Goal: Task Accomplishment & Management: Use online tool/utility

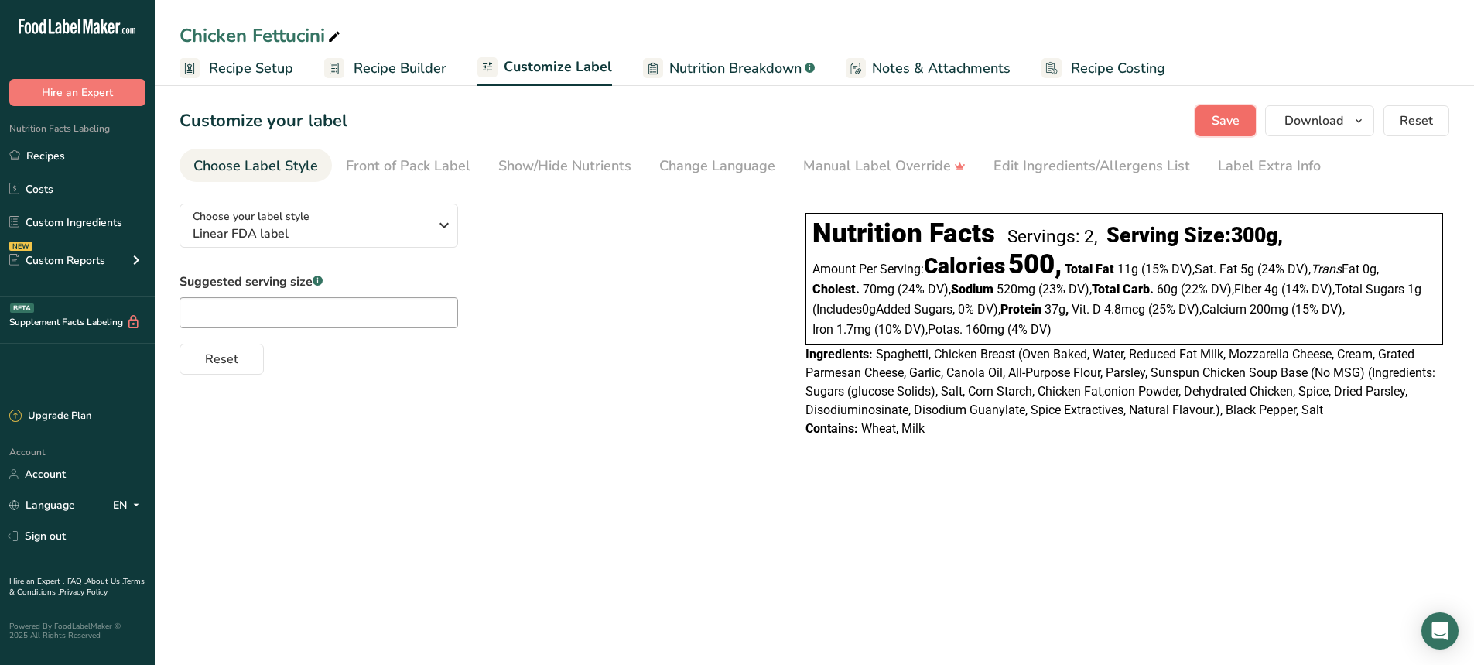
click at [1213, 122] on span "Save" at bounding box center [1226, 120] width 28 height 19
click at [45, 159] on link "Recipes" at bounding box center [77, 155] width 155 height 29
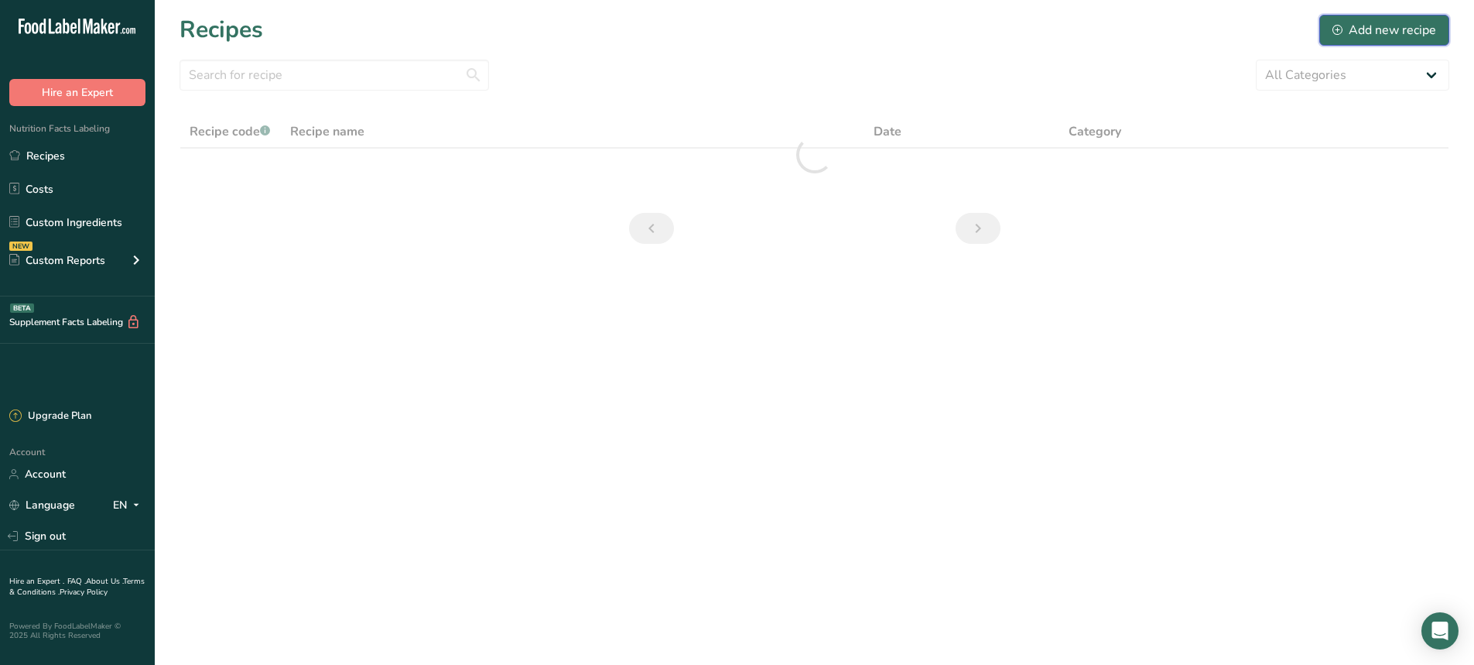
click at [1391, 38] on div "Add new recipe" at bounding box center [1384, 30] width 104 height 19
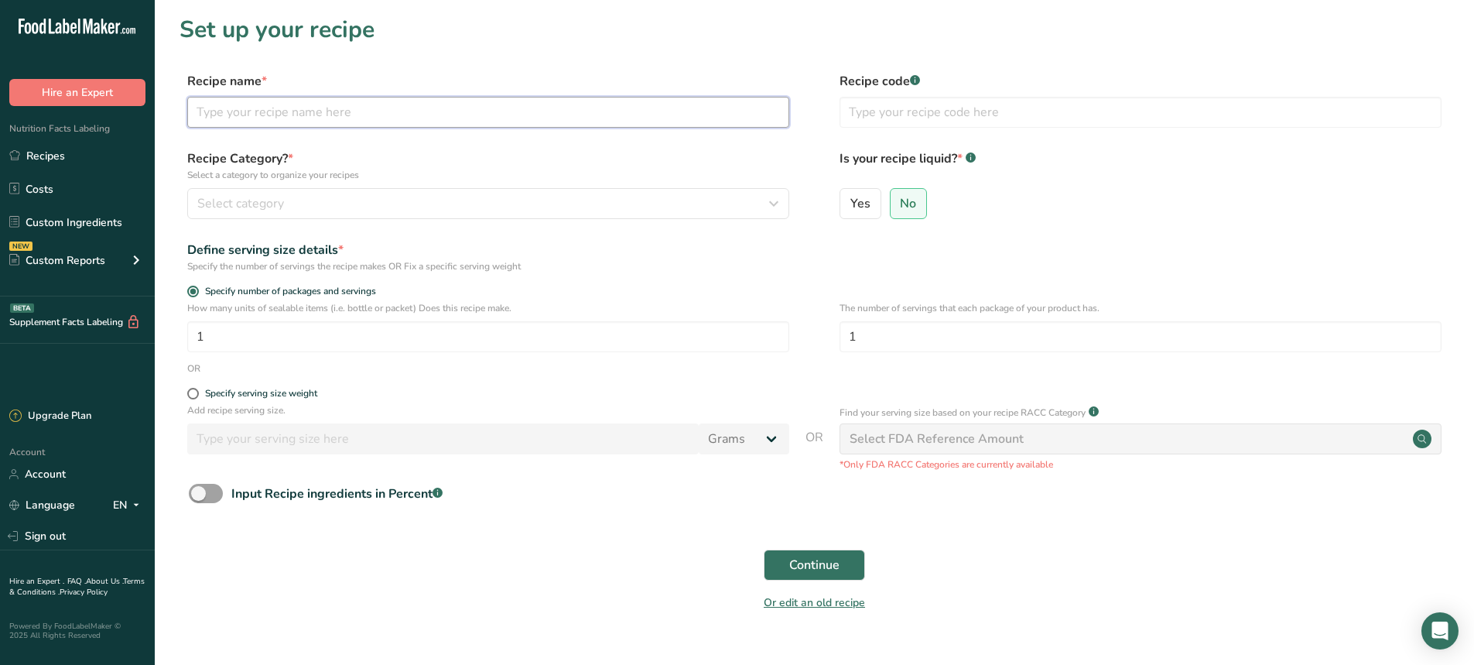
click at [366, 118] on input "text" at bounding box center [488, 112] width 602 height 31
type input "B"
type input "Breakfast Bacon Wrap"
click at [190, 389] on span at bounding box center [193, 394] width 12 height 12
click at [190, 389] on input "Specify serving size weight" at bounding box center [192, 393] width 10 height 10
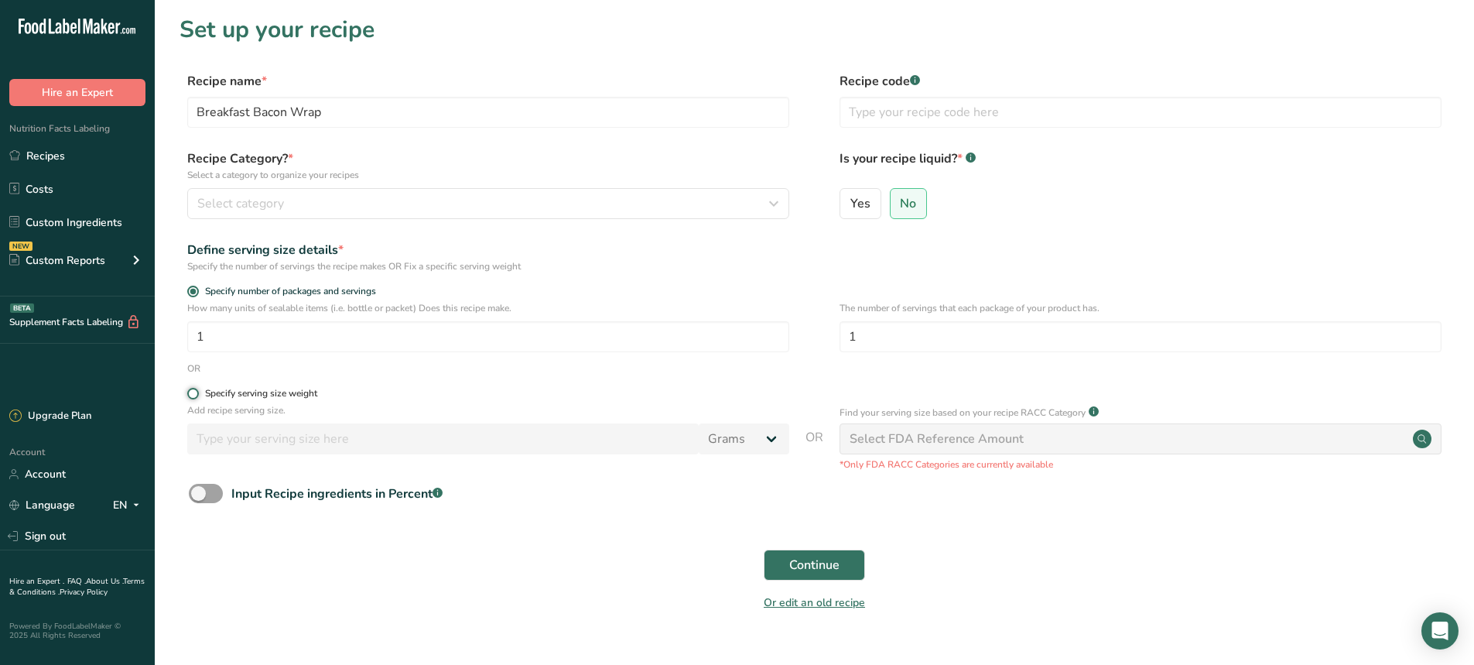
radio input "true"
radio input "false"
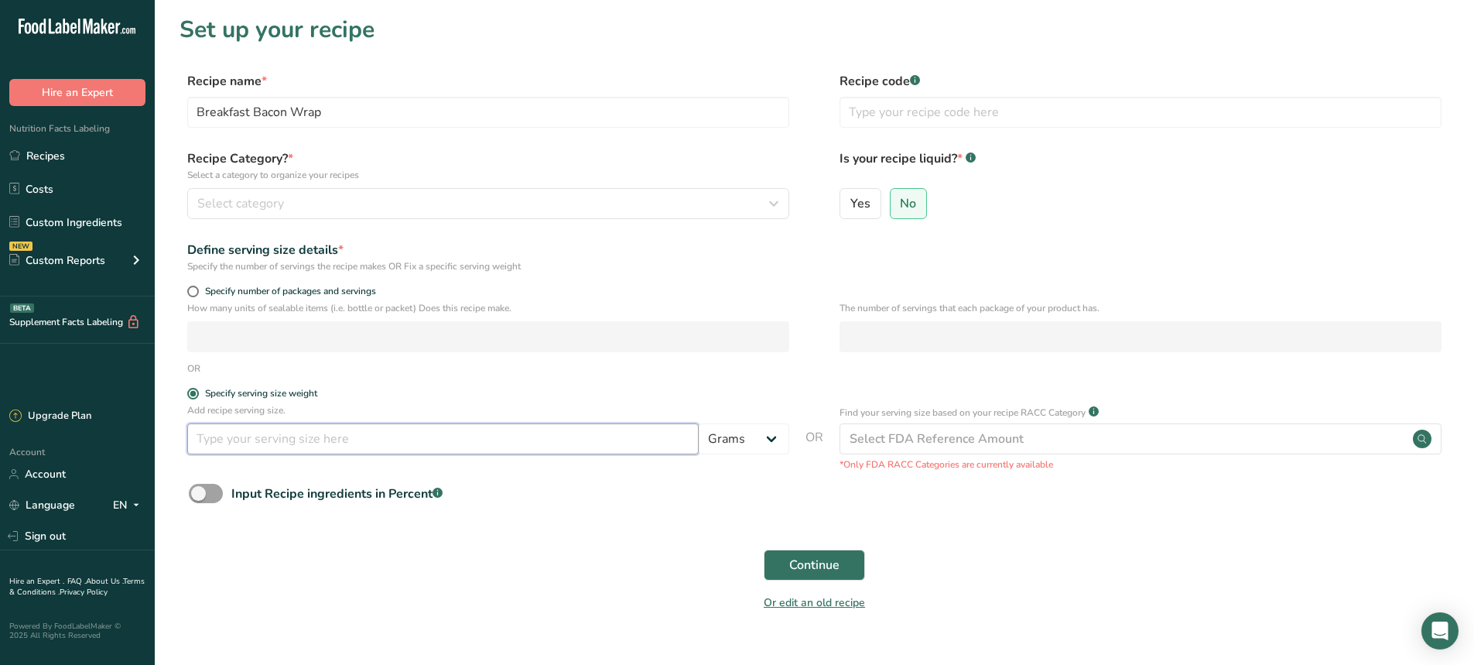
click at [229, 426] on input "number" at bounding box center [442, 438] width 511 height 31
type input "300"
click at [811, 566] on span "Continue" at bounding box center [814, 565] width 50 height 19
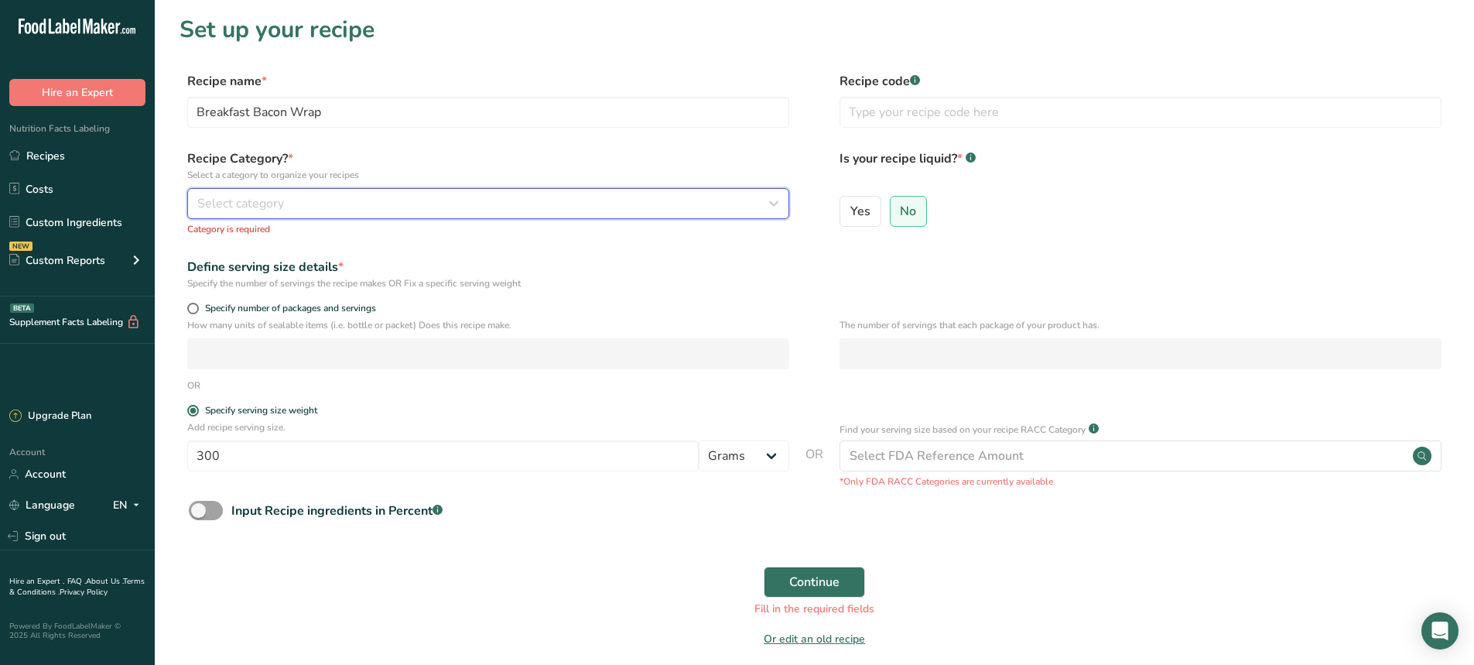
click at [259, 217] on button "Select category" at bounding box center [488, 203] width 602 height 31
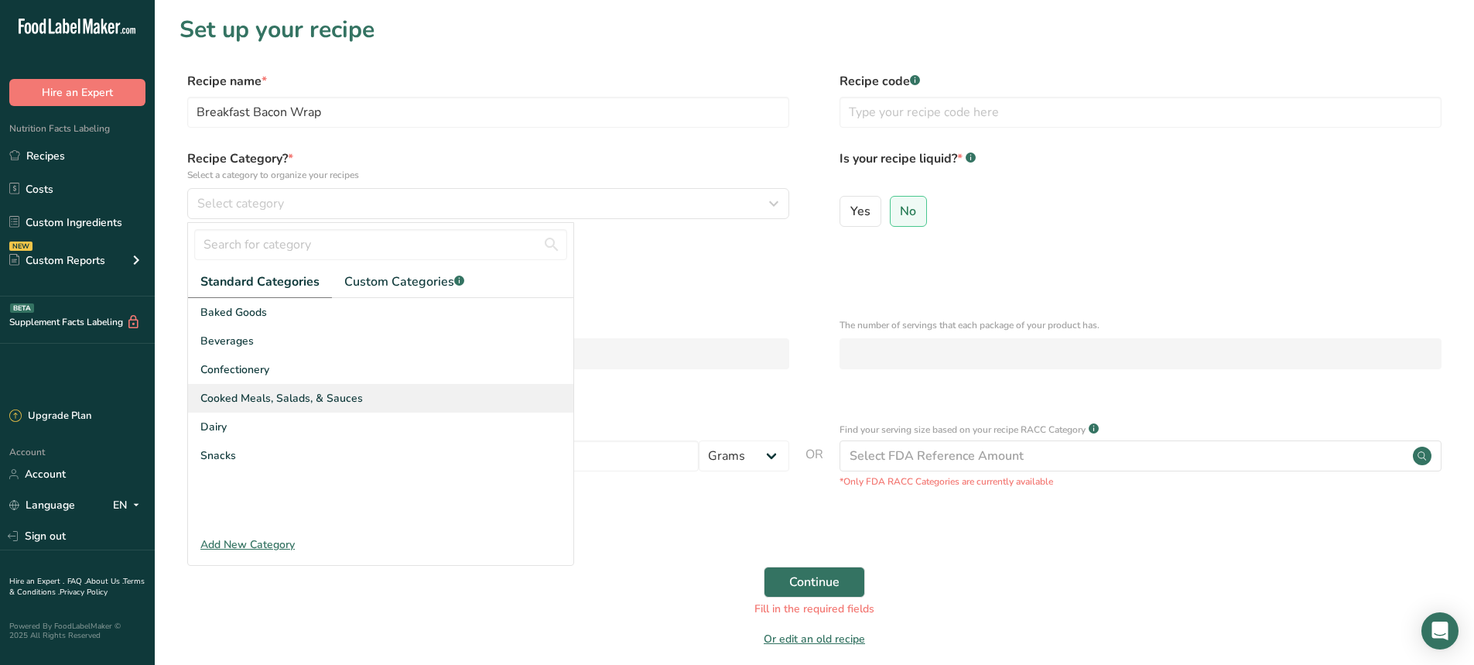
click at [280, 399] on span "Cooked Meals, Salads, & Sauces" at bounding box center [281, 398] width 162 height 16
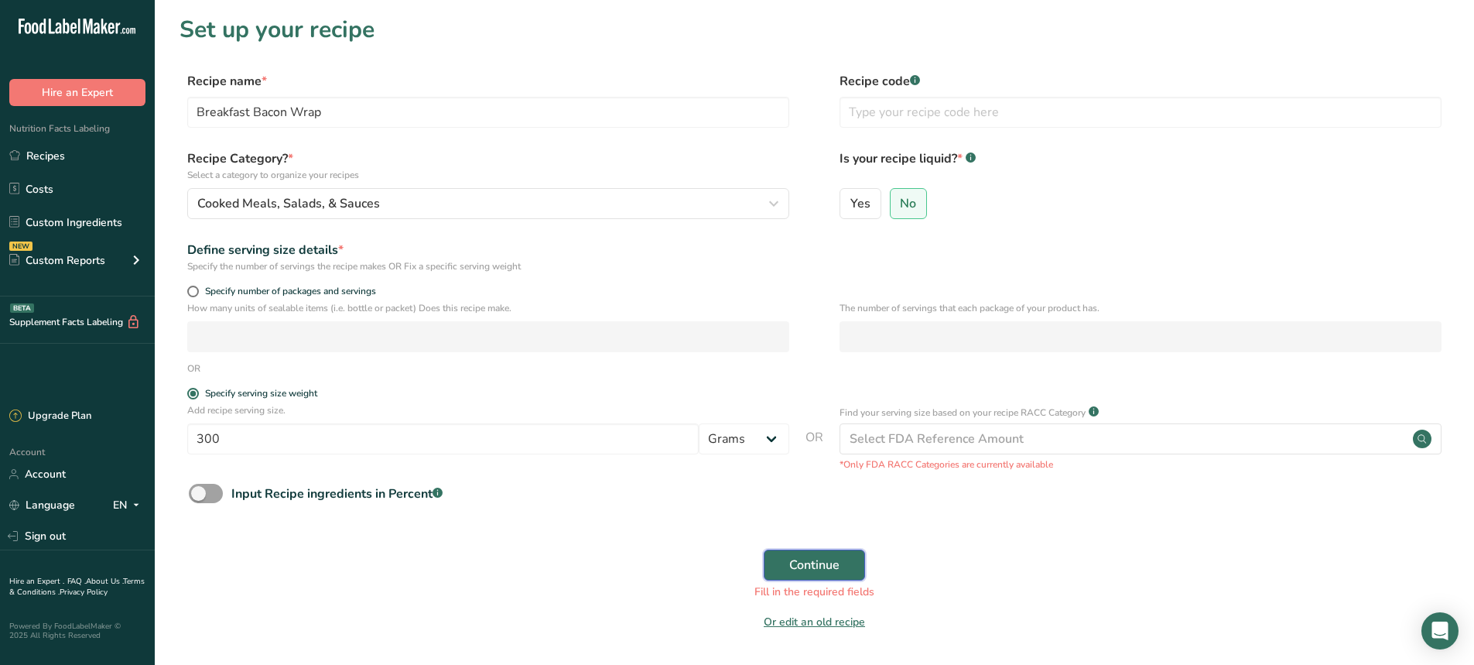
click at [813, 563] on span "Continue" at bounding box center [814, 565] width 50 height 19
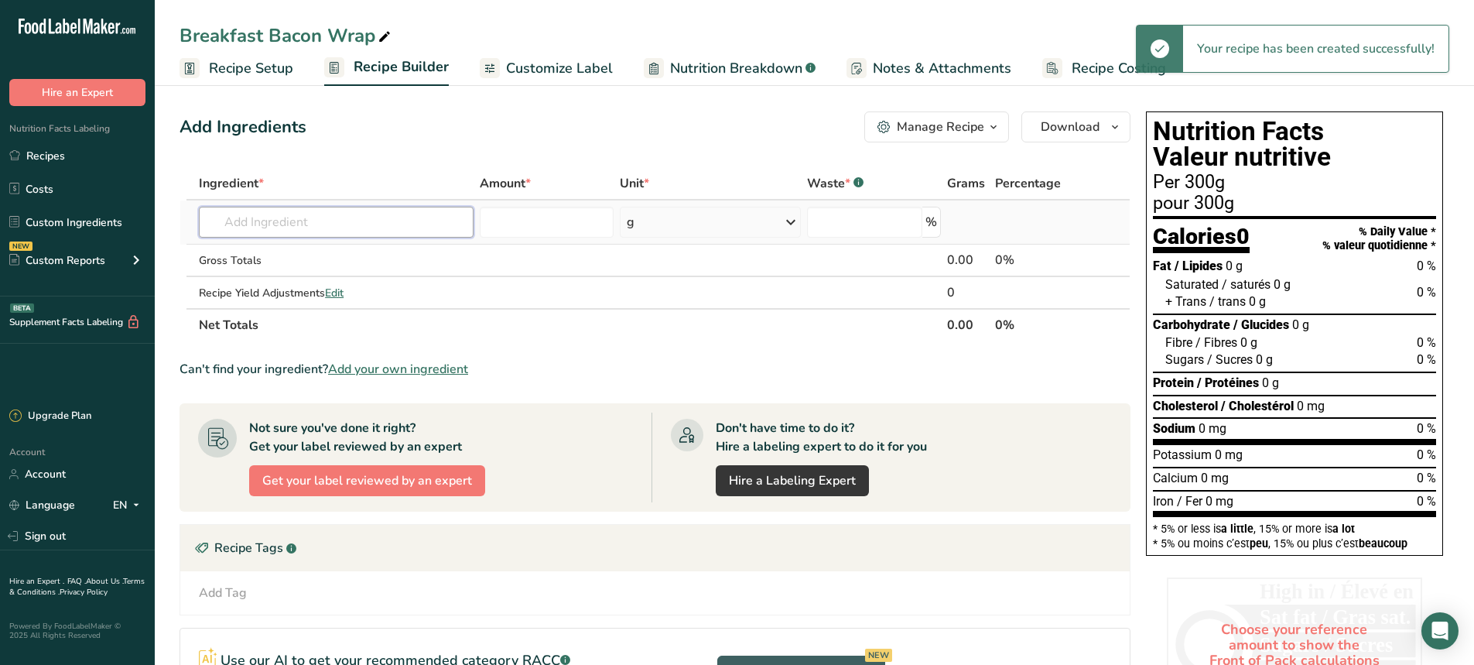
click at [277, 235] on input "text" at bounding box center [336, 222] width 275 height 31
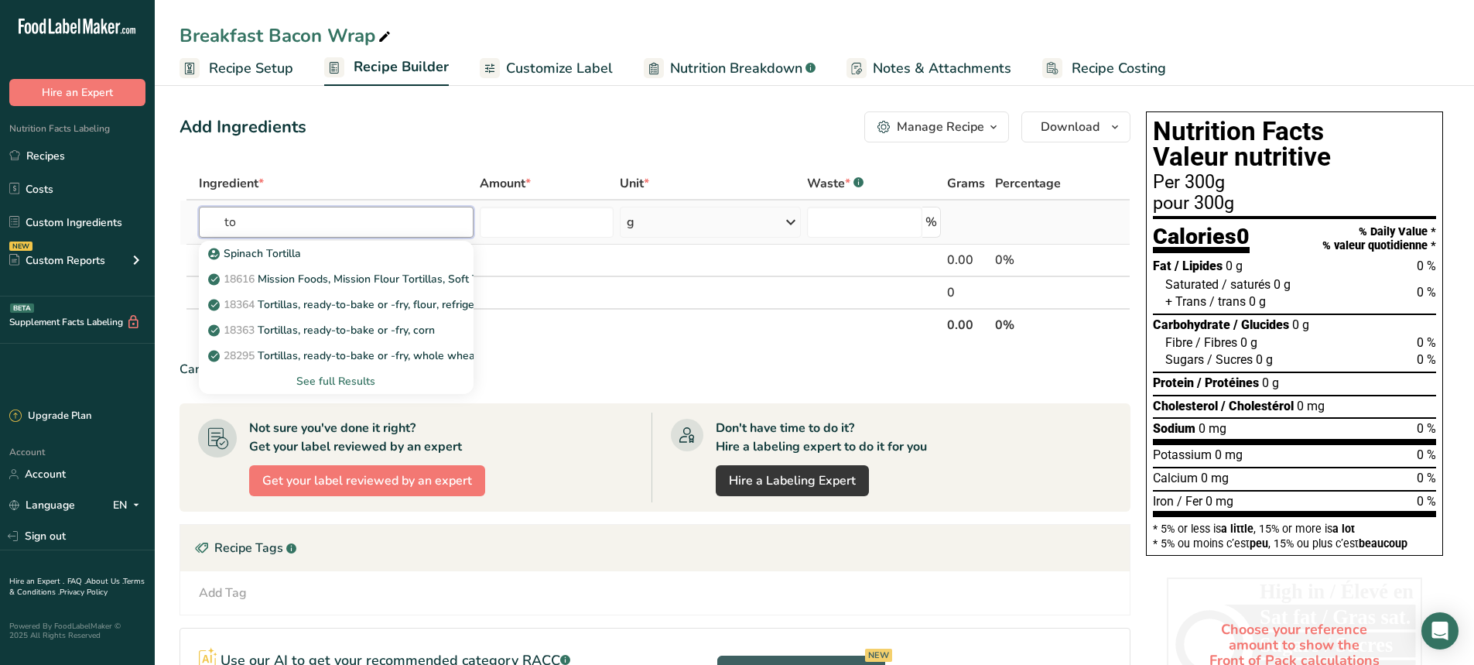
type input "t"
type input "flour tortill"
click at [361, 254] on p "18616 Mission Foods, Mission Flour Tortillas, Soft Taco, 8 inch" at bounding box center [371, 253] width 320 height 16
type input "Mission Foods, Mission Flour Tortillas, Soft Taco, 8 inch"
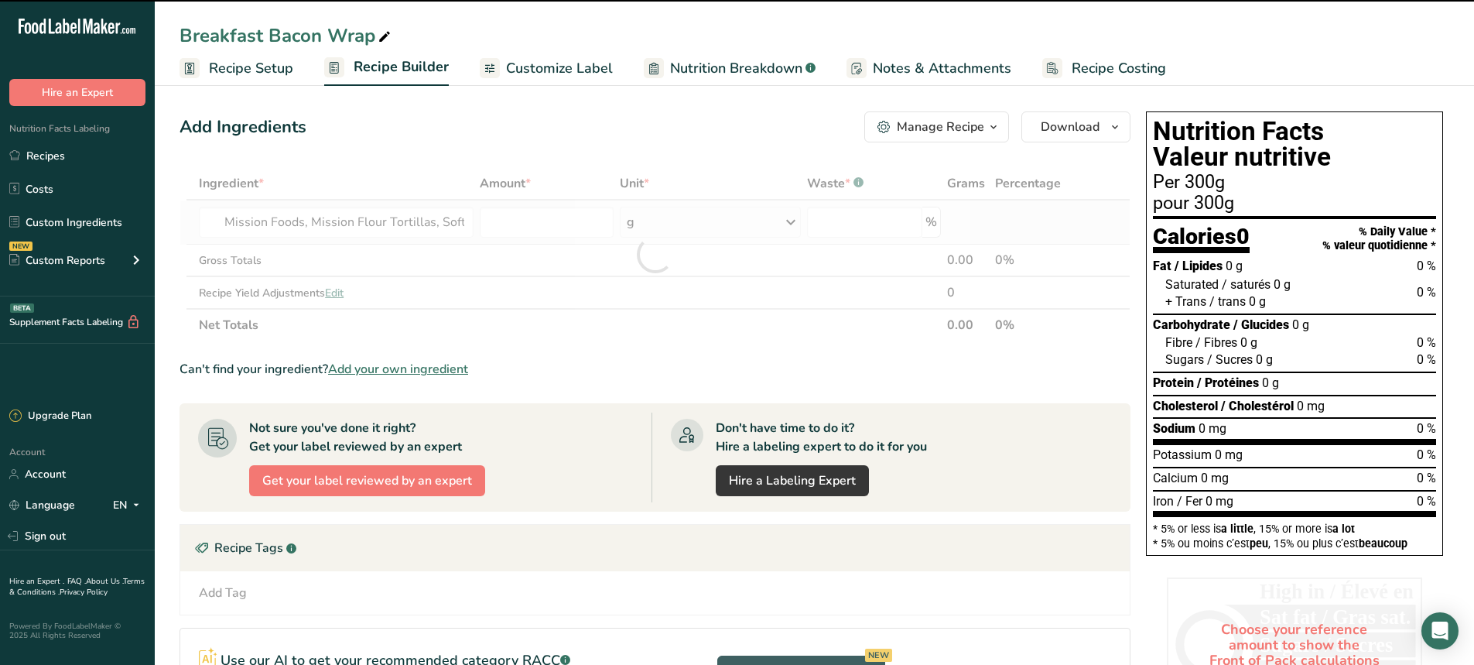
type input "0"
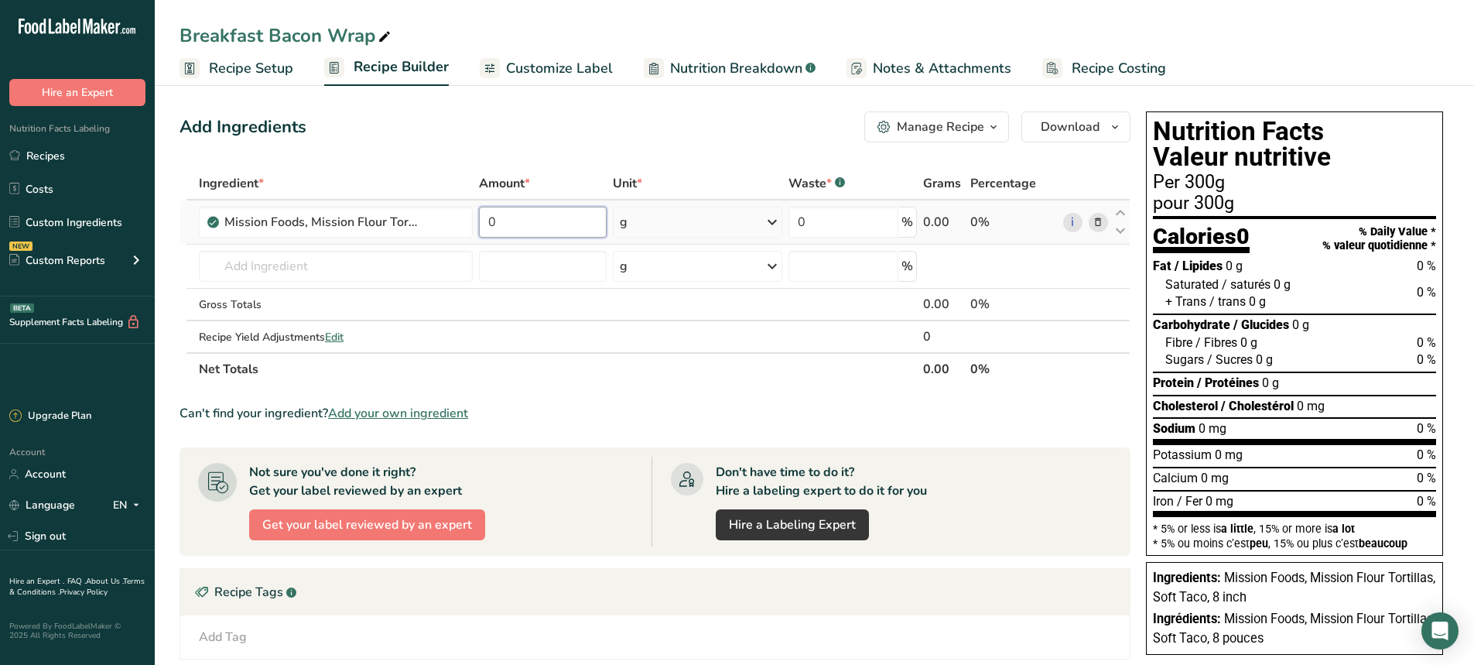
drag, startPoint x: 517, startPoint y: 227, endPoint x: 487, endPoint y: 234, distance: 31.0
click at [487, 234] on input "0" at bounding box center [543, 222] width 128 height 31
type input "100"
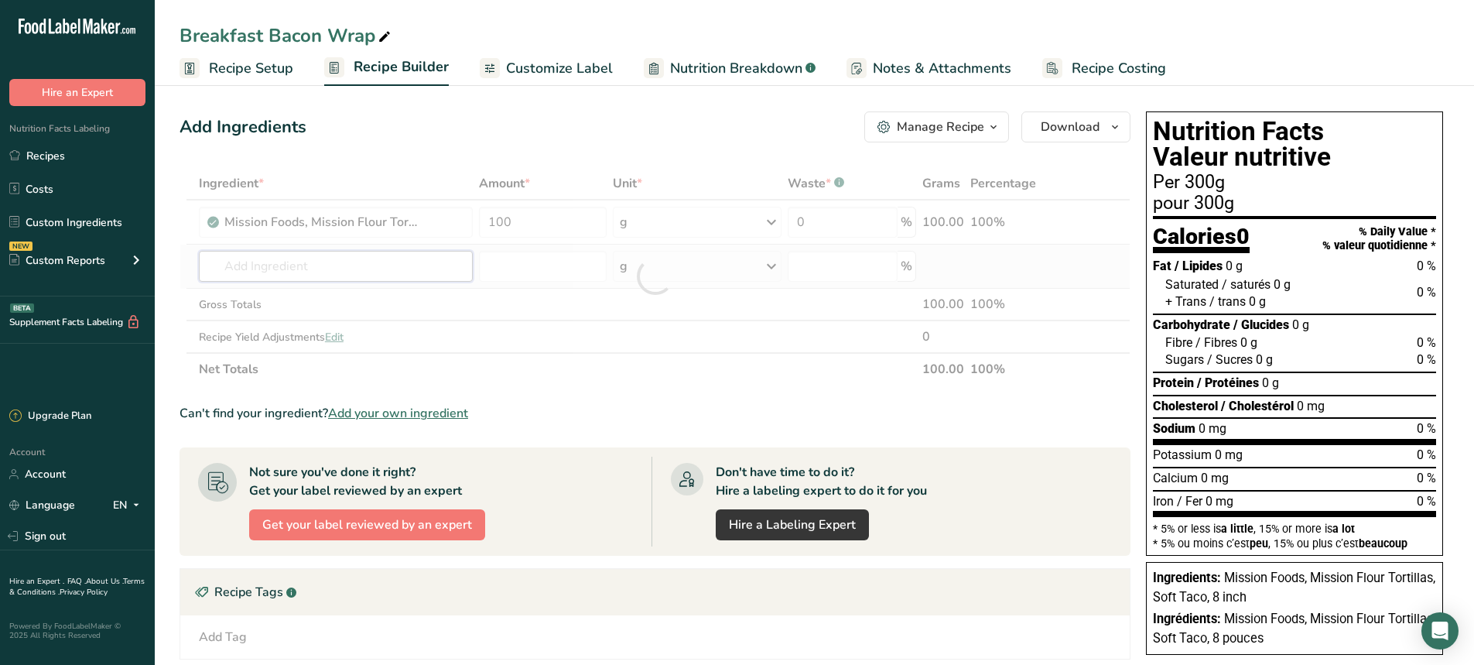
click at [309, 263] on div "Ingredient * Amount * Unit * Waste * .a-a{fill:#347362;}.b-a{fill:#fff;} Grams …" at bounding box center [655, 276] width 951 height 218
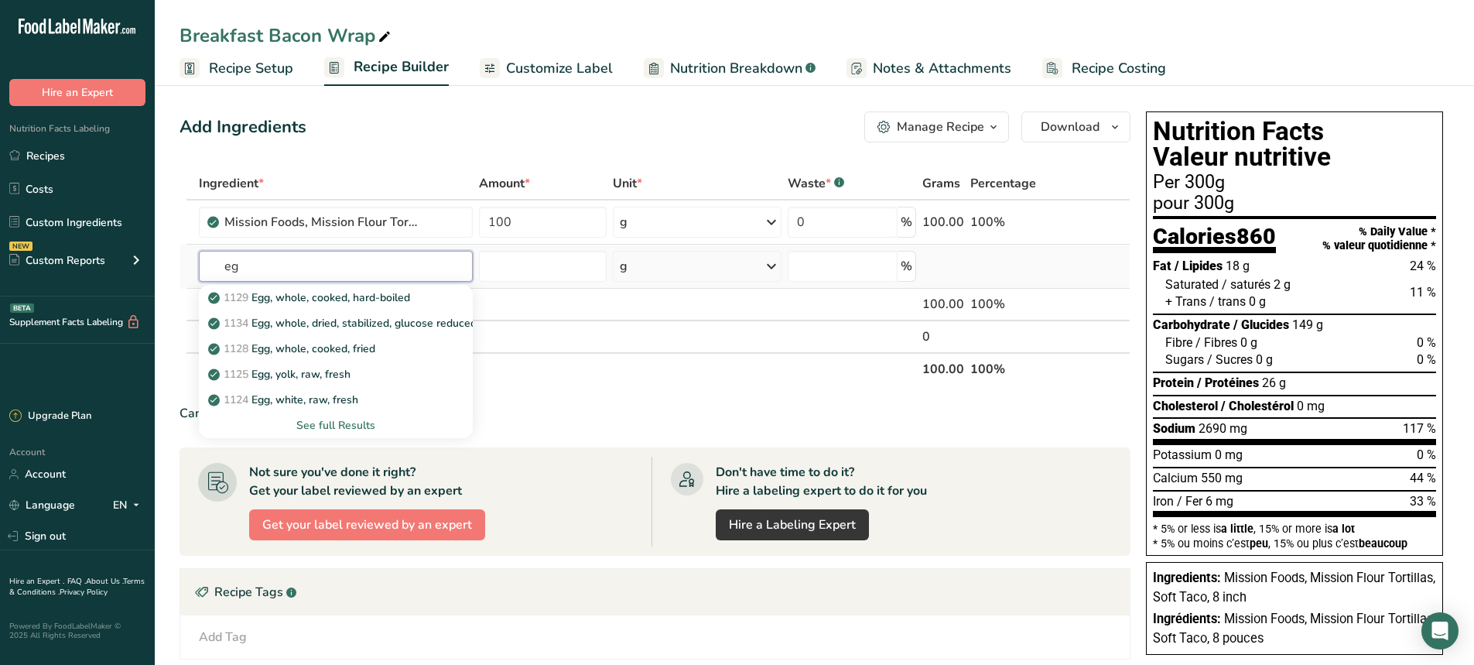
type input "e"
type input "scramble"
click at [325, 342] on p "43285 Eggs, scrambled, frozen mixture" at bounding box center [313, 348] width 205 height 16
type input "Eggs, scrambled, frozen mixture"
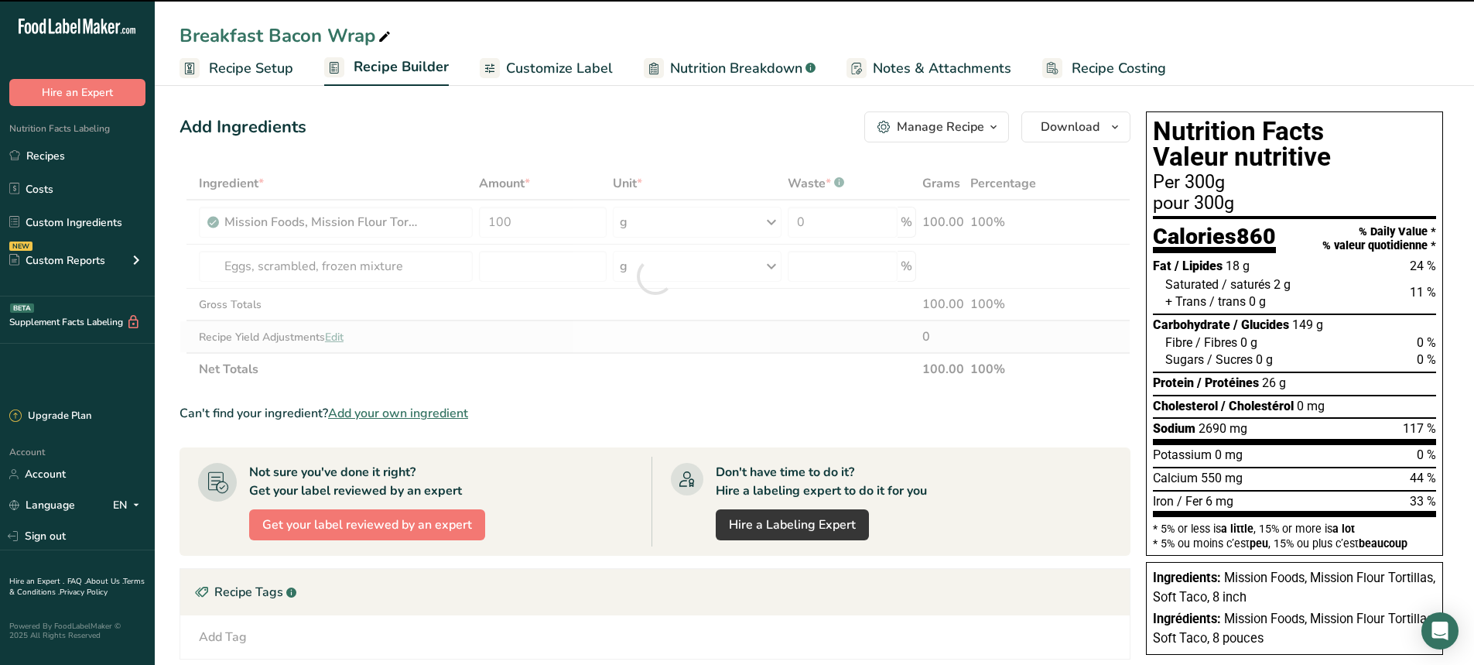
type input "0"
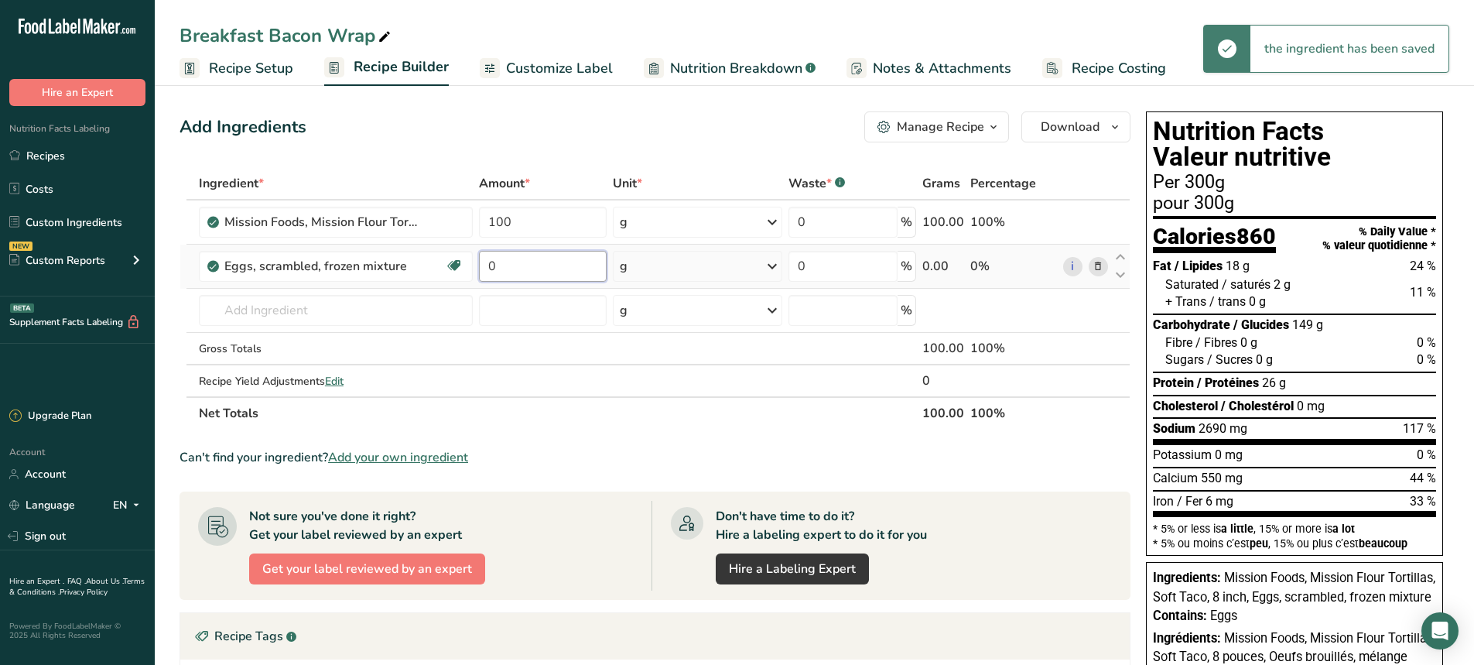
drag, startPoint x: 502, startPoint y: 272, endPoint x: 487, endPoint y: 272, distance: 15.5
click at [487, 272] on input "0" at bounding box center [543, 266] width 128 height 31
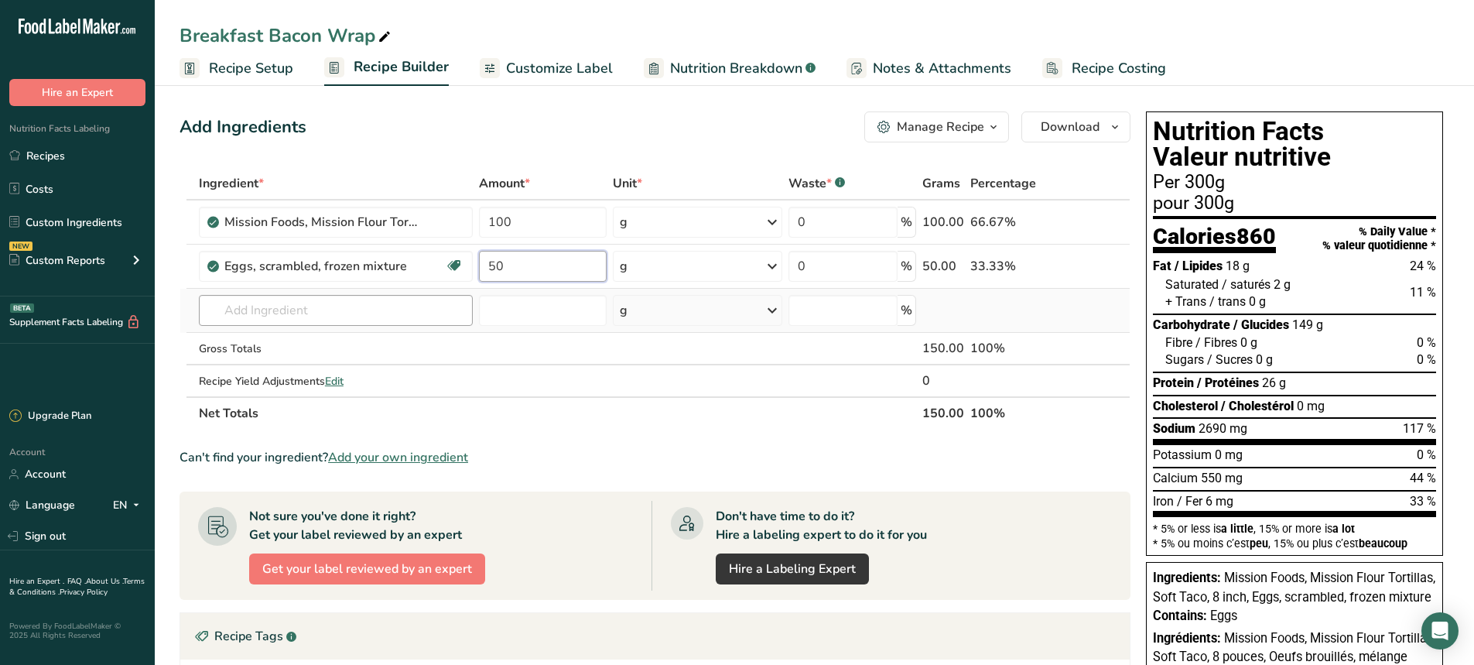
type input "50"
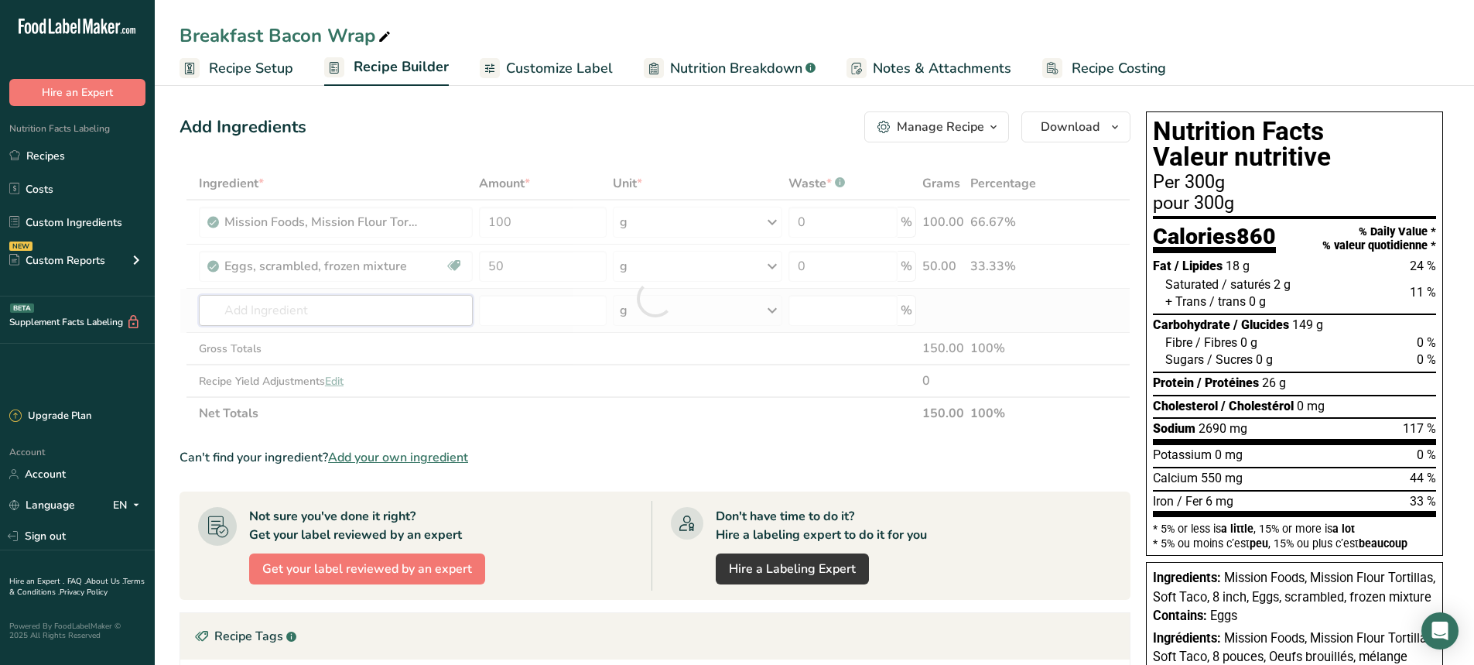
click at [285, 314] on div "Ingredient * Amount * Unit * Waste * .a-a{fill:#347362;}.b-a{fill:#fff;} Grams …" at bounding box center [655, 298] width 951 height 262
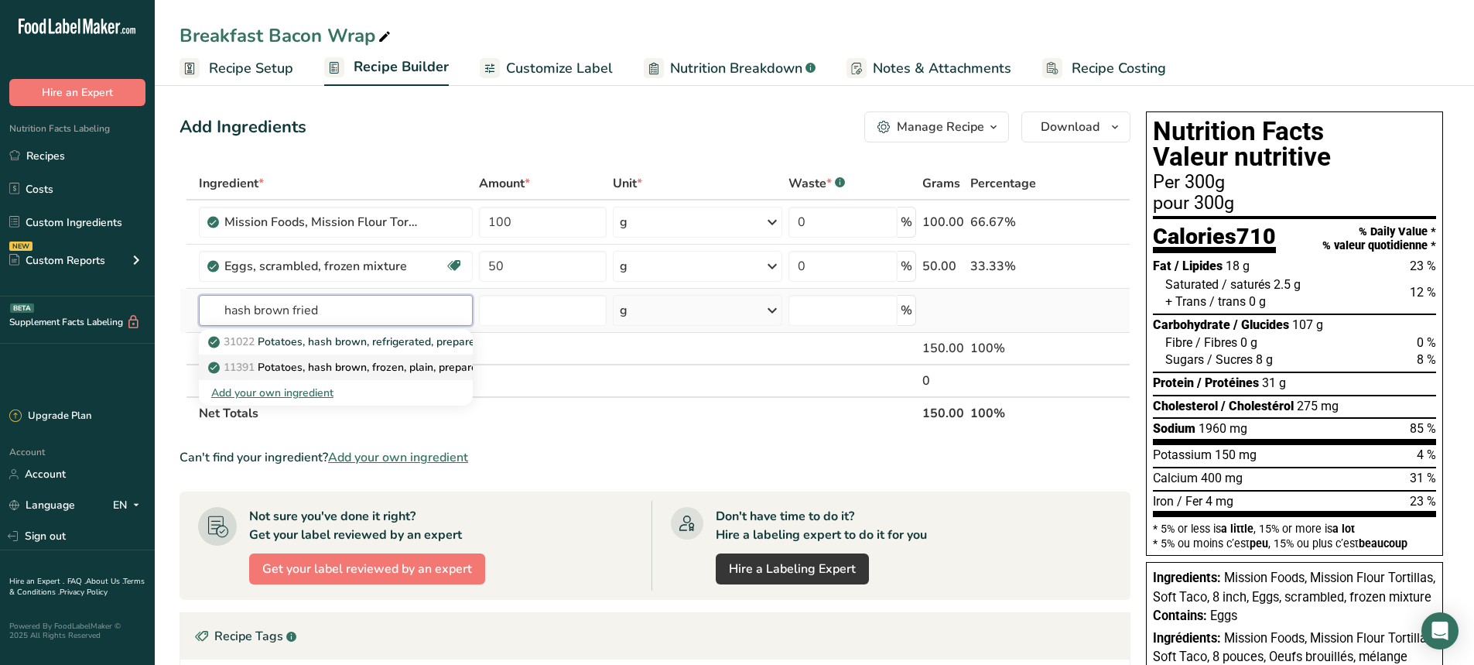
type input "hash brown fried"
click at [306, 370] on p "11391 Potatoes, hash brown, frozen, plain, prepared, pan fried in canola oil" at bounding box center [403, 367] width 385 height 16
type input "Potatoes, hash brown, frozen, plain, prepared, pan fried in canola oil"
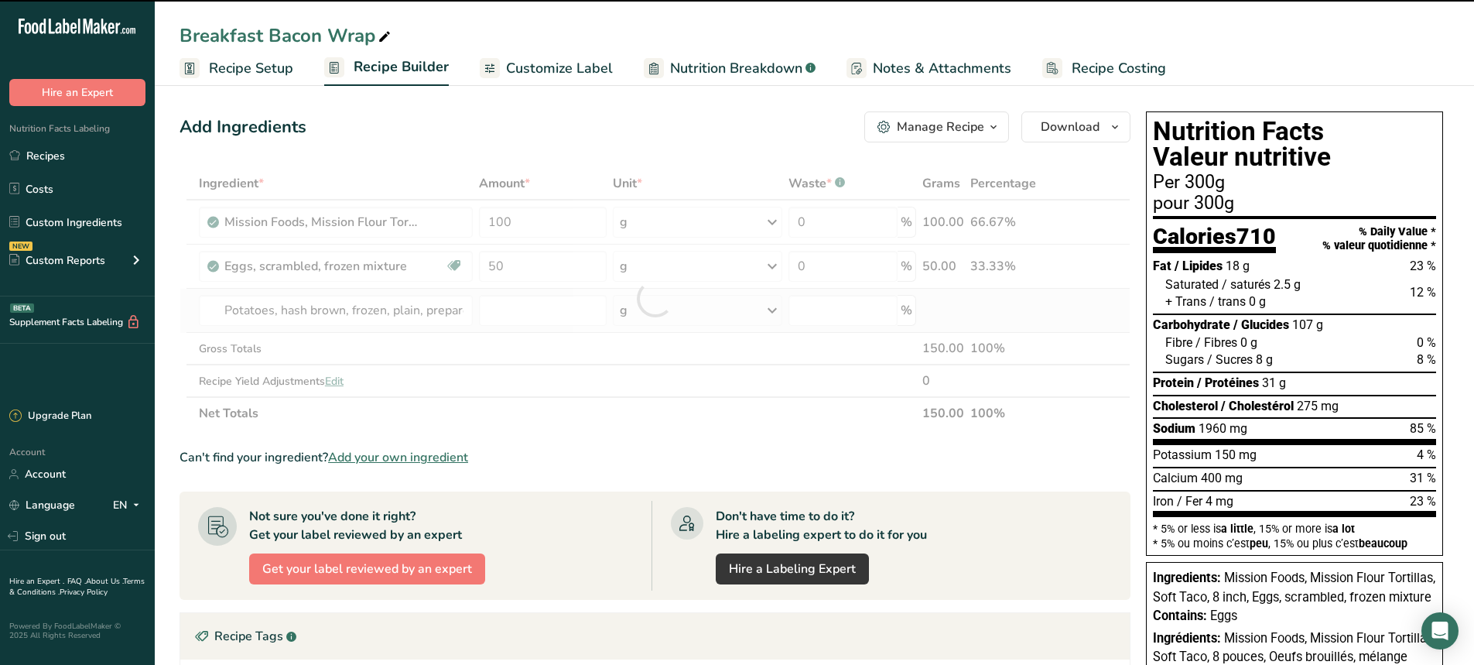
type input "0"
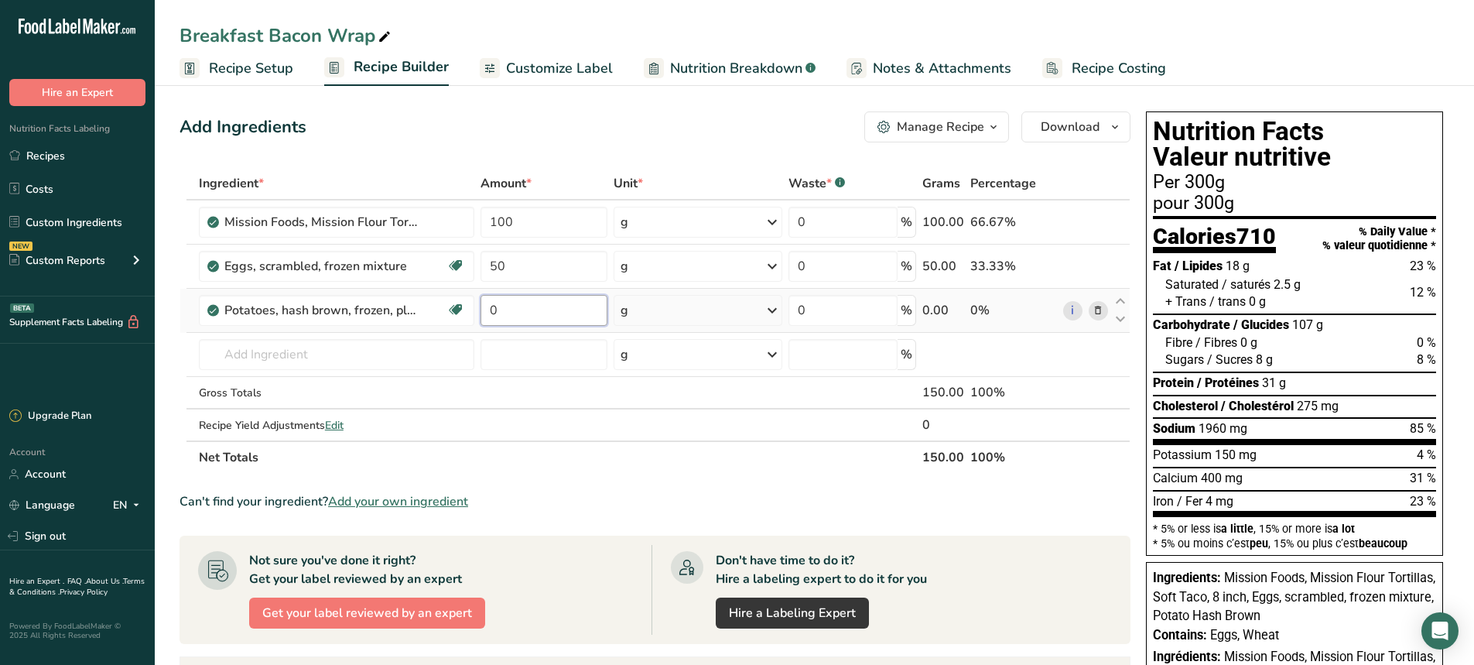
click at [529, 320] on input "0" at bounding box center [545, 310] width 128 height 31
drag, startPoint x: 518, startPoint y: 316, endPoint x: 493, endPoint y: 316, distance: 25.5
click at [493, 316] on input "0" at bounding box center [545, 310] width 128 height 31
type input "50"
click at [297, 361] on div "Ingredient * Amount * Unit * Waste * .a-a{fill:#347362;}.b-a{fill:#fff;} Grams …" at bounding box center [655, 320] width 951 height 306
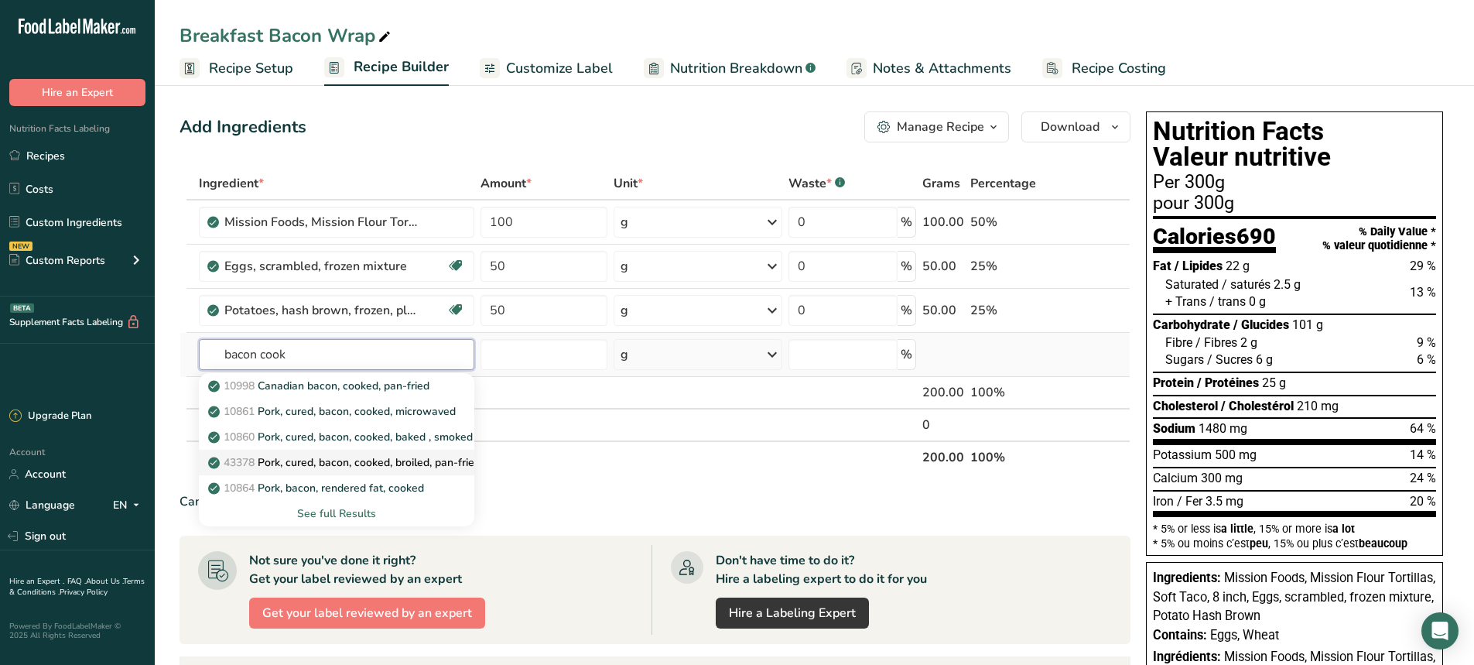
type input "bacon cook"
click at [354, 464] on p "43378 Pork, cured, bacon, cooked, broiled, pan-fried or roasted, reduced sodium" at bounding box center [415, 462] width 408 height 16
type input "Pork, cured, bacon, cooked, broiled, pan-fried or roasted, reduced sodium"
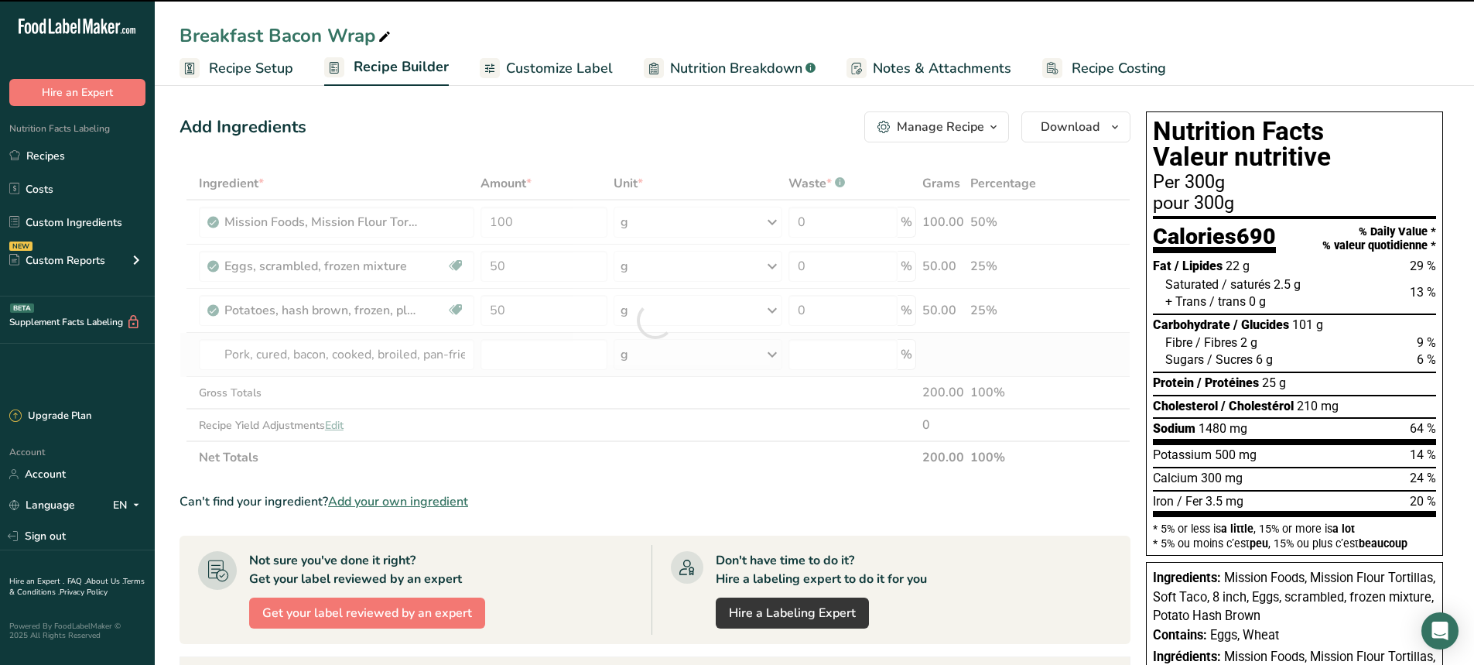
type input "0"
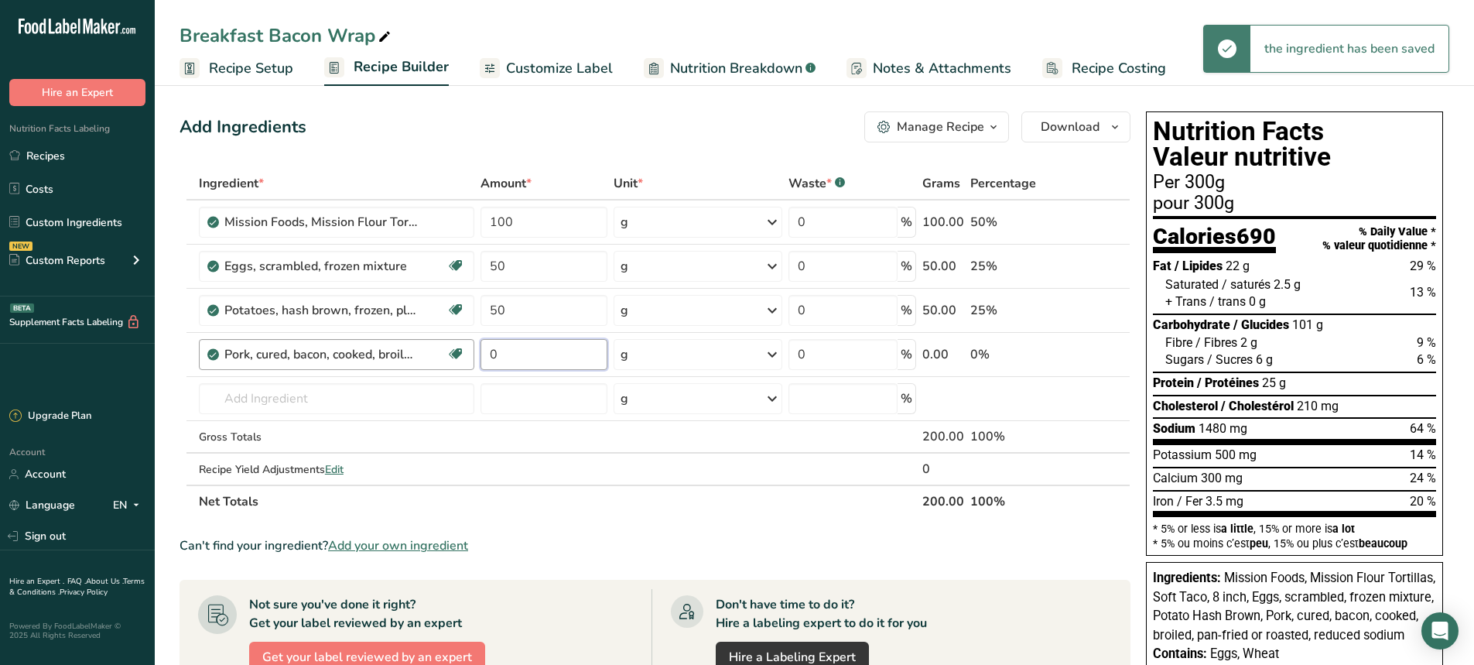
drag, startPoint x: 504, startPoint y: 361, endPoint x: 474, endPoint y: 345, distance: 33.9
click at [474, 345] on tr "Pork, cured, bacon, cooked, broiled, pan-fried or roasted, reduced sodium Dairy…" at bounding box center [654, 355] width 949 height 44
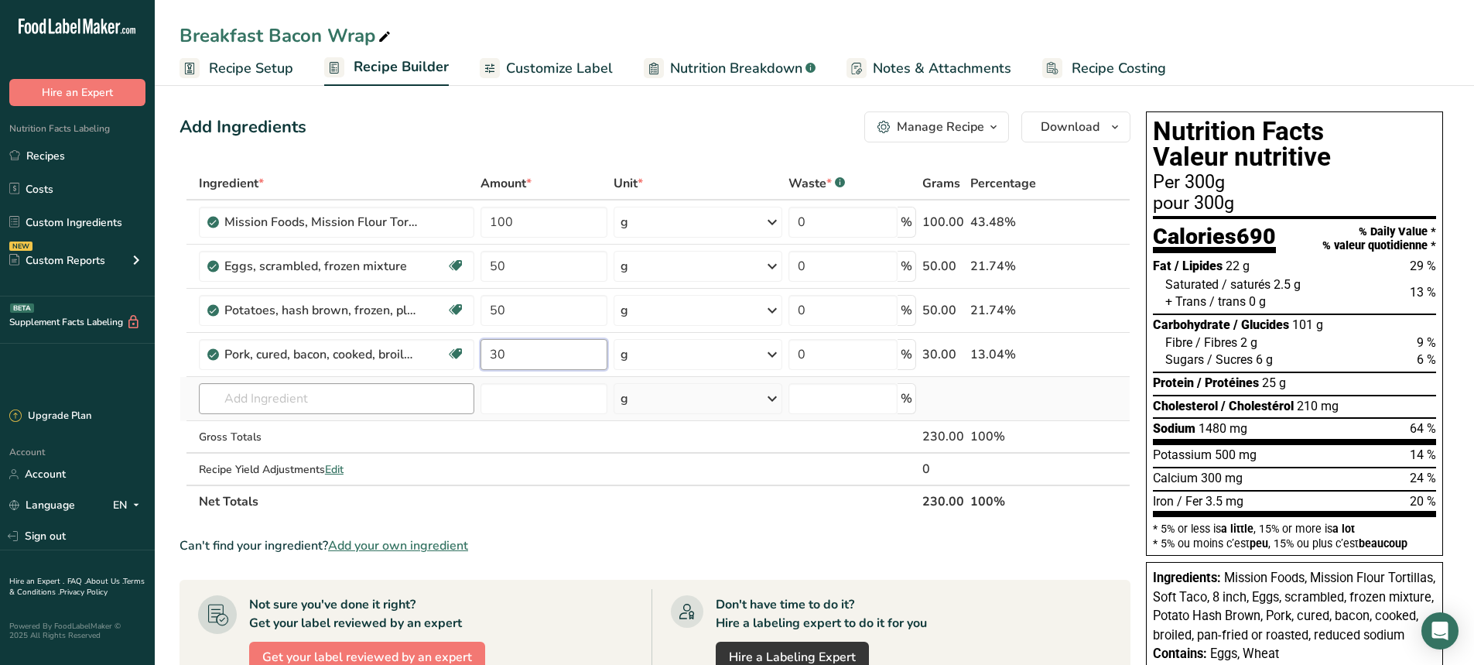
type input "30"
click at [299, 390] on div "Ingredient * Amount * Unit * Waste * .a-a{fill:#347362;}.b-a{fill:#fff;} Grams …" at bounding box center [655, 342] width 951 height 351
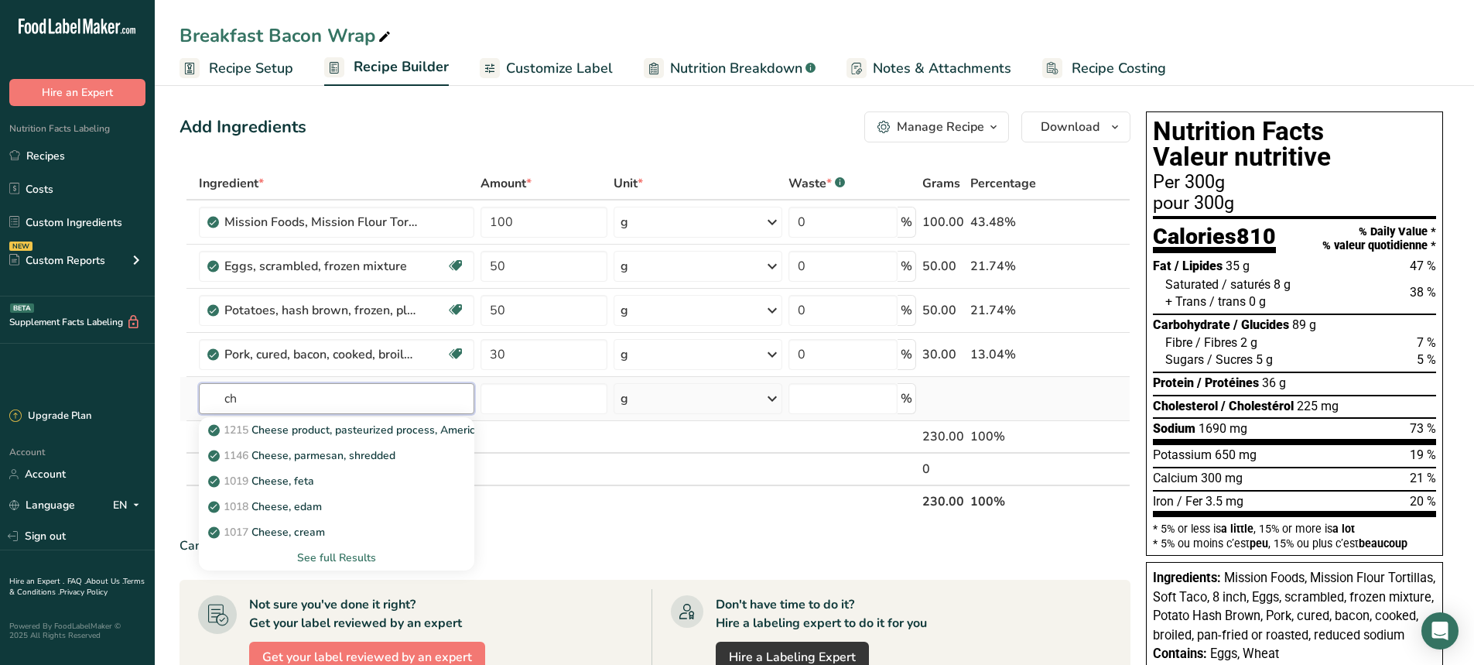
type input "c"
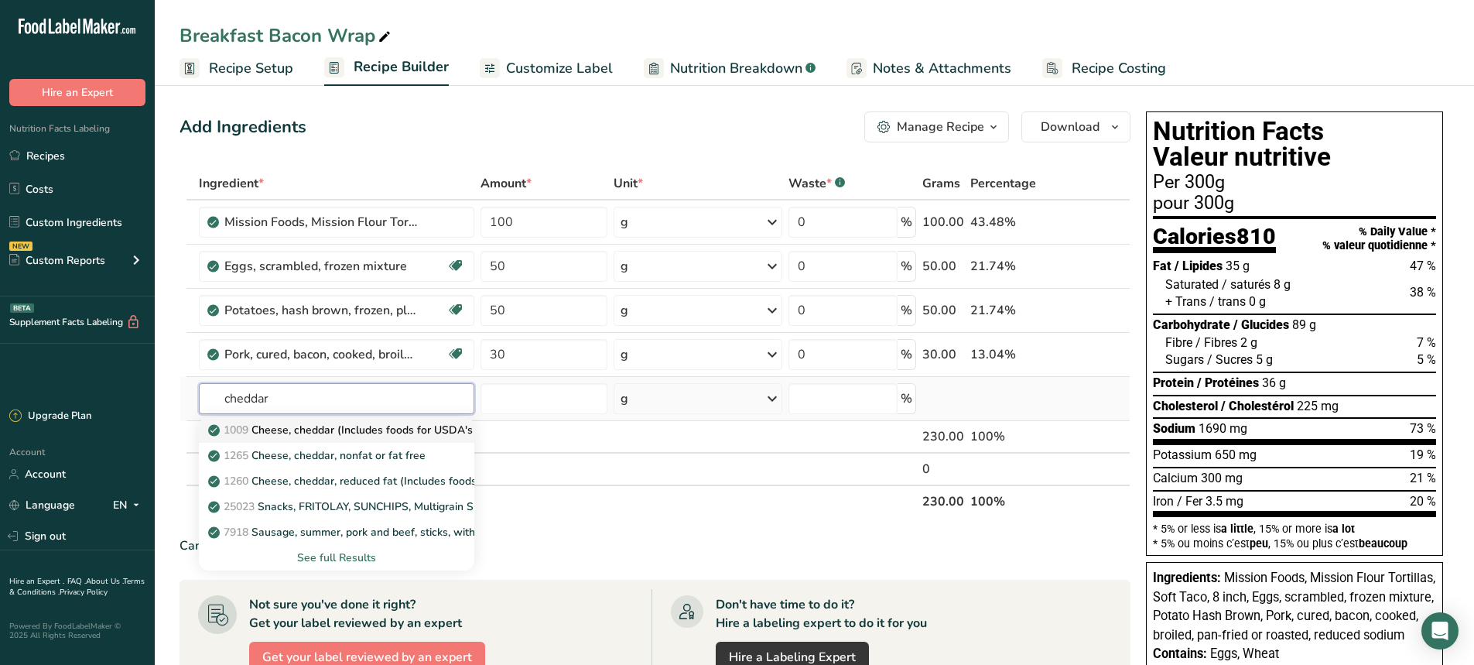
type input "cheddar"
click at [337, 427] on p "1009 Cheese, cheddar (Includes foods for USDA's Food Distribution Program)" at bounding box center [410, 430] width 399 height 16
type input "Cheese, cheddar (Includes foods for USDA's Food Distribution Program)"
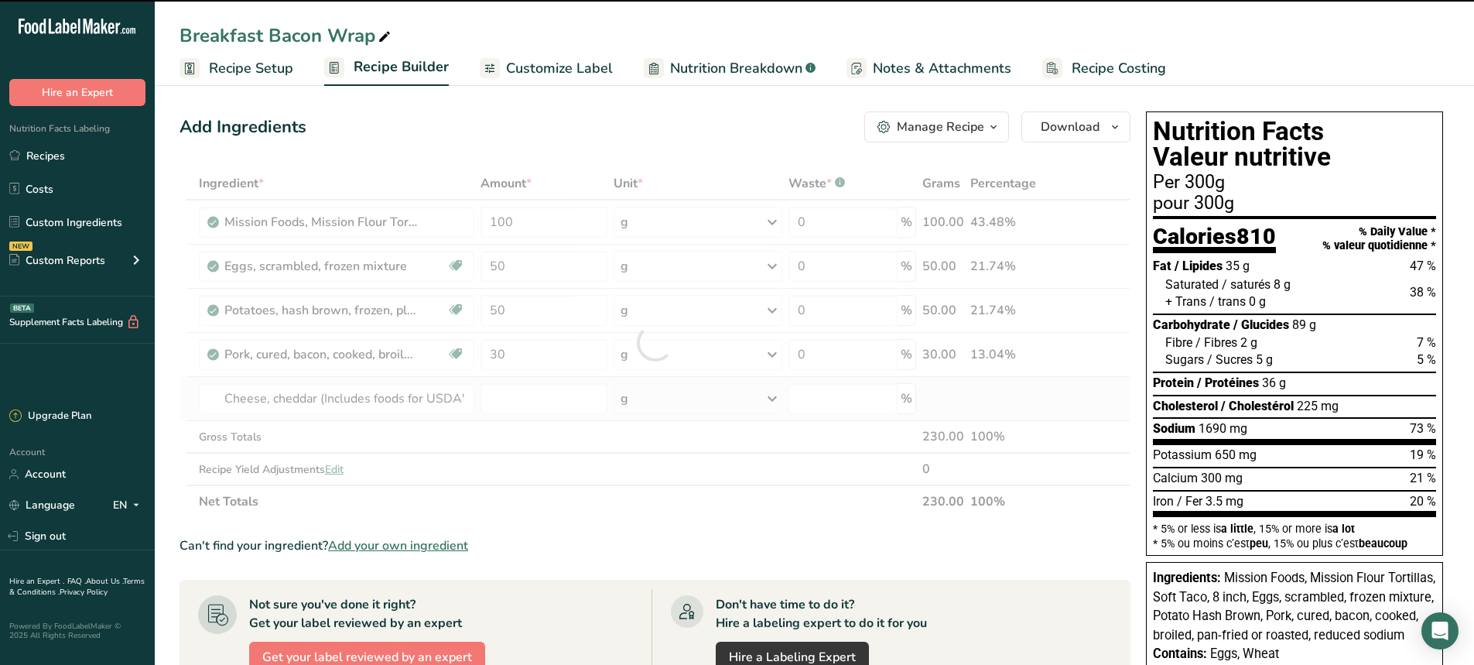
type input "0"
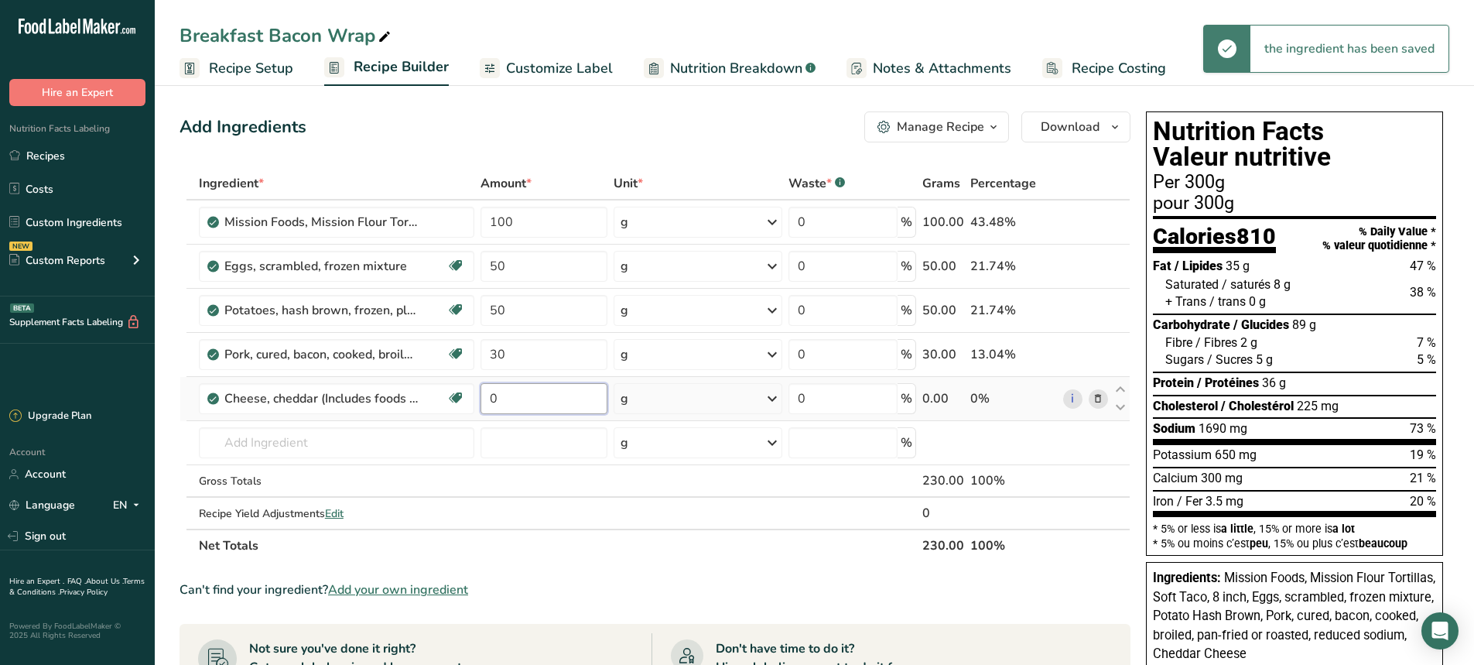
click at [497, 396] on input "0" at bounding box center [545, 398] width 128 height 31
drag, startPoint x: 497, startPoint y: 396, endPoint x: 481, endPoint y: 402, distance: 16.7
click at [481, 402] on input "0" at bounding box center [545, 398] width 128 height 31
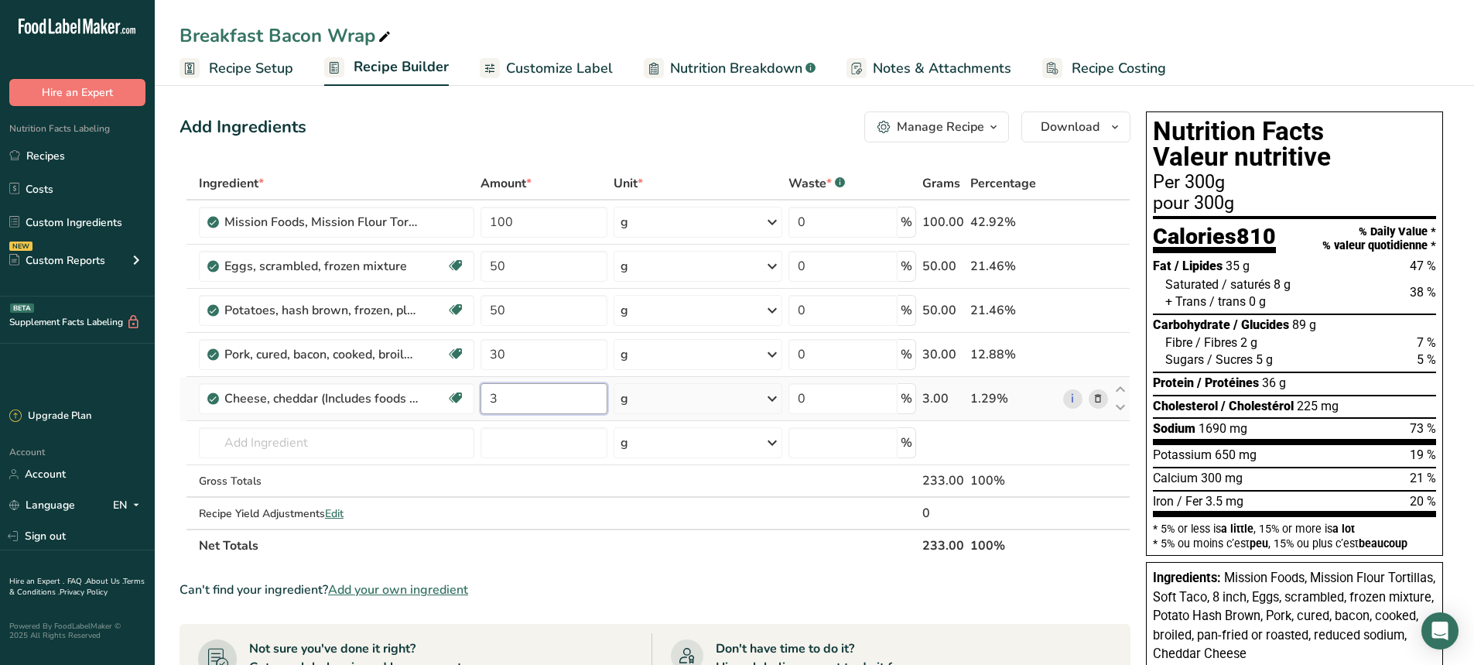
type input "30"
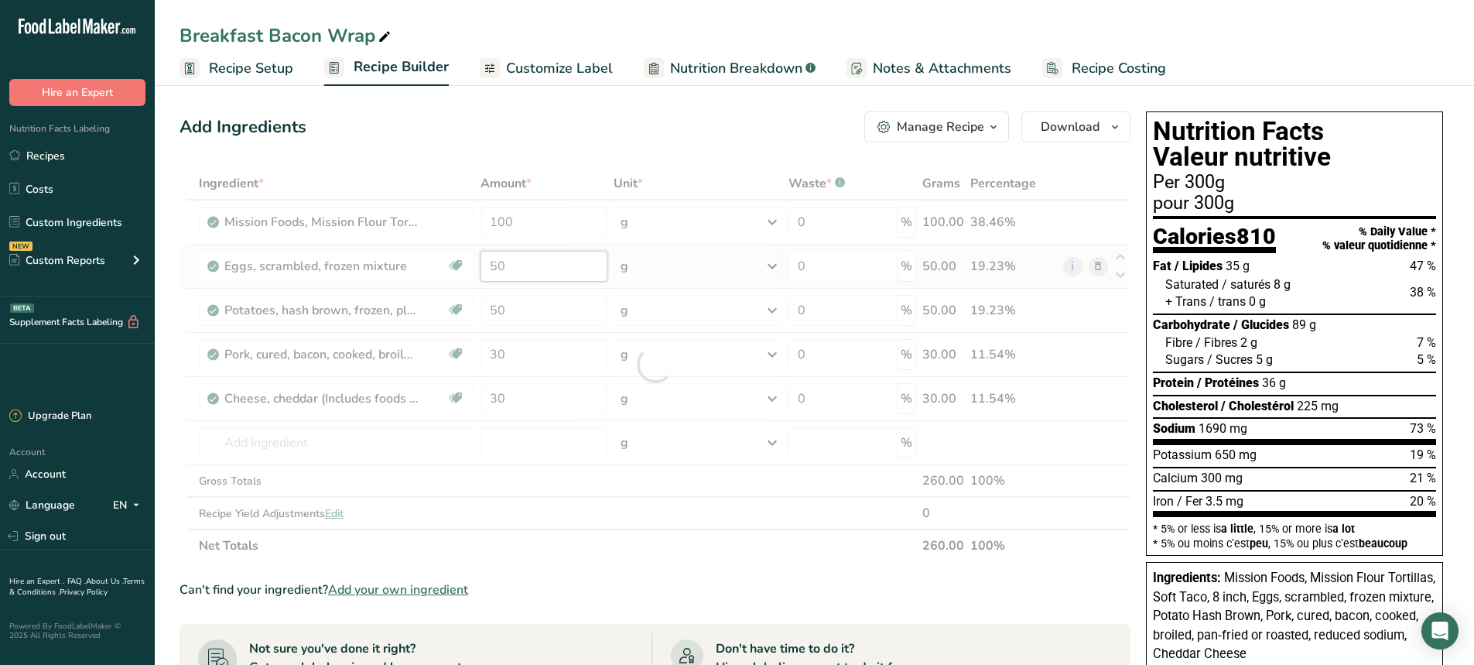
click at [505, 268] on div "Ingredient * Amount * Unit * Waste * .a-a{fill:#347362;}.b-a{fill:#fff;} Grams …" at bounding box center [655, 364] width 951 height 395
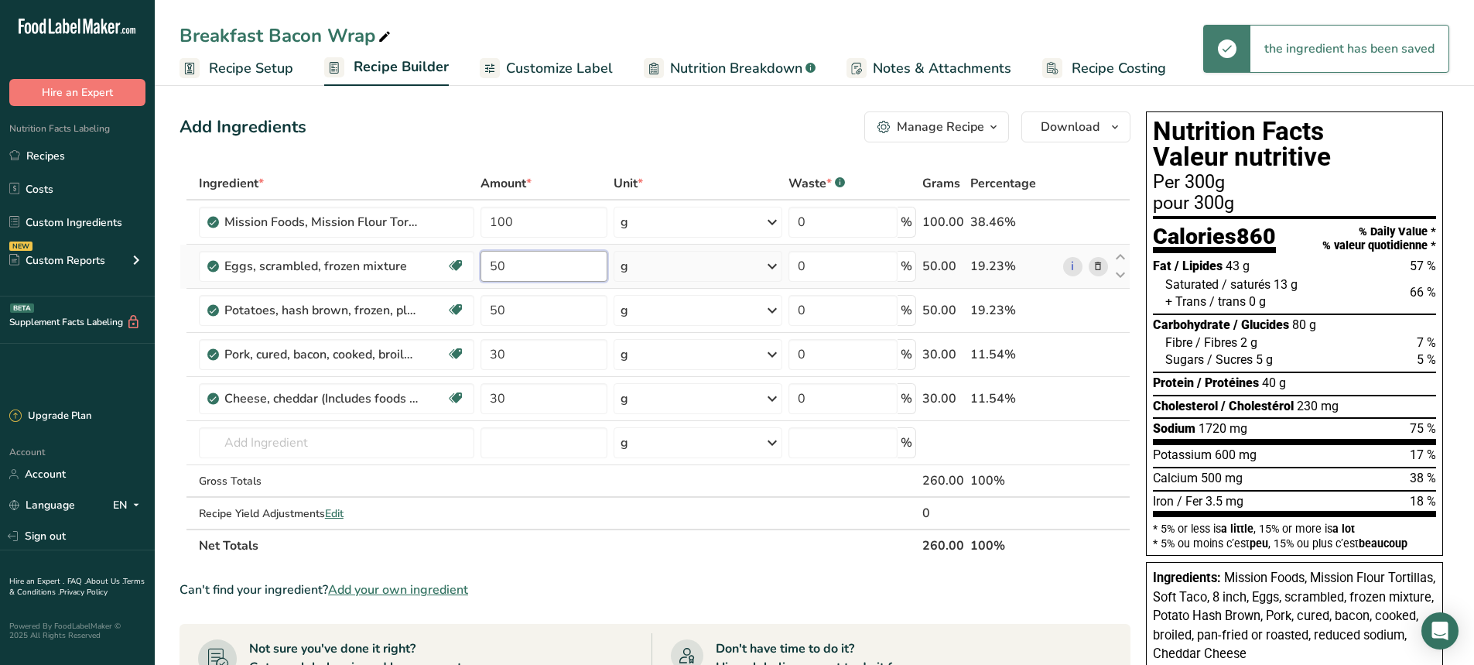
type input "5"
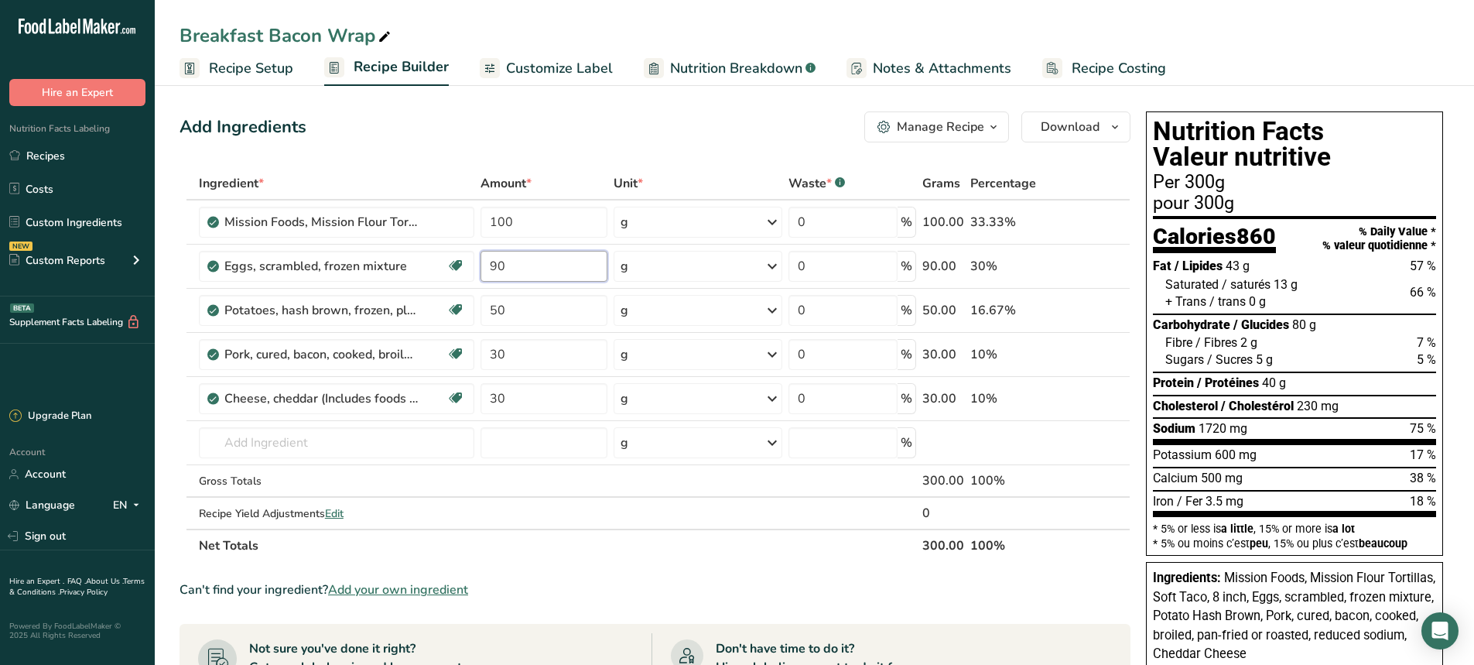
type input "90"
click at [561, 115] on div "Add Ingredients Manage Recipe Delete Recipe Duplicate Recipe Scale Recipe Save …" at bounding box center [655, 126] width 951 height 31
click at [1066, 309] on link "i" at bounding box center [1072, 310] width 19 height 19
click at [1068, 223] on link "i" at bounding box center [1072, 222] width 19 height 19
click at [1101, 350] on icon at bounding box center [1098, 355] width 11 height 16
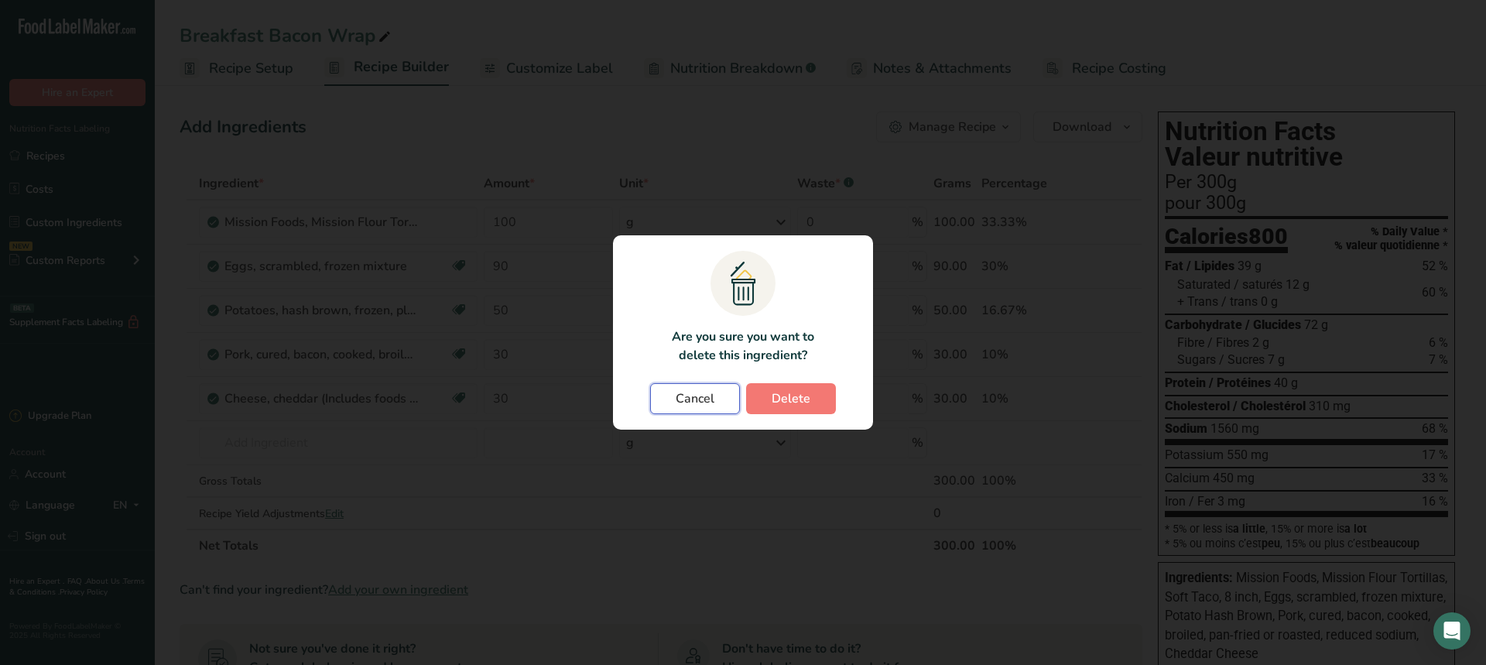
click at [689, 395] on span "Cancel" at bounding box center [695, 398] width 39 height 19
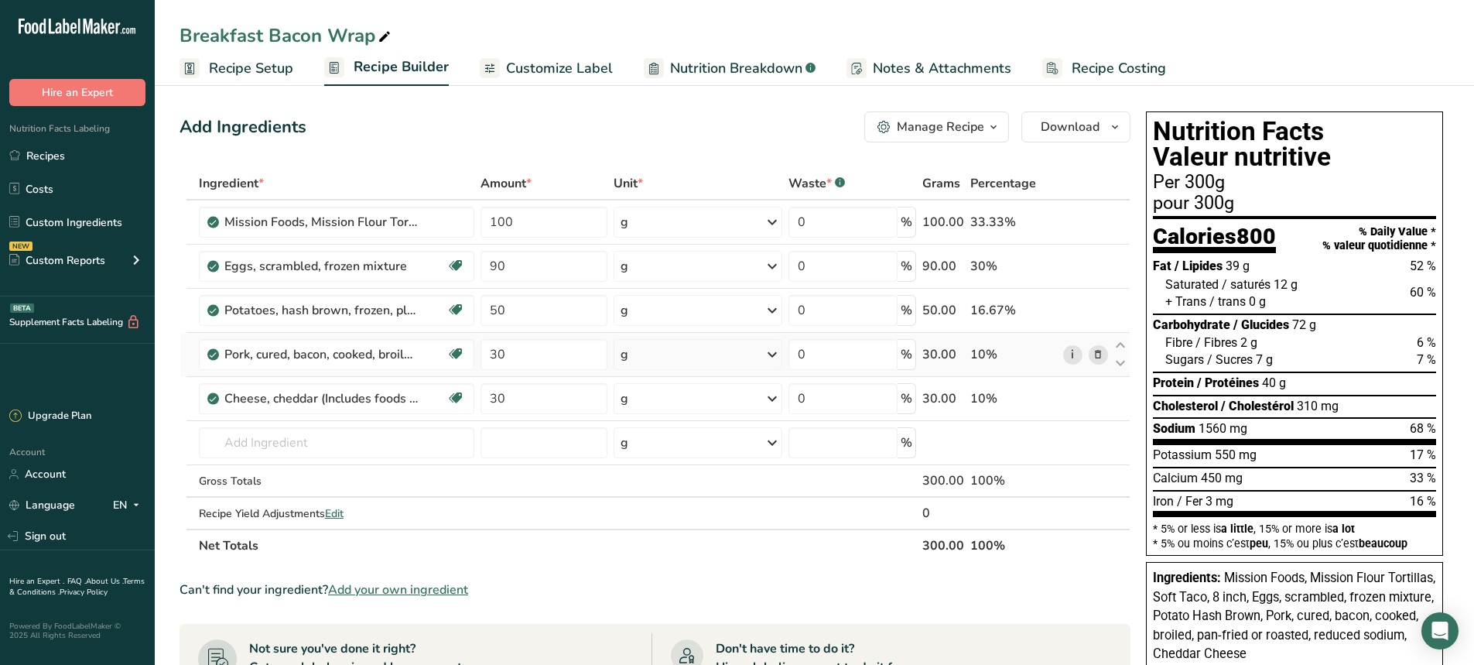
click at [1064, 360] on link "i" at bounding box center [1072, 354] width 19 height 19
click at [1098, 314] on icon at bounding box center [1098, 311] width 11 height 16
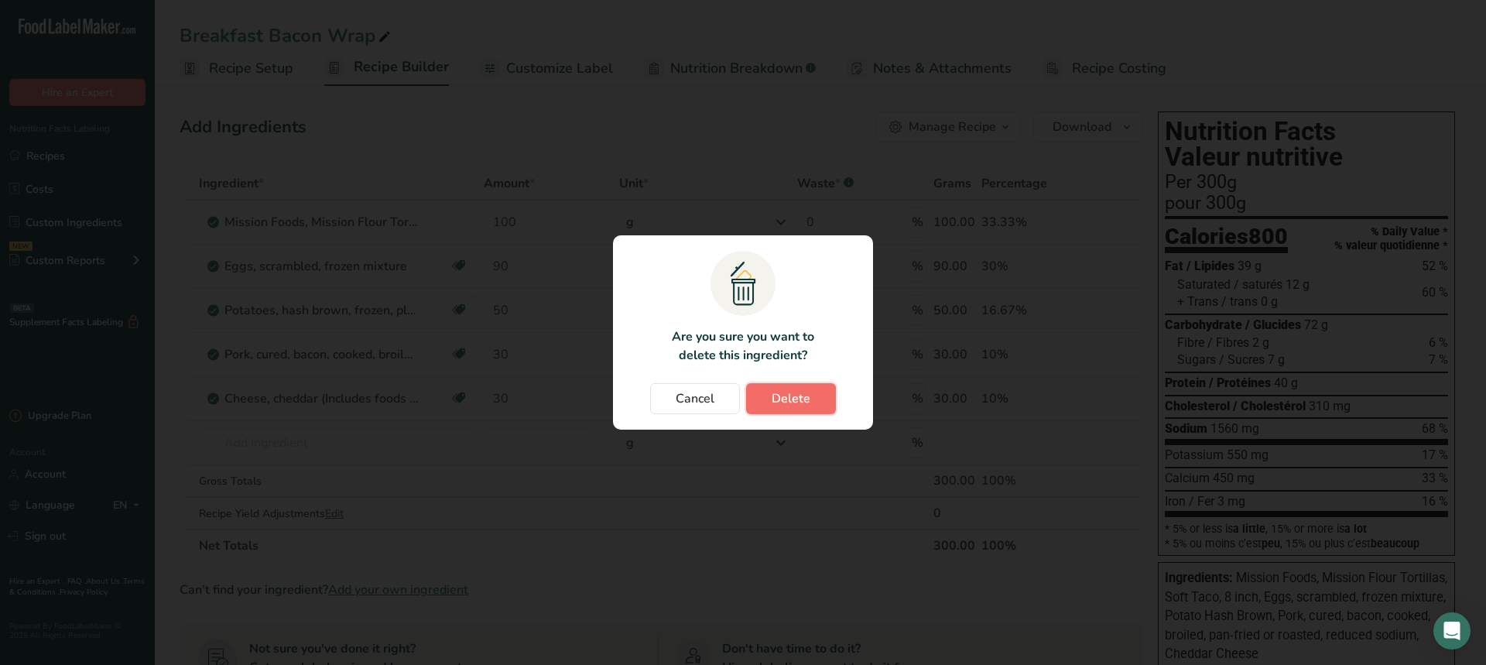
click at [795, 387] on button "Delete" at bounding box center [791, 398] width 90 height 31
type input "30"
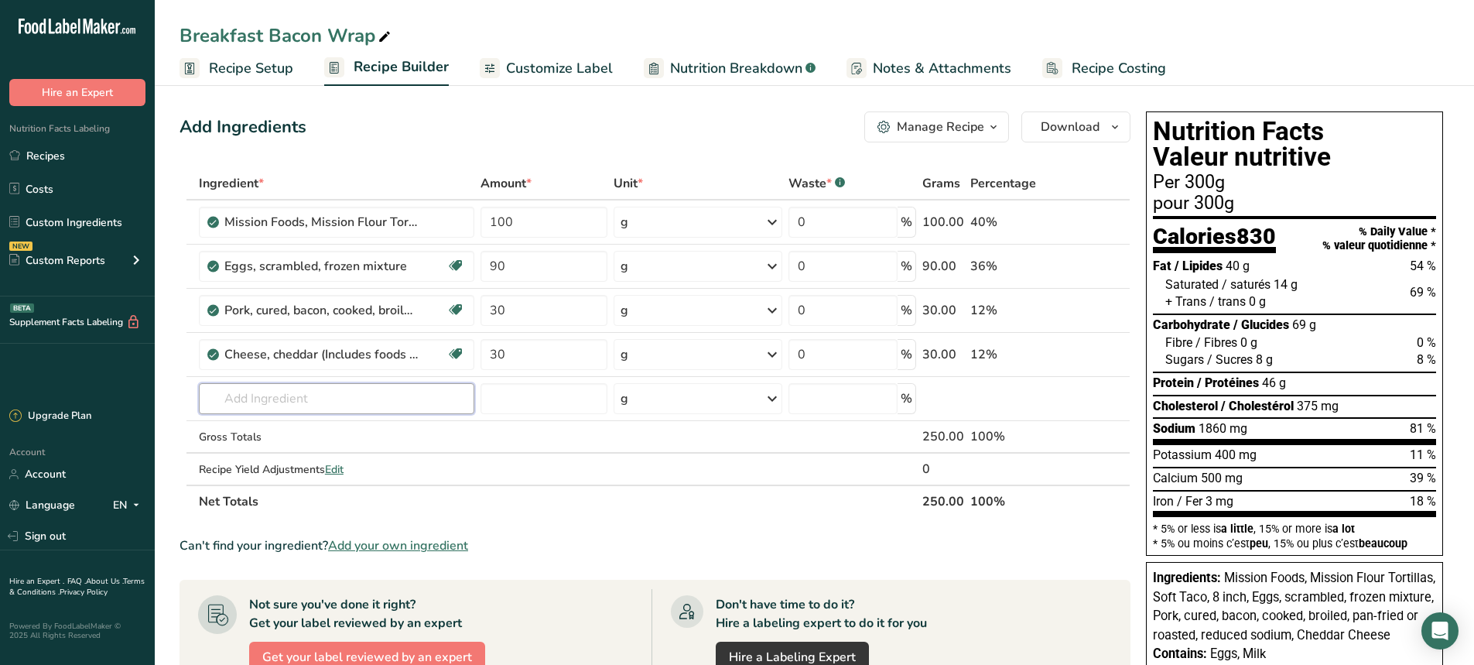
click at [294, 406] on input "text" at bounding box center [336, 398] width 275 height 31
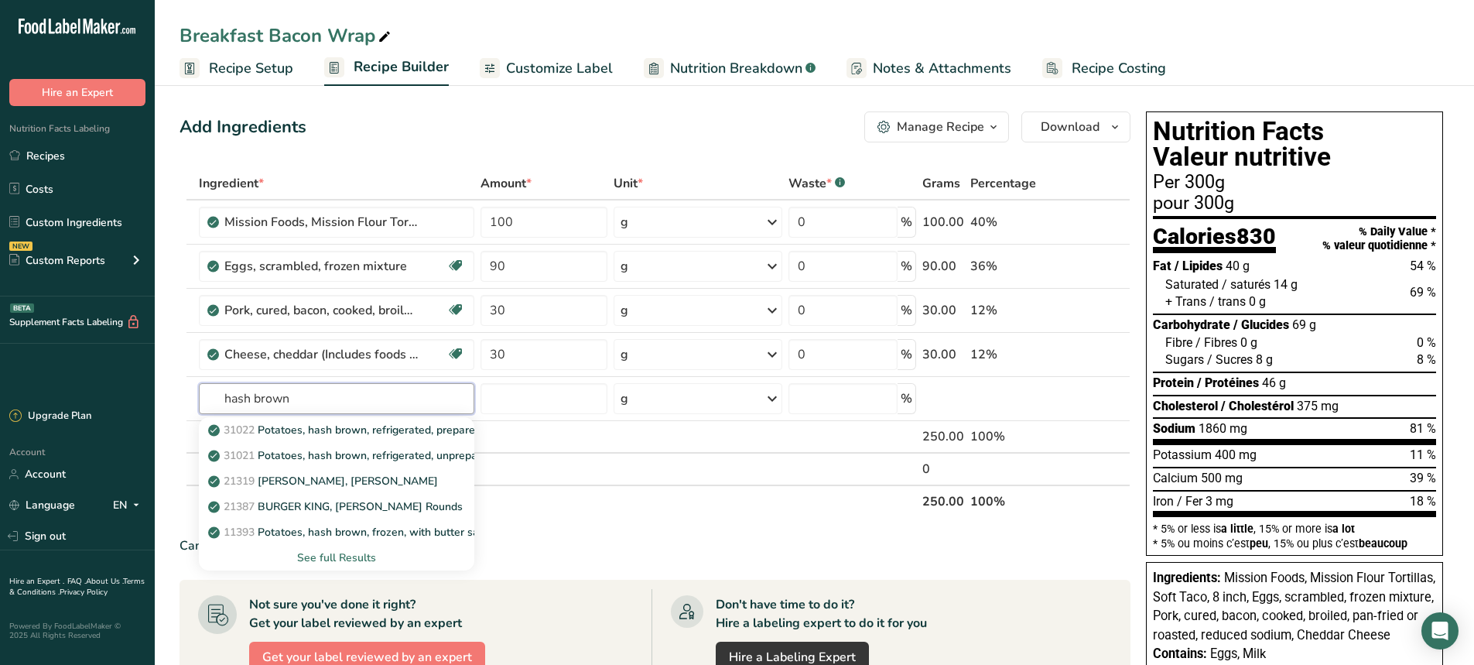
type input "hash brown"
click at [354, 556] on div "See full Results" at bounding box center [336, 557] width 251 height 16
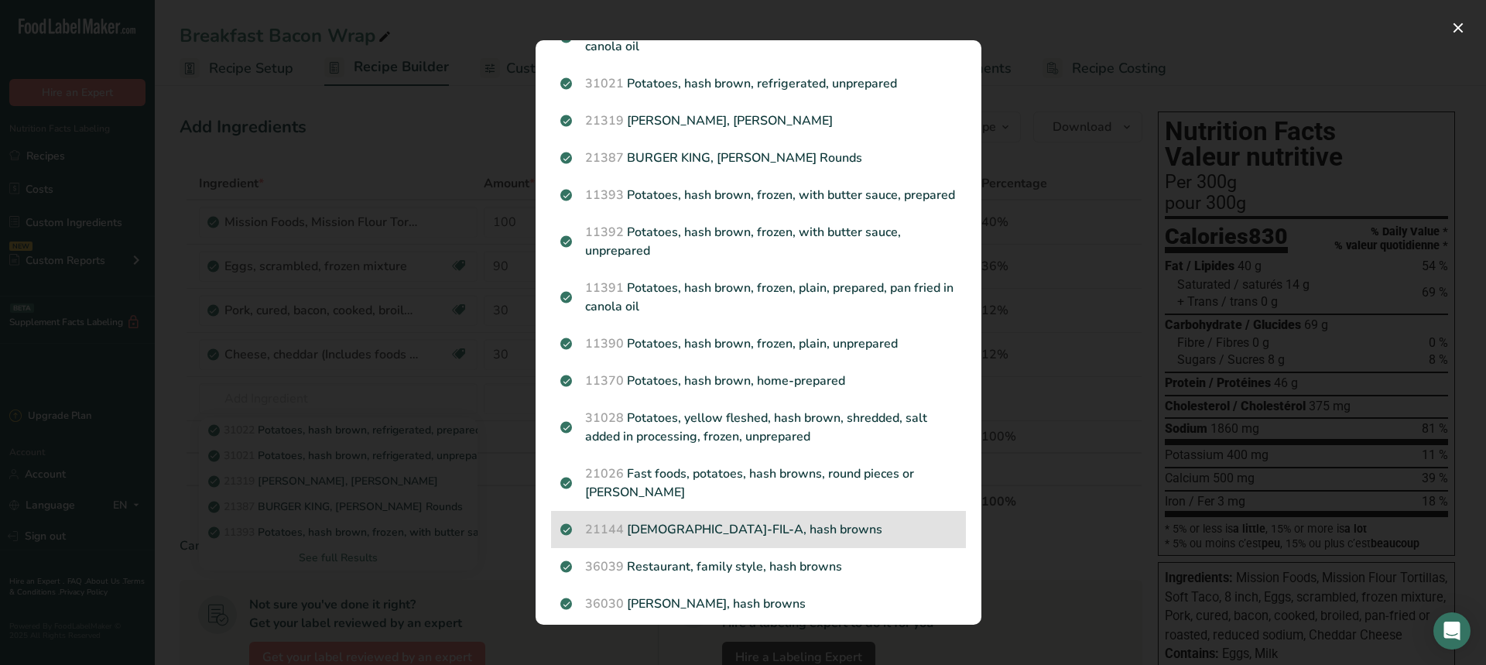
scroll to position [109, 0]
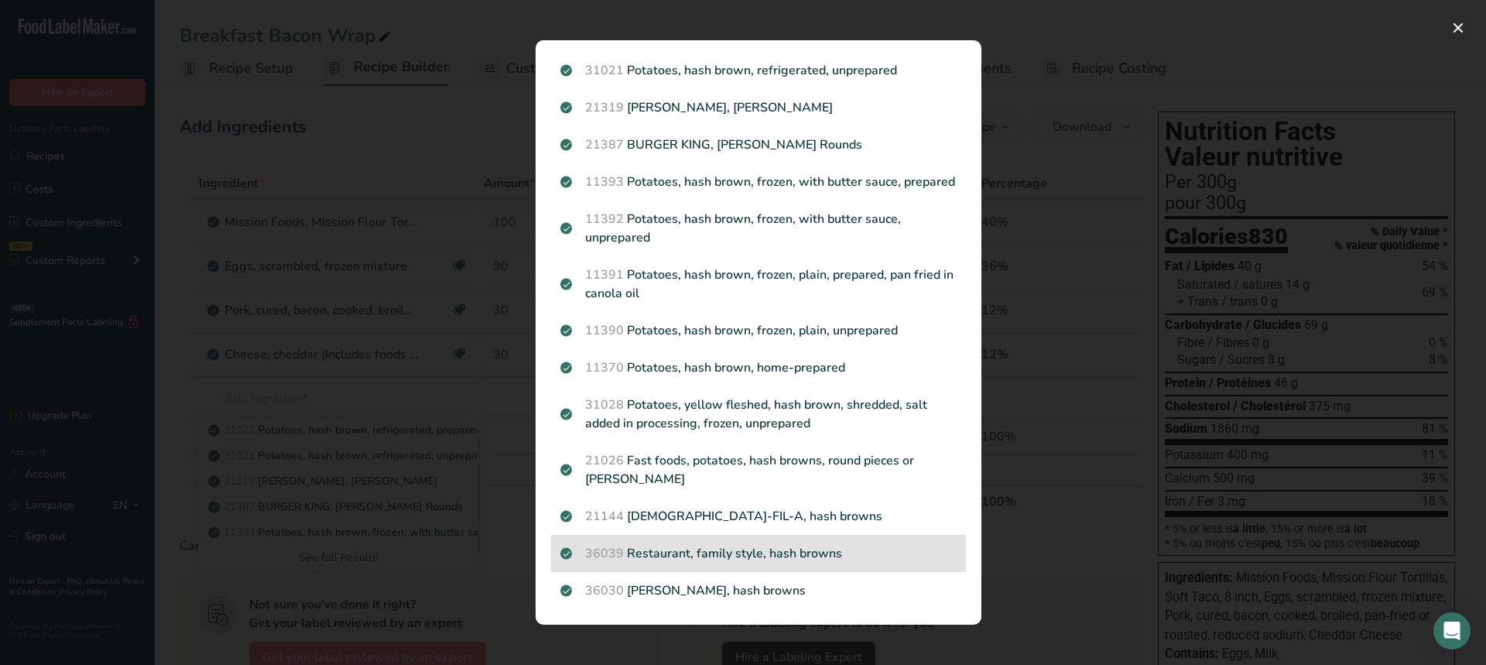
click at [761, 548] on p "36039 Restaurant, family style, hash browns" at bounding box center [758, 553] width 396 height 19
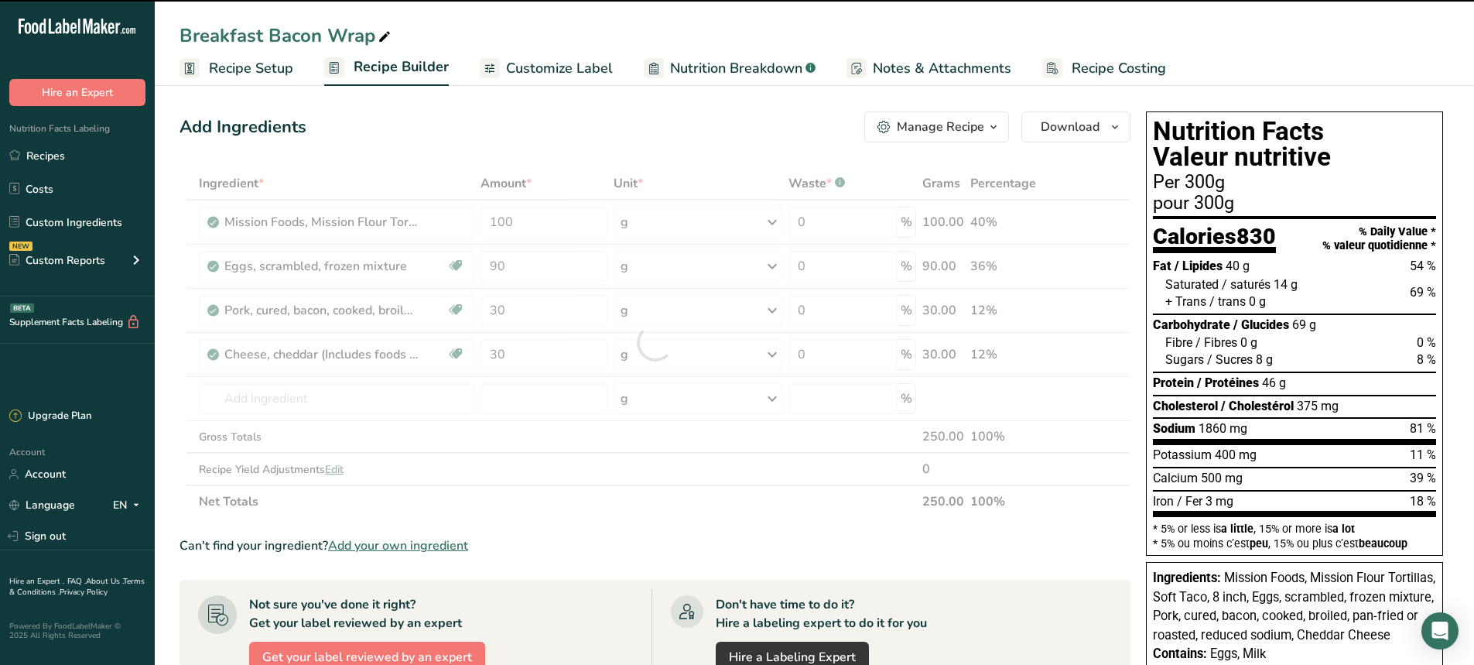
type input "0"
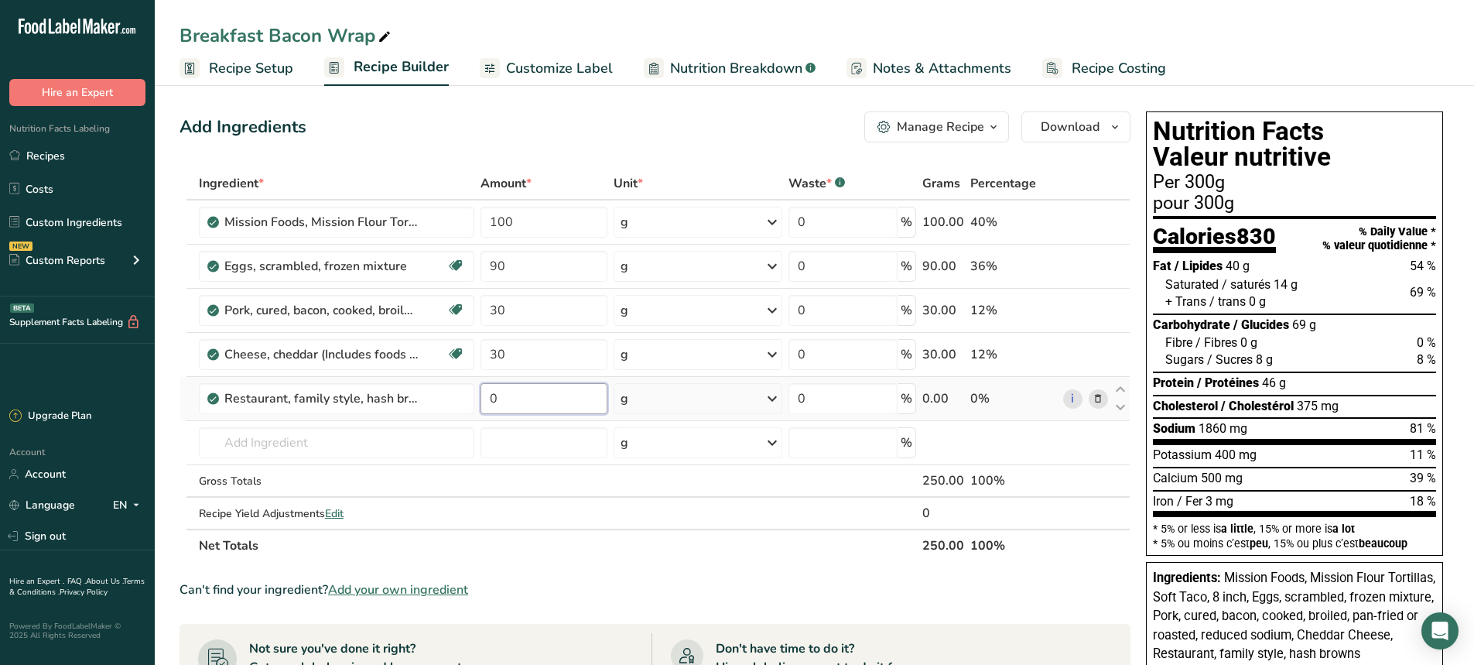
drag, startPoint x: 508, startPoint y: 392, endPoint x: 480, endPoint y: 403, distance: 30.2
click at [481, 403] on input "0" at bounding box center [545, 398] width 128 height 31
type input "50"
click at [512, 137] on div "Add Ingredients Manage Recipe Delete Recipe Duplicate Recipe Scale Recipe Save …" at bounding box center [655, 126] width 951 height 31
click at [569, 65] on span "Customize Label" at bounding box center [559, 68] width 107 height 21
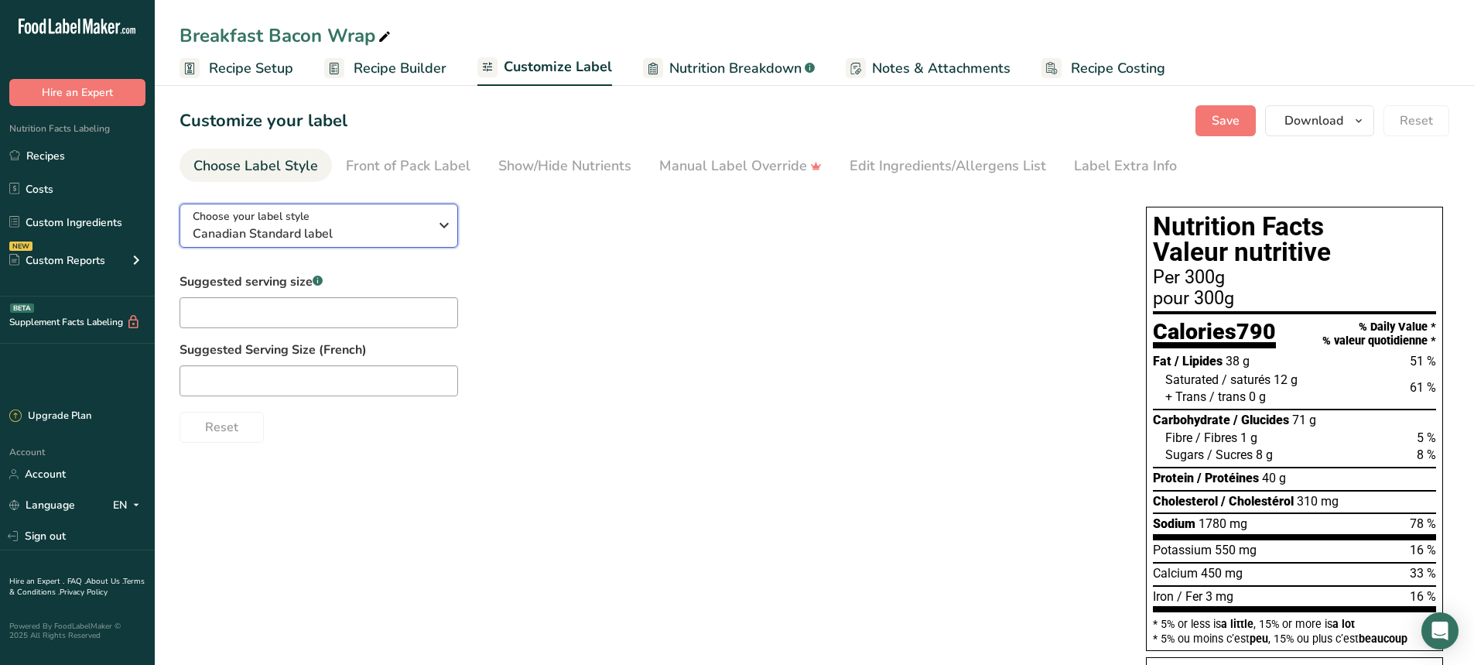
click at [279, 235] on span "Canadian Standard label" at bounding box center [311, 233] width 236 height 19
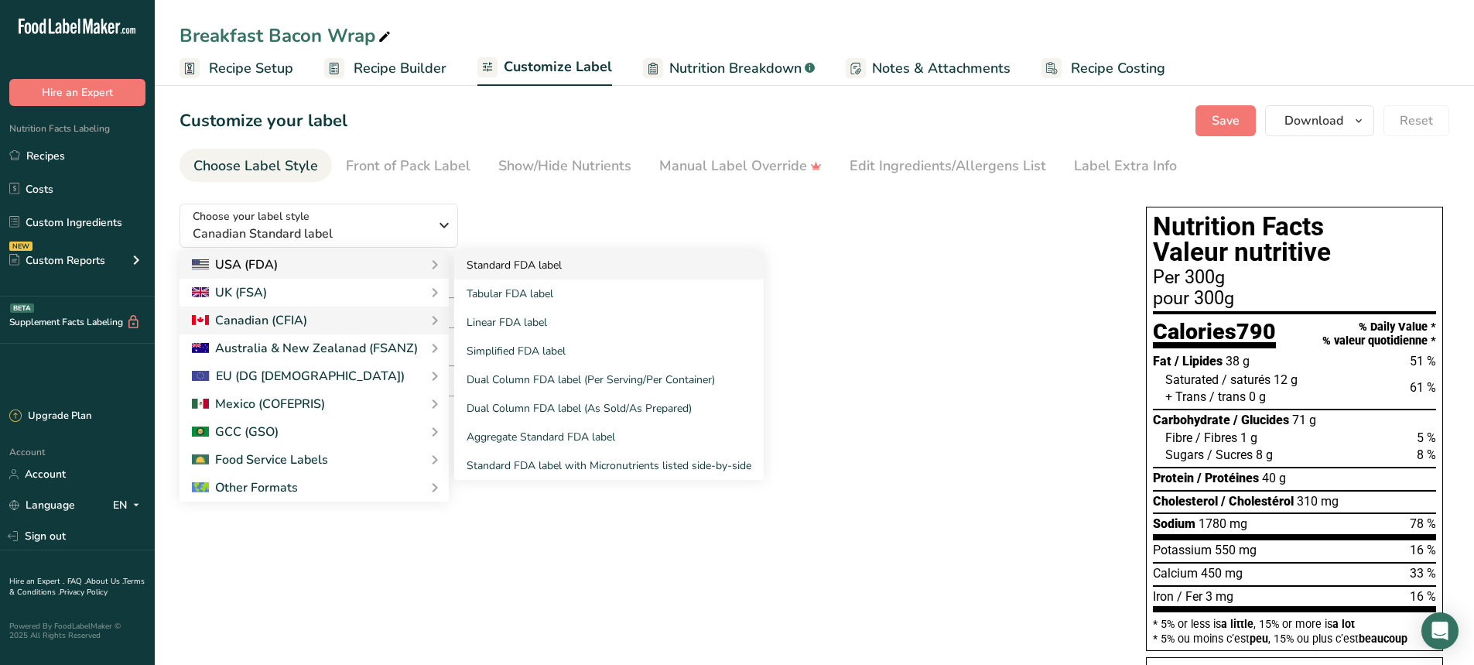
click at [520, 266] on link "Standard FDA label" at bounding box center [609, 265] width 310 height 29
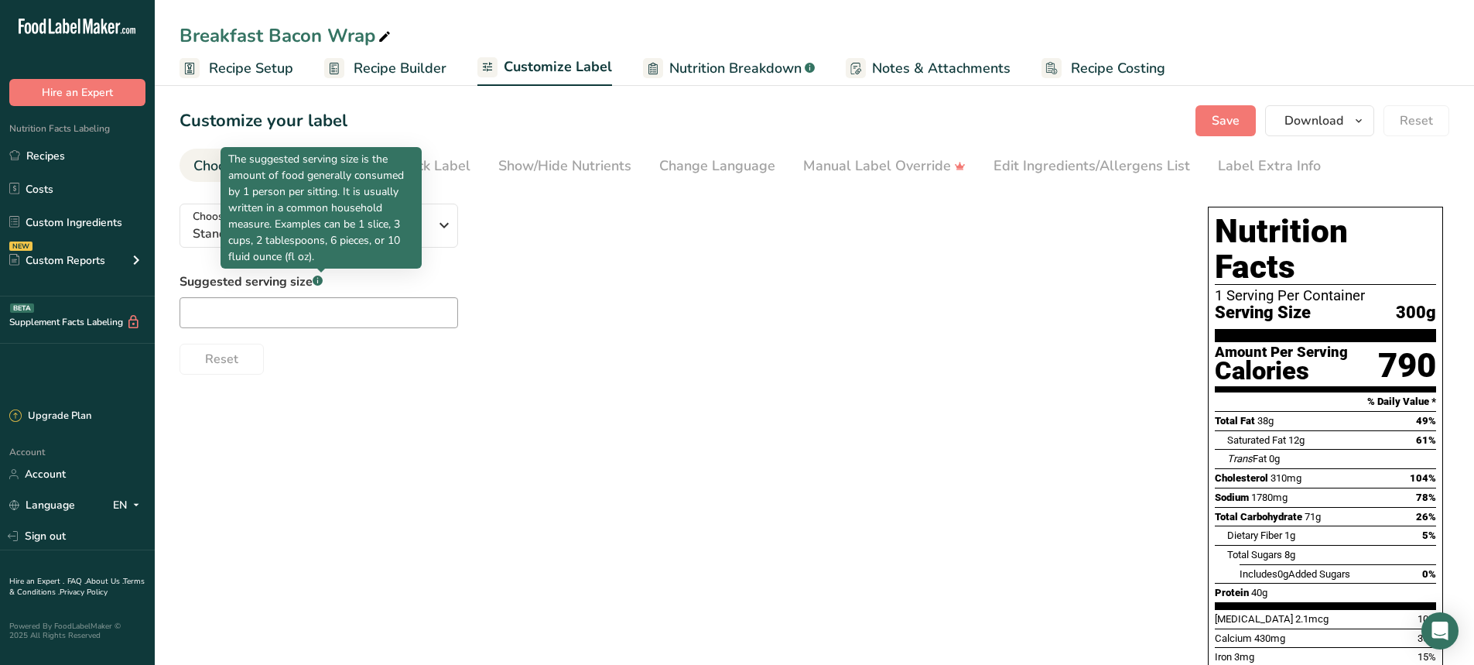
click at [325, 227] on p "The suggested serving size is the amount of food generally consumed by 1 person…" at bounding box center [321, 208] width 186 height 114
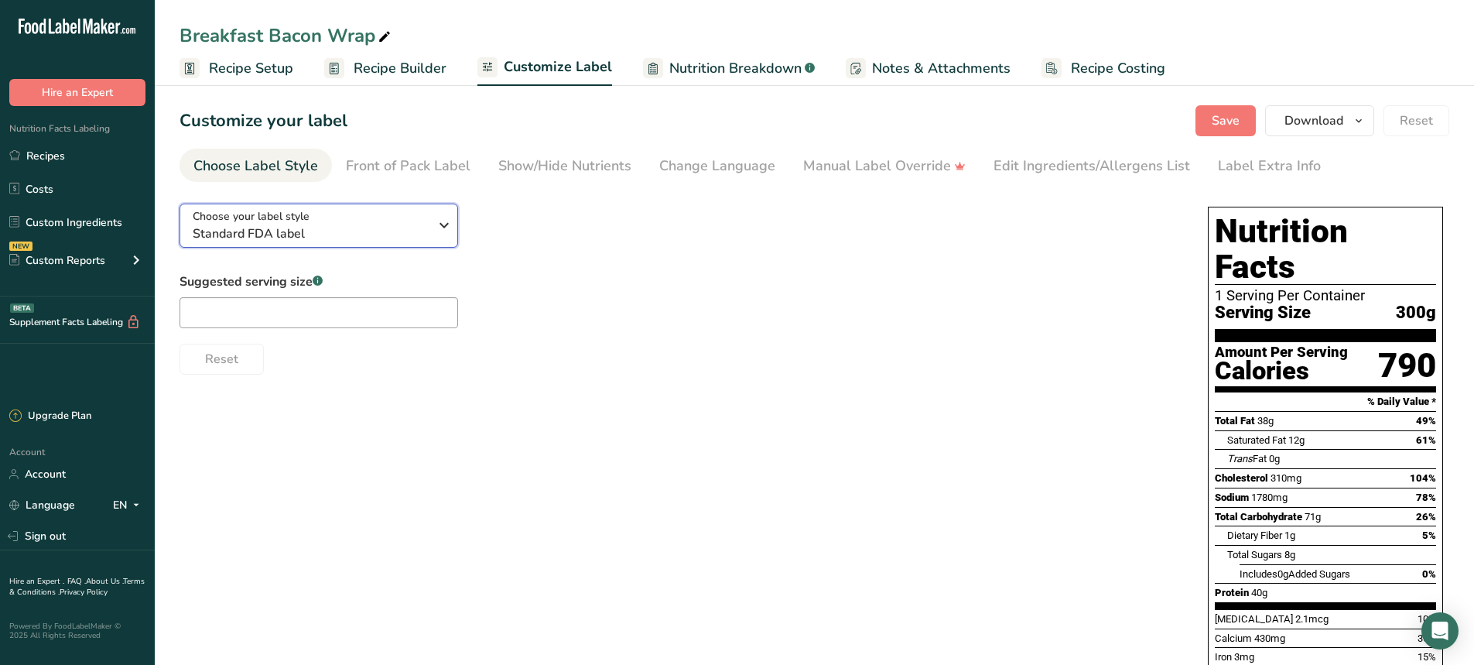
click at [410, 230] on span "Standard FDA label" at bounding box center [311, 233] width 236 height 19
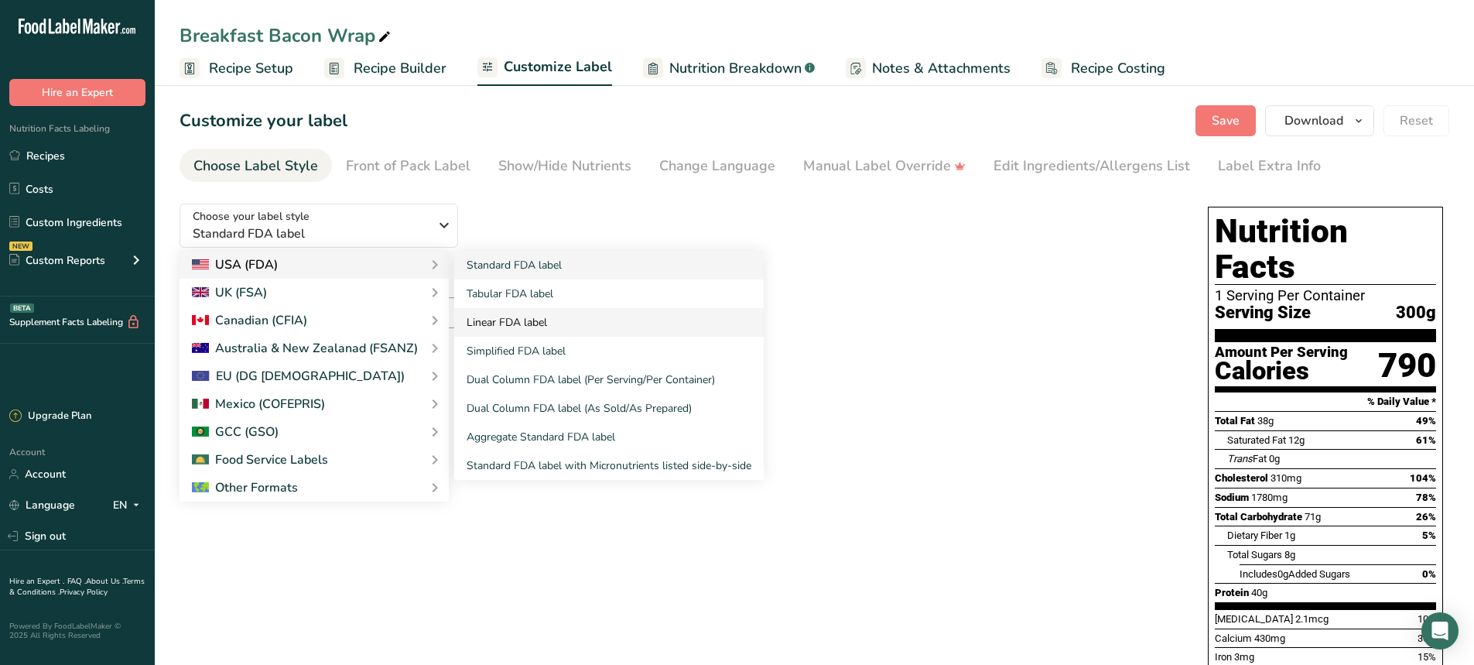
click at [513, 323] on link "Linear FDA label" at bounding box center [609, 322] width 310 height 29
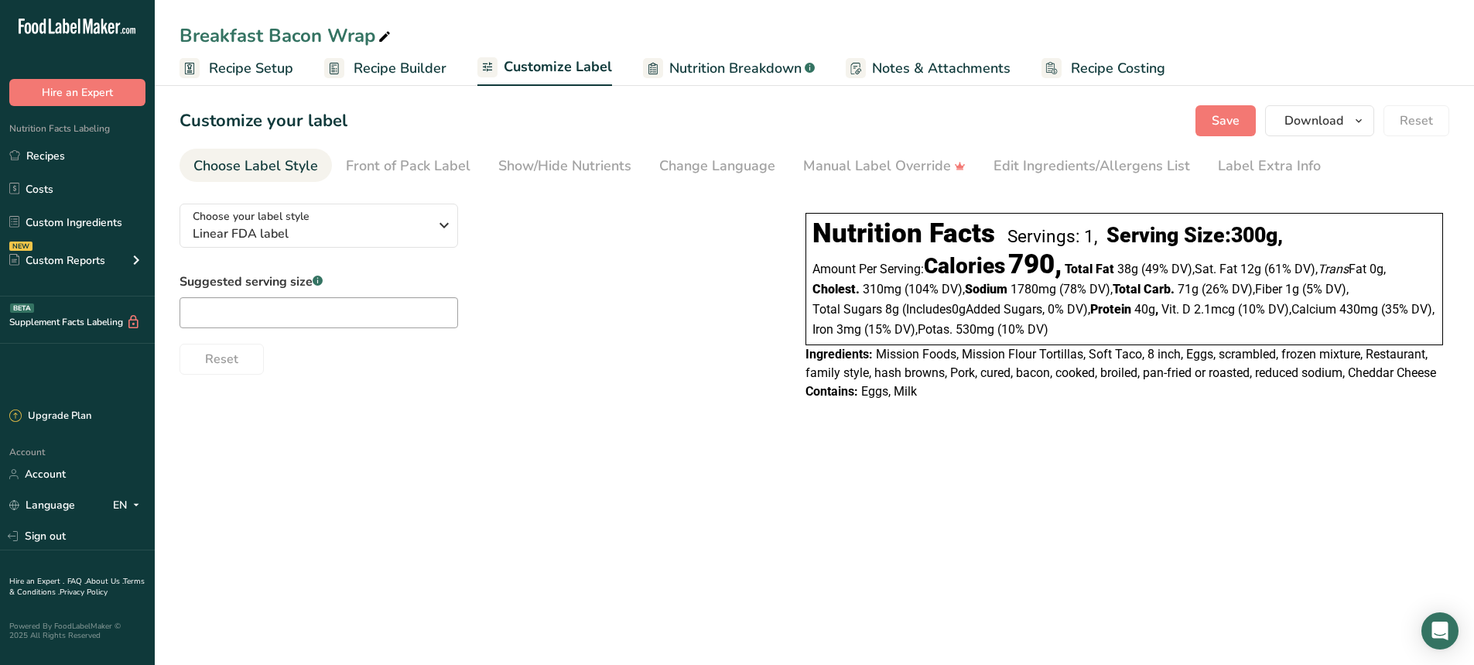
click at [792, 560] on main "Breakfast Bacon Wrap Recipe Setup Recipe Builder Customize Label Nutrition Brea…" at bounding box center [737, 332] width 1474 height 665
click at [1221, 114] on span "Save" at bounding box center [1226, 120] width 28 height 19
click at [383, 33] on icon at bounding box center [385, 37] width 14 height 22
click at [383, 33] on input "Breakfast Bacon Wrap" at bounding box center [815, 36] width 1270 height 28
click at [509, 533] on main "Breakfast Bacon Wrap Recipe Setup Recipe Builder Customize Label Nutrition Brea…" at bounding box center [737, 332] width 1474 height 665
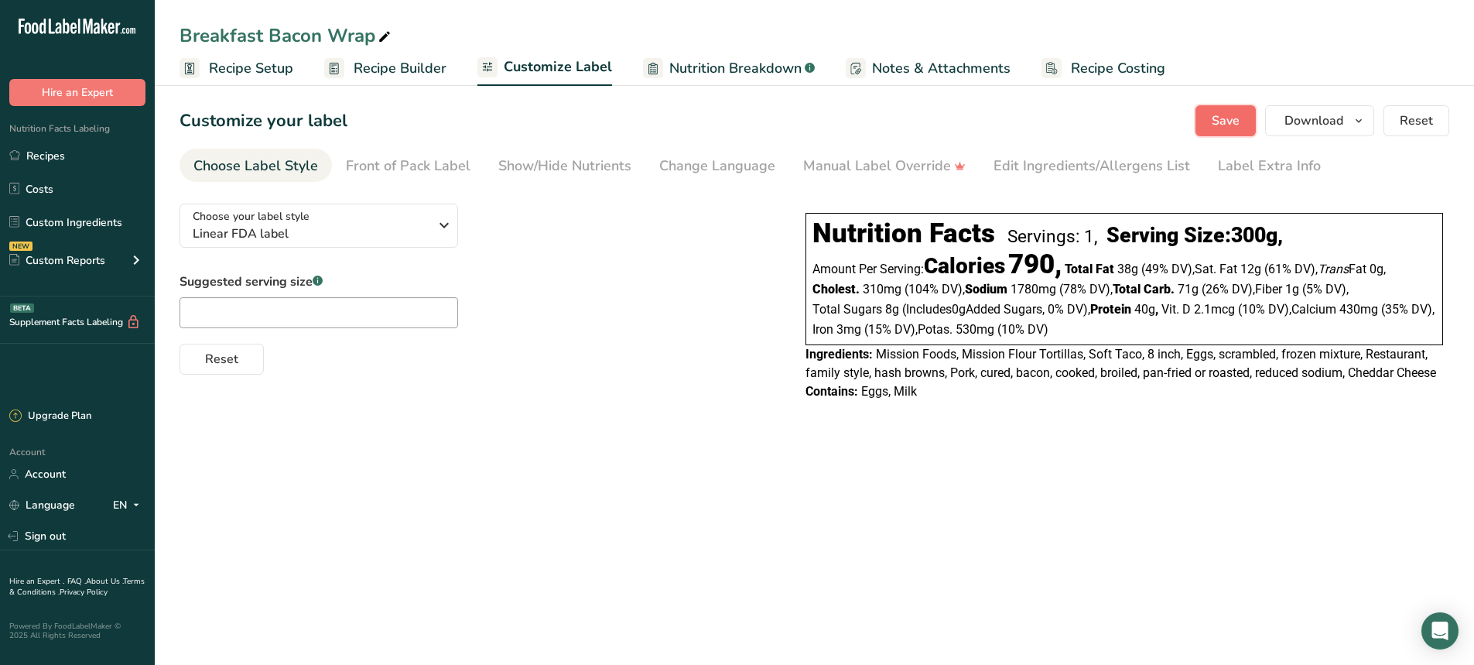
click at [1220, 116] on span "Save" at bounding box center [1226, 120] width 28 height 19
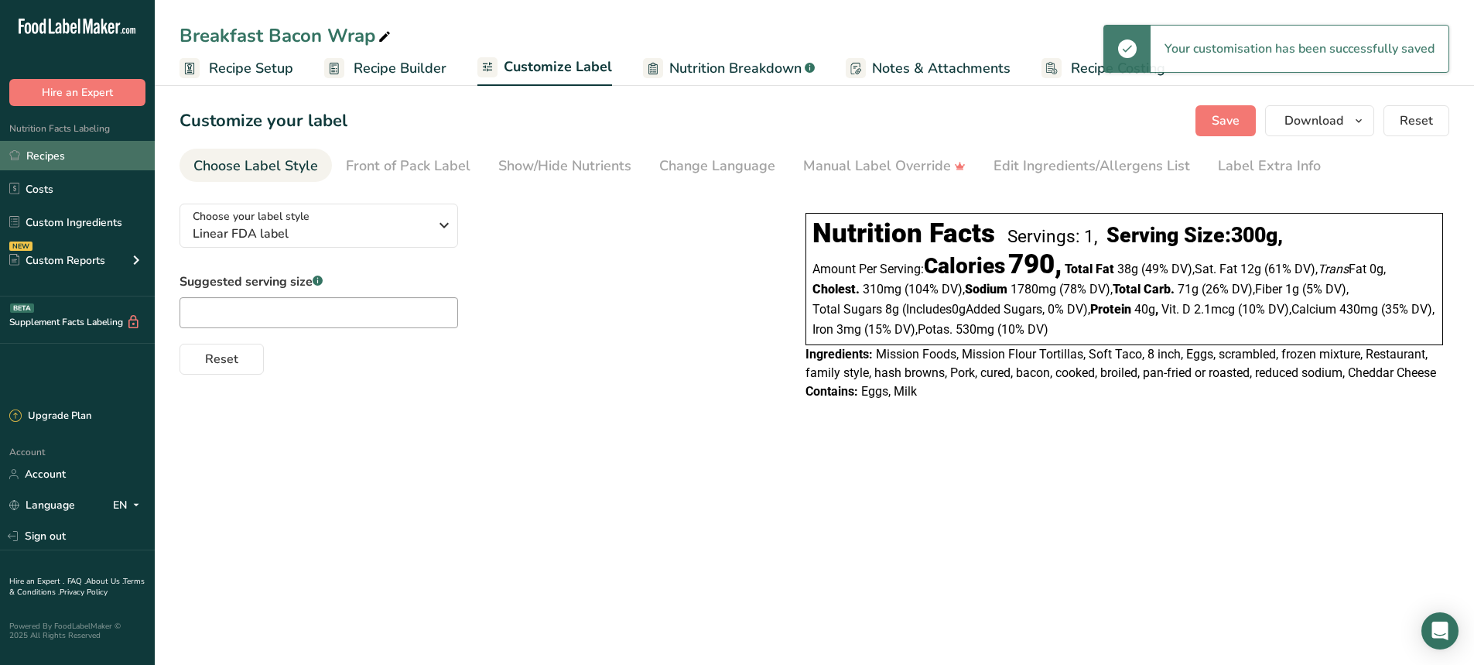
click at [73, 153] on link "Recipes" at bounding box center [77, 155] width 155 height 29
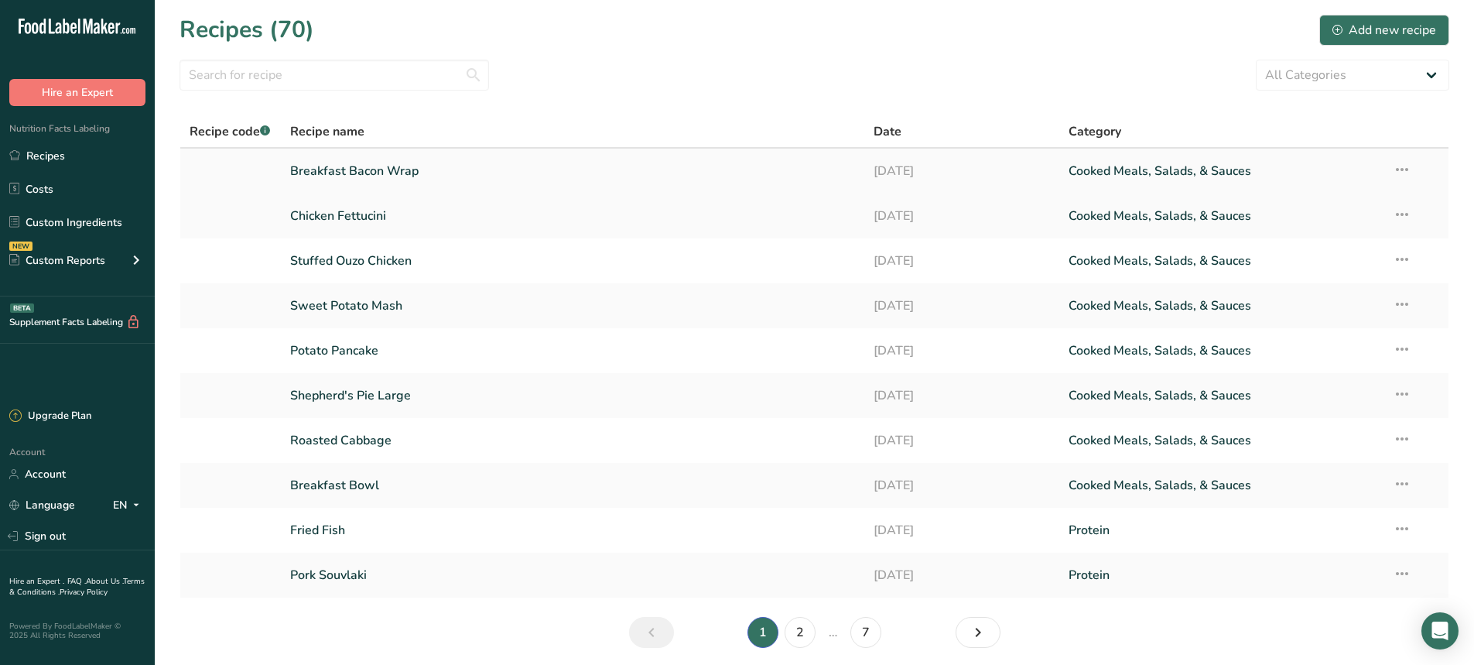
click at [1411, 173] on icon at bounding box center [1402, 170] width 19 height 28
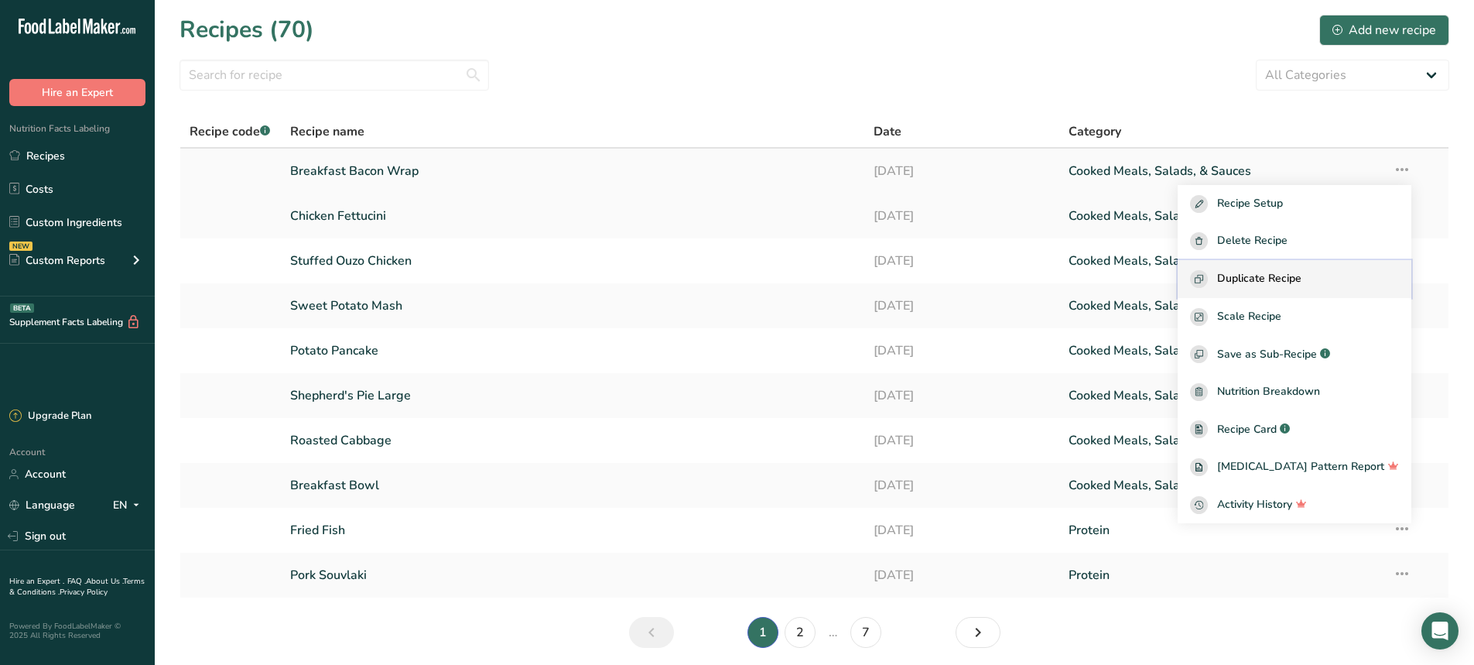
click at [1286, 278] on span "Duplicate Recipe" at bounding box center [1259, 279] width 84 height 18
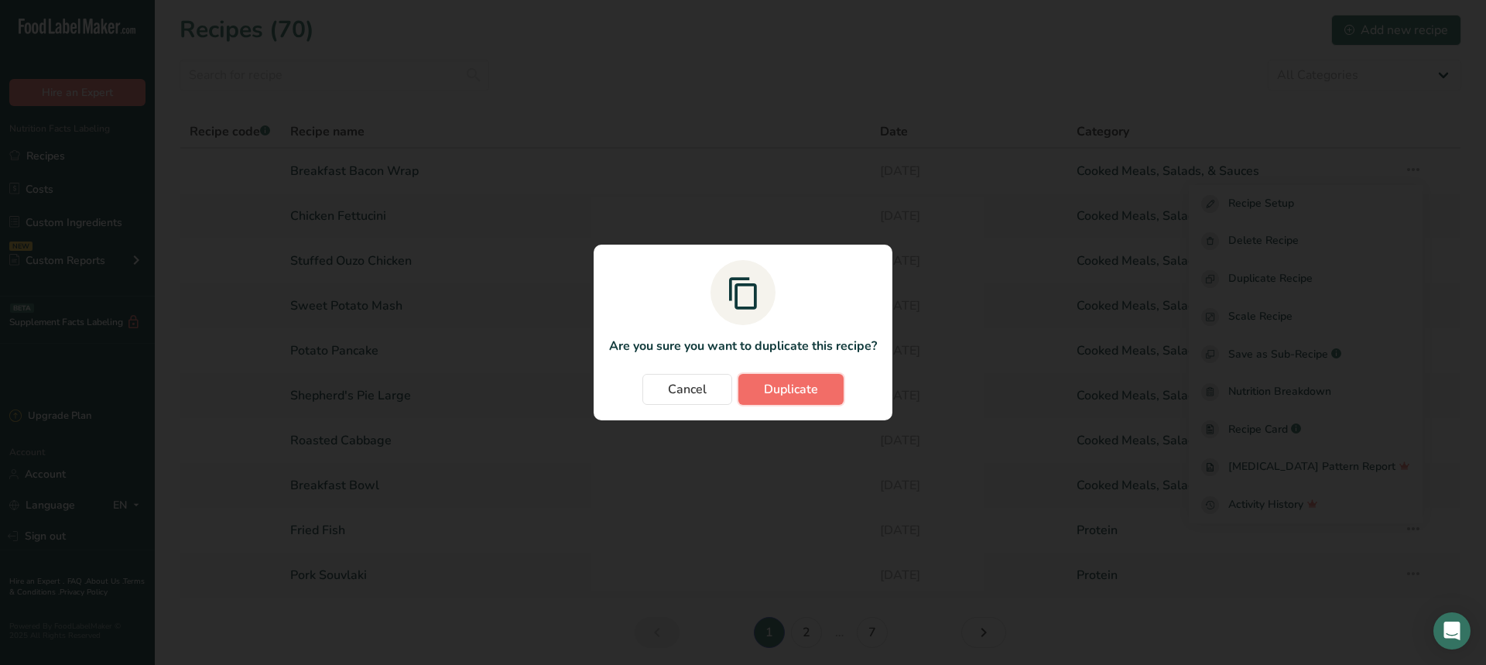
click at [791, 394] on span "Duplicate" at bounding box center [791, 389] width 54 height 19
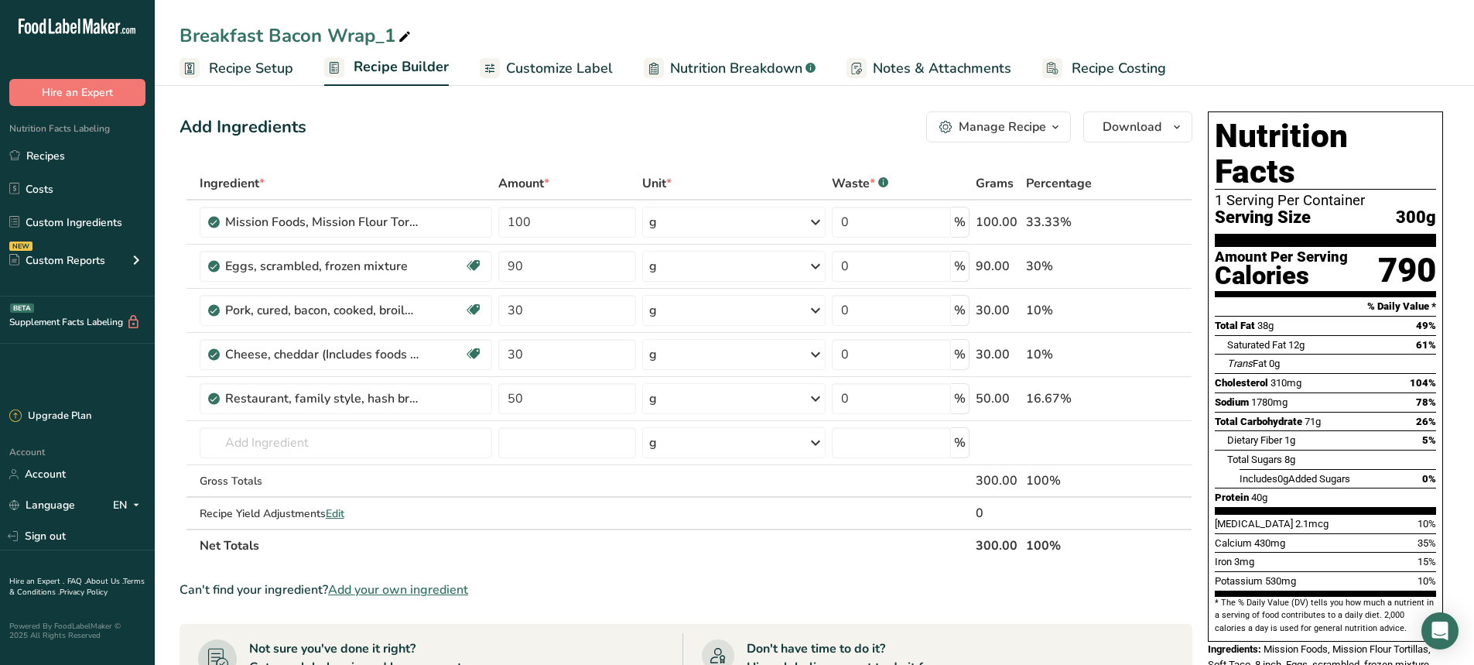
click at [403, 34] on icon at bounding box center [405, 37] width 14 height 22
type input "B"
type input "Breakfast Sausage Wrap"
click at [1161, 310] on icon at bounding box center [1160, 311] width 11 height 16
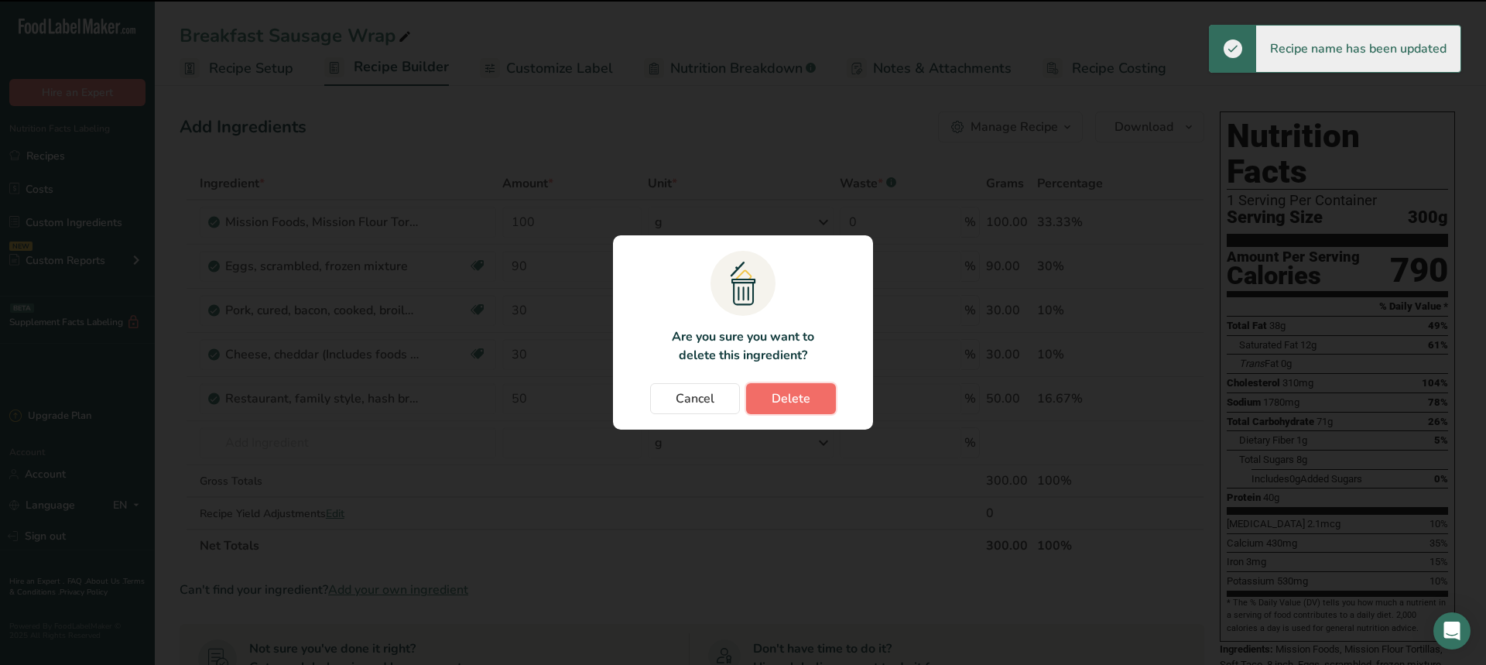
click at [803, 402] on span "Delete" at bounding box center [790, 398] width 39 height 19
type input "50"
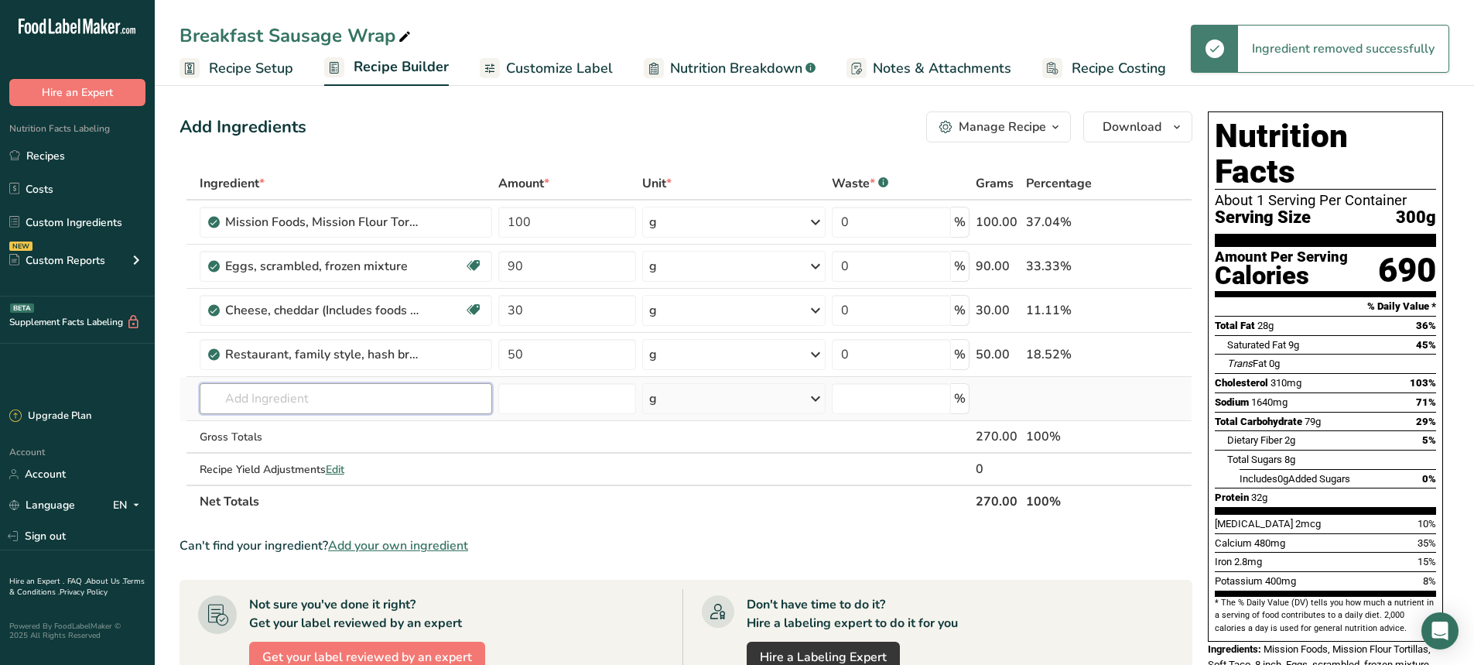
click at [277, 395] on input "text" at bounding box center [346, 398] width 293 height 31
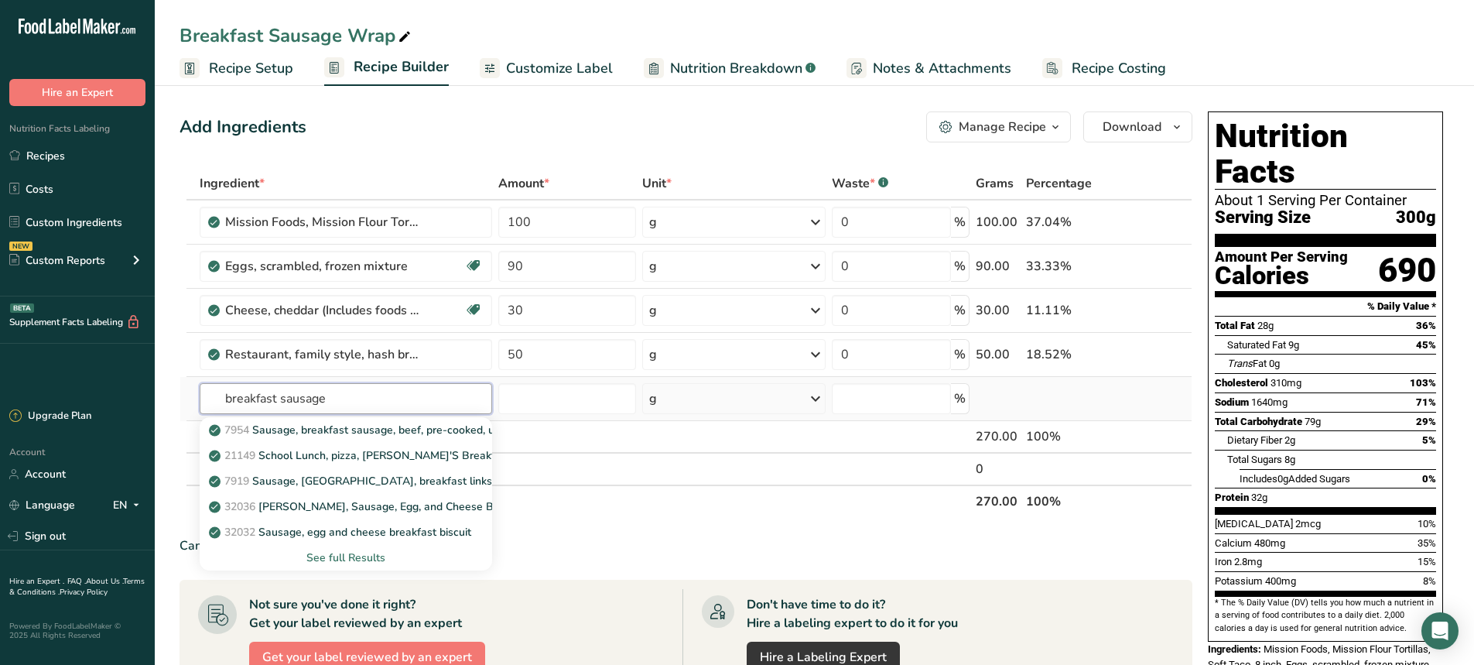
type input "breakfast sausage"
click at [335, 552] on div "See full Results" at bounding box center [346, 557] width 269 height 16
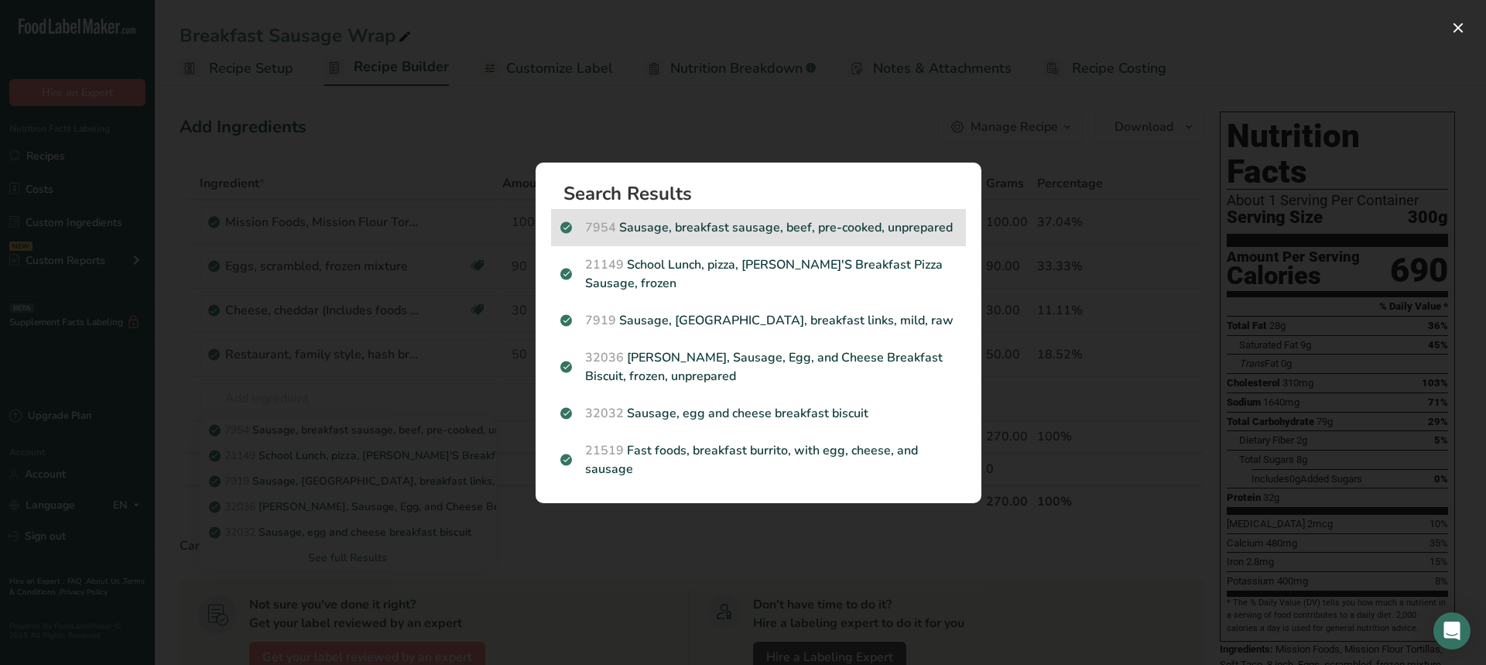
click at [781, 234] on p "7954 Sausage, breakfast sausage, beef, pre-cooked, unprepared" at bounding box center [758, 227] width 396 height 19
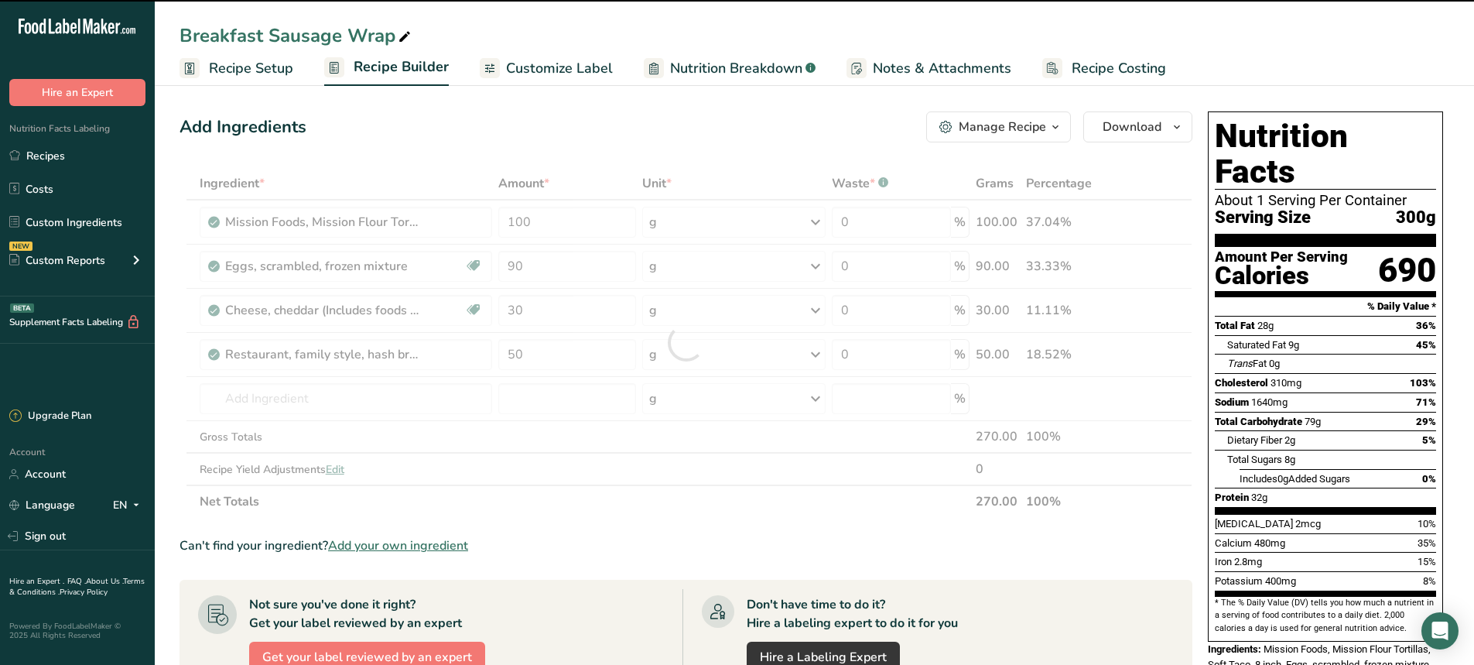
type input "0"
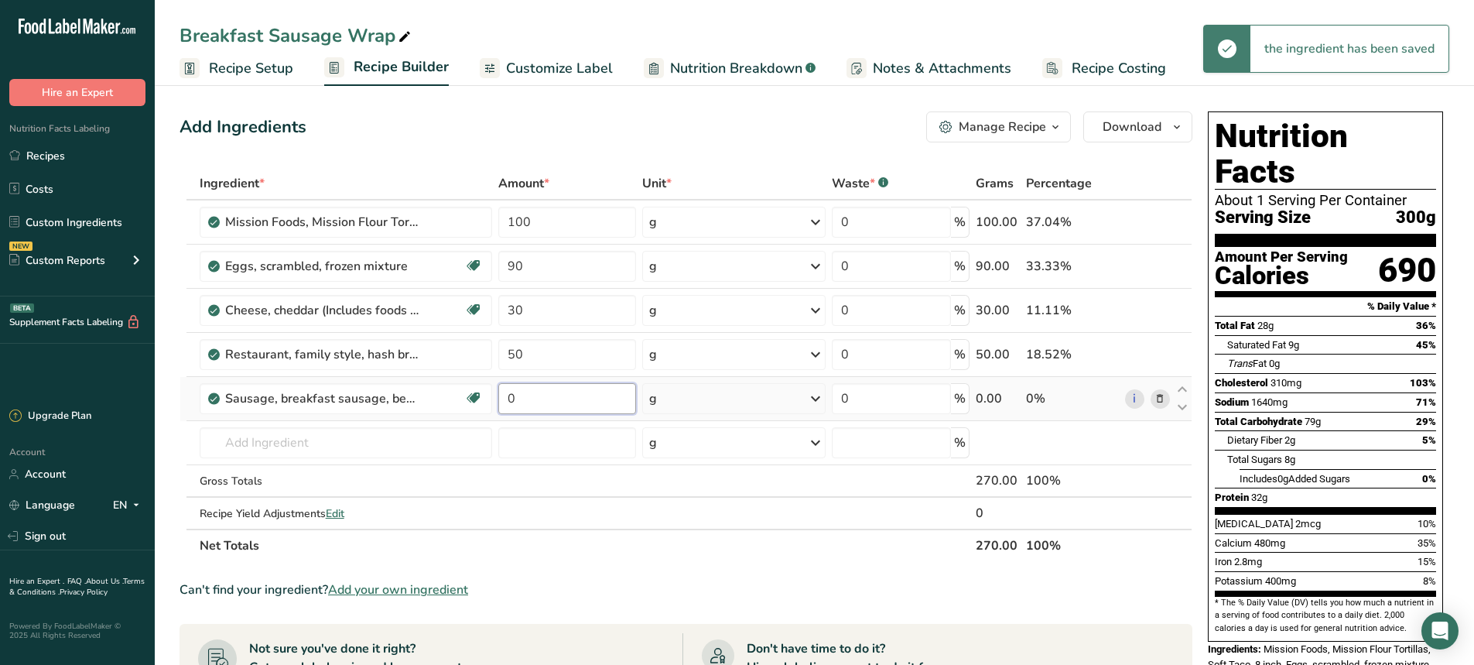
click at [528, 409] on input "0" at bounding box center [567, 398] width 138 height 31
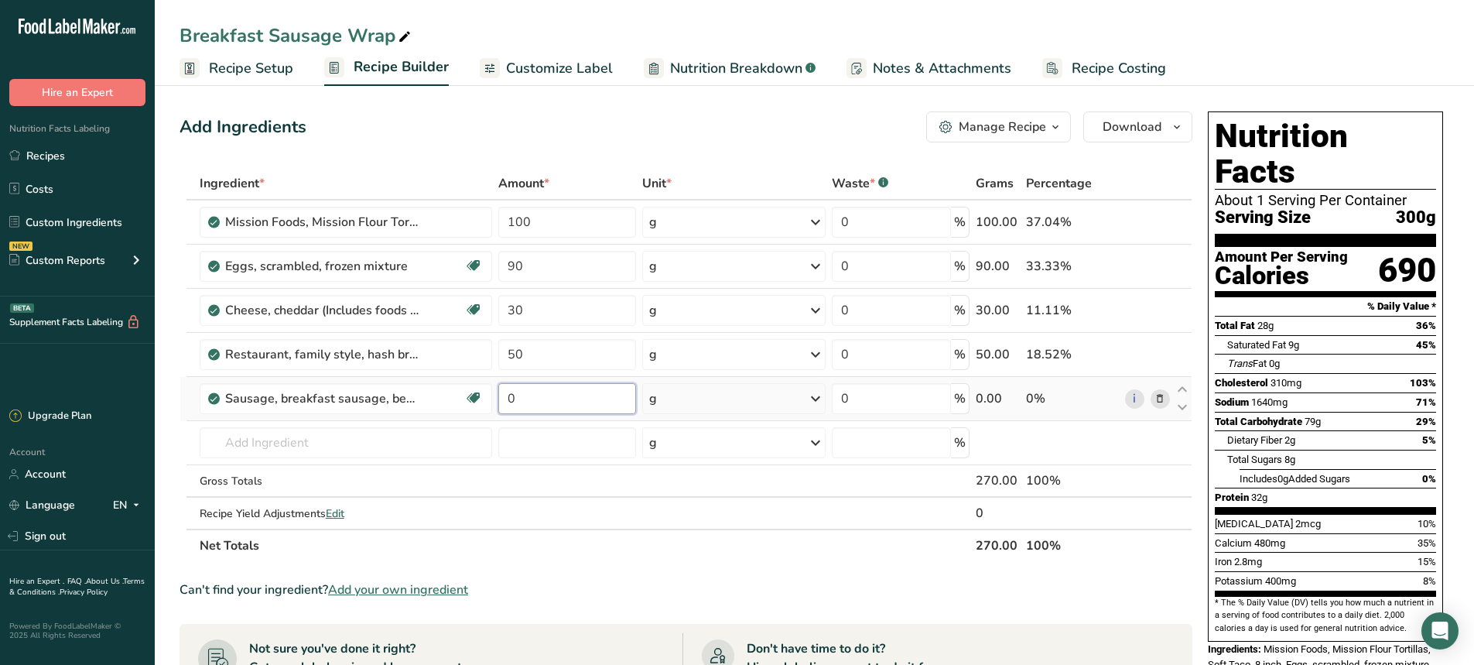
drag, startPoint x: 528, startPoint y: 409, endPoint x: 498, endPoint y: 408, distance: 29.4
click at [498, 408] on input "0" at bounding box center [567, 398] width 138 height 31
type input "30"
click at [727, 97] on section "Add Ingredients Manage Recipe Delete Recipe Duplicate Recipe Scale Recipe Save …" at bounding box center [814, 586] width 1319 height 1012
click at [525, 66] on span "Customize Label" at bounding box center [559, 68] width 107 height 21
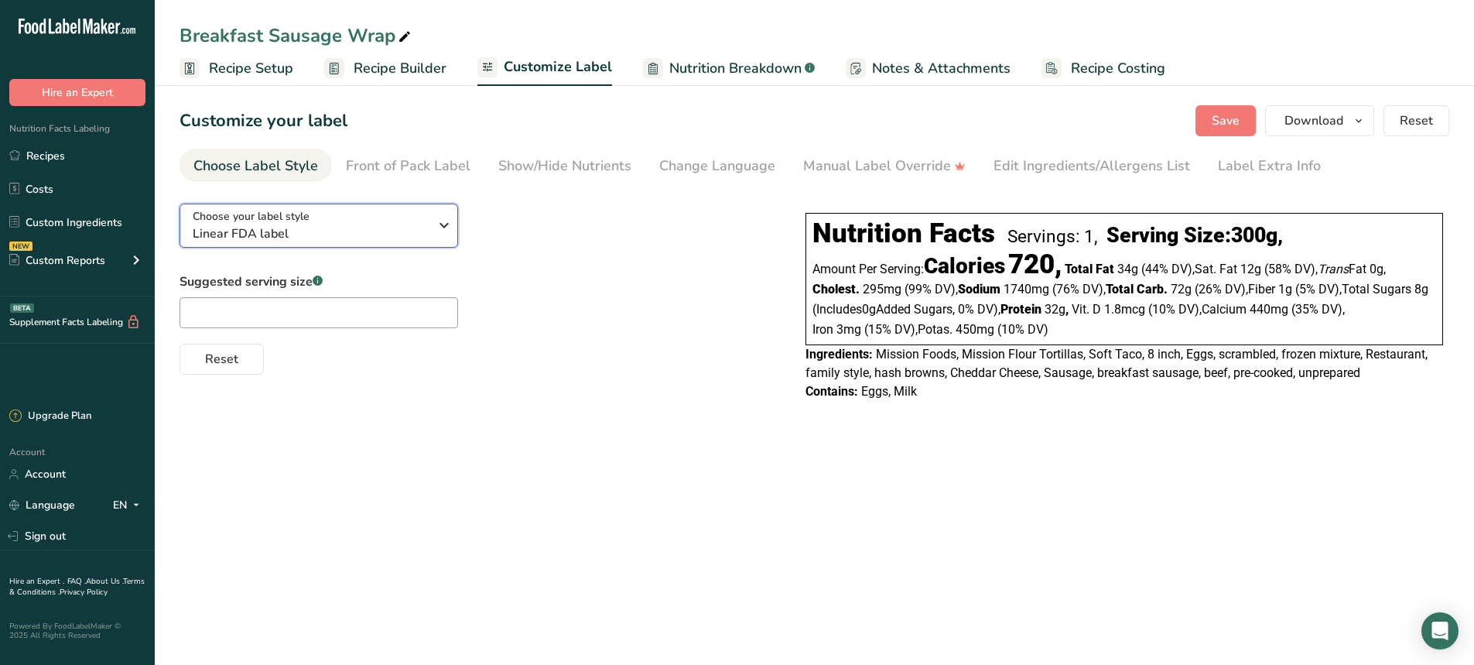
click at [432, 225] on div "Choose your label style Linear FDA label" at bounding box center [317, 225] width 248 height 35
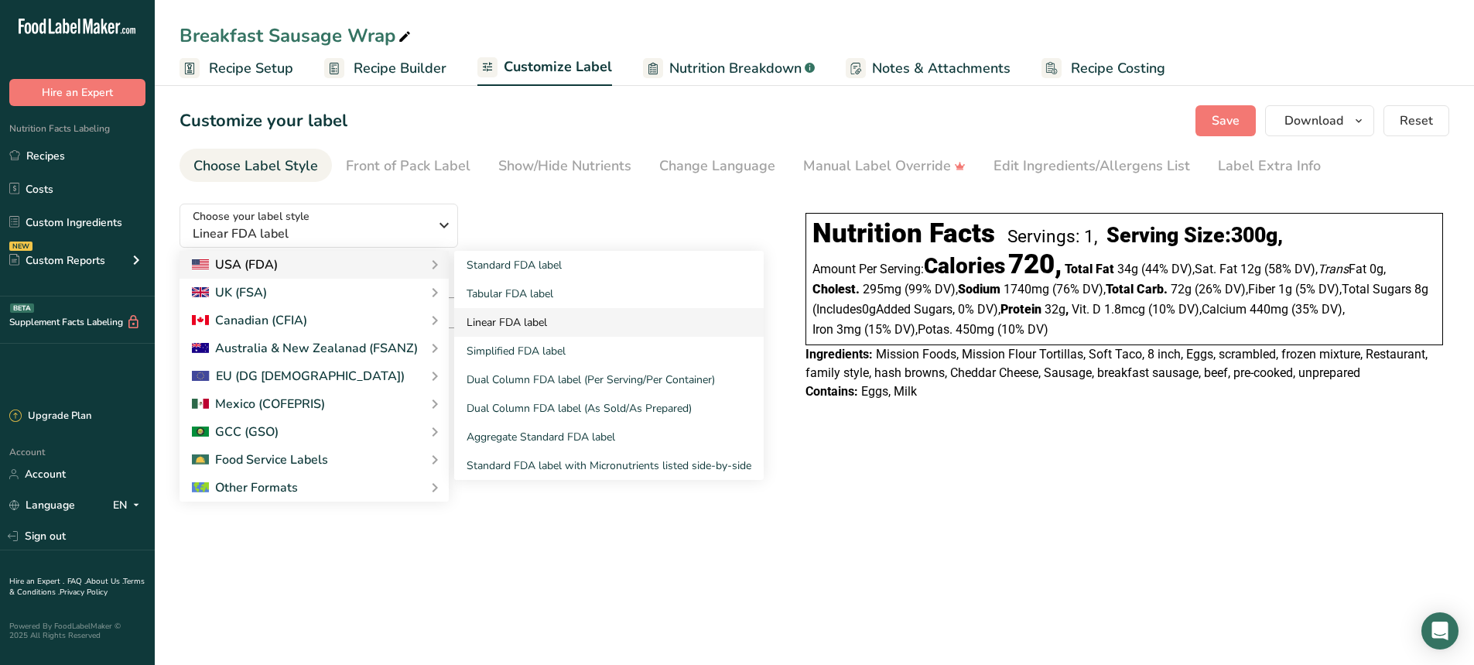
click at [498, 317] on link "Linear FDA label" at bounding box center [609, 322] width 310 height 29
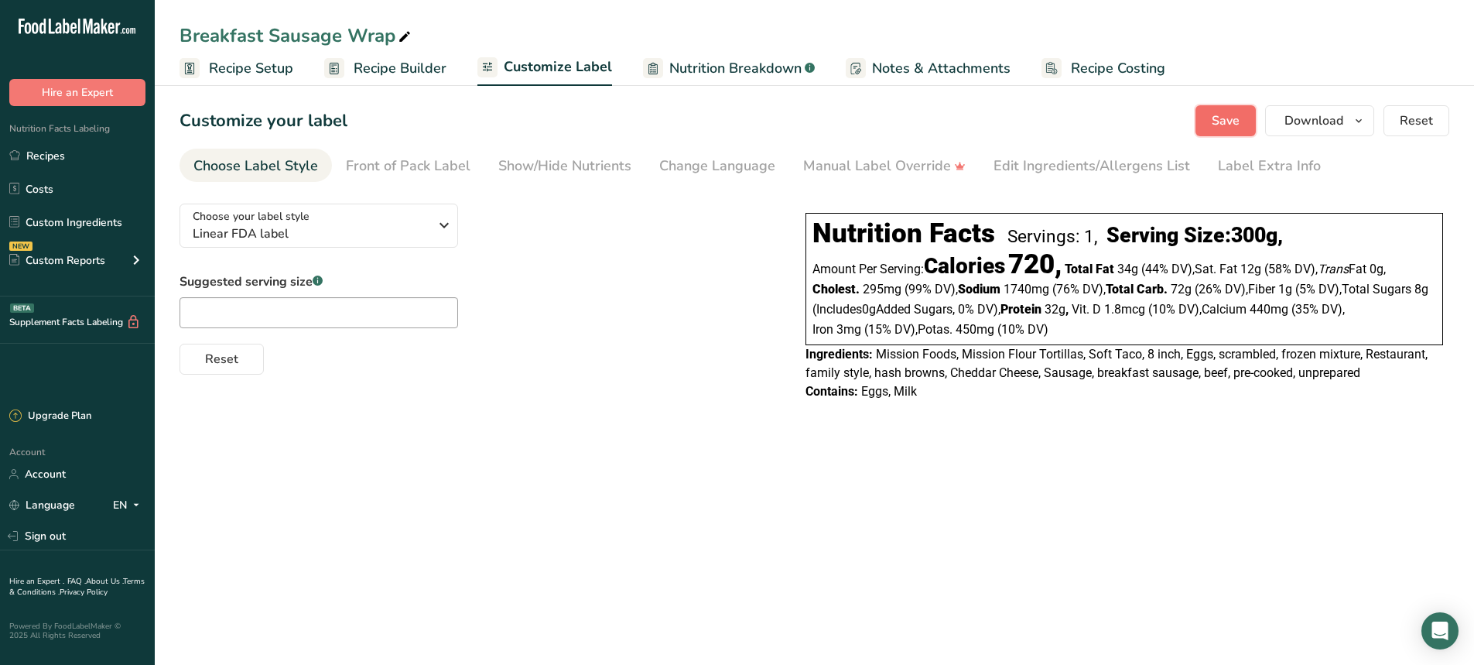
click at [1214, 128] on span "Save" at bounding box center [1226, 120] width 28 height 19
click at [262, 70] on span "Recipe Setup" at bounding box center [251, 68] width 84 height 21
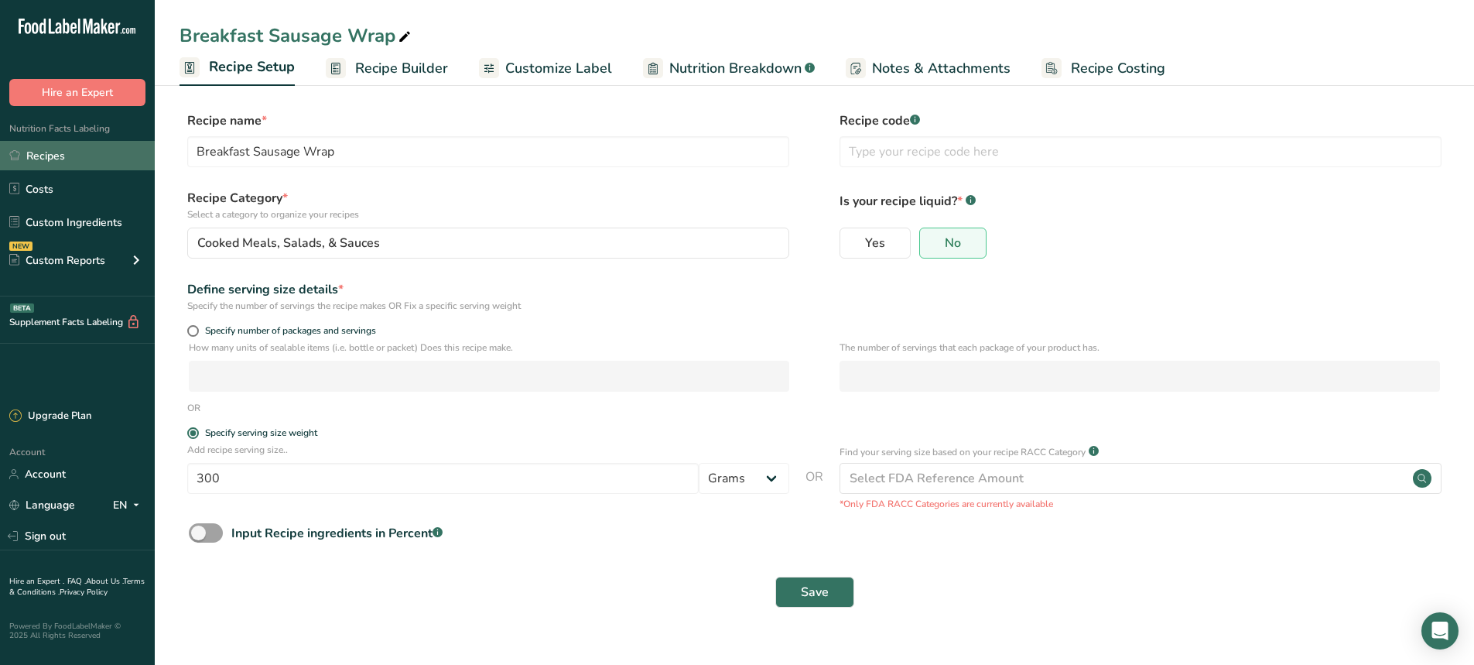
click at [46, 166] on link "Recipes" at bounding box center [77, 155] width 155 height 29
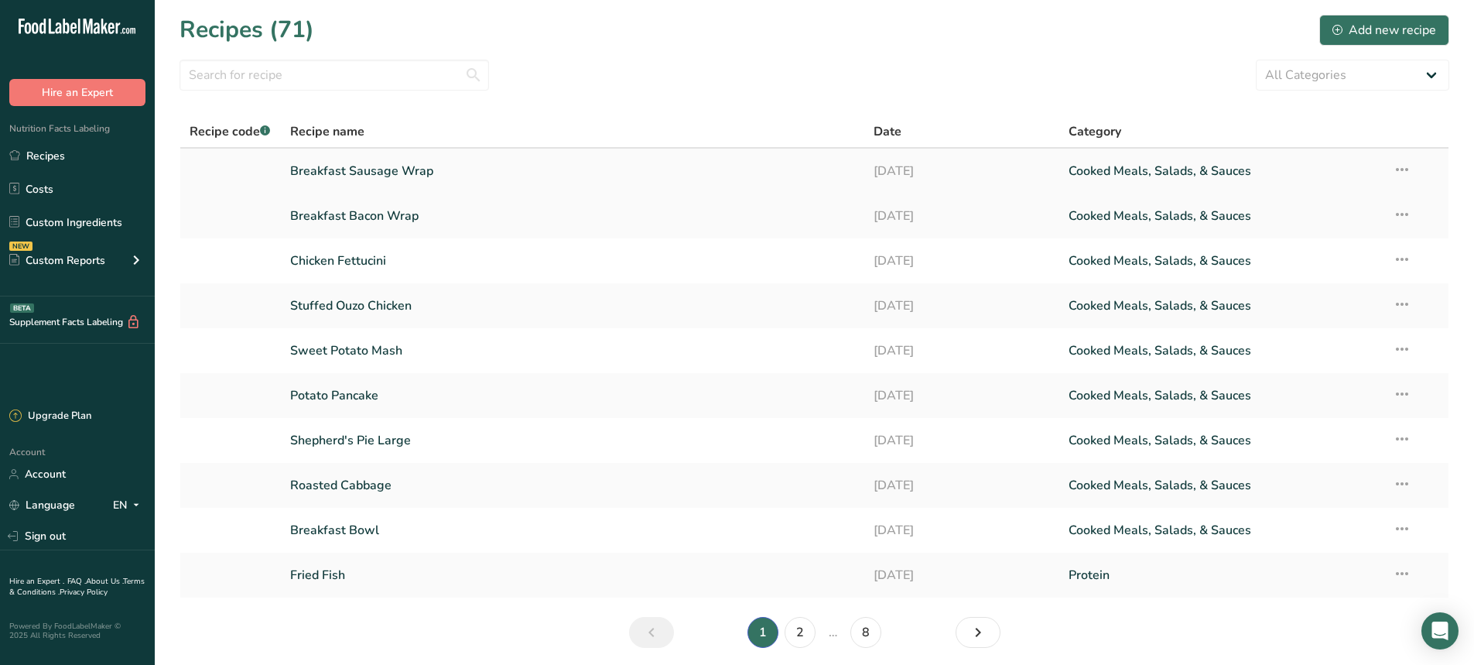
click at [1394, 163] on icon at bounding box center [1402, 170] width 19 height 28
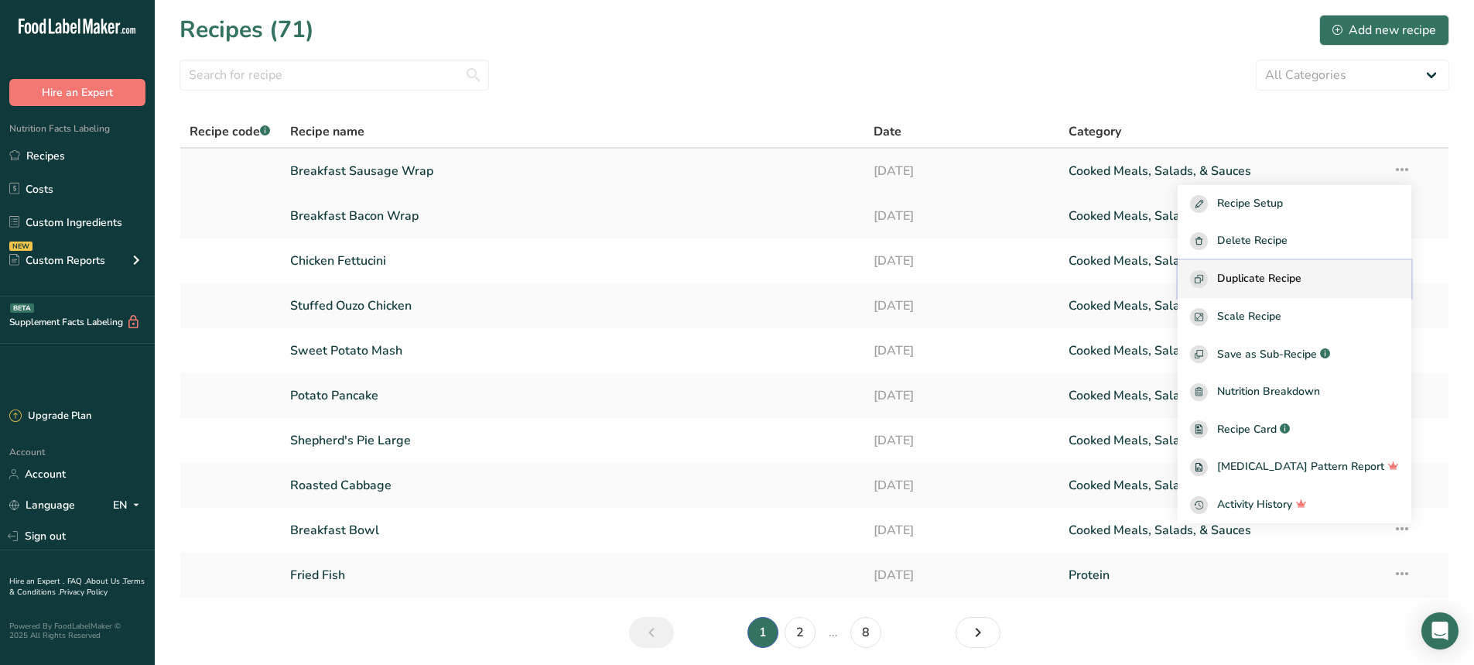
click at [1287, 289] on button "Duplicate Recipe" at bounding box center [1295, 279] width 234 height 38
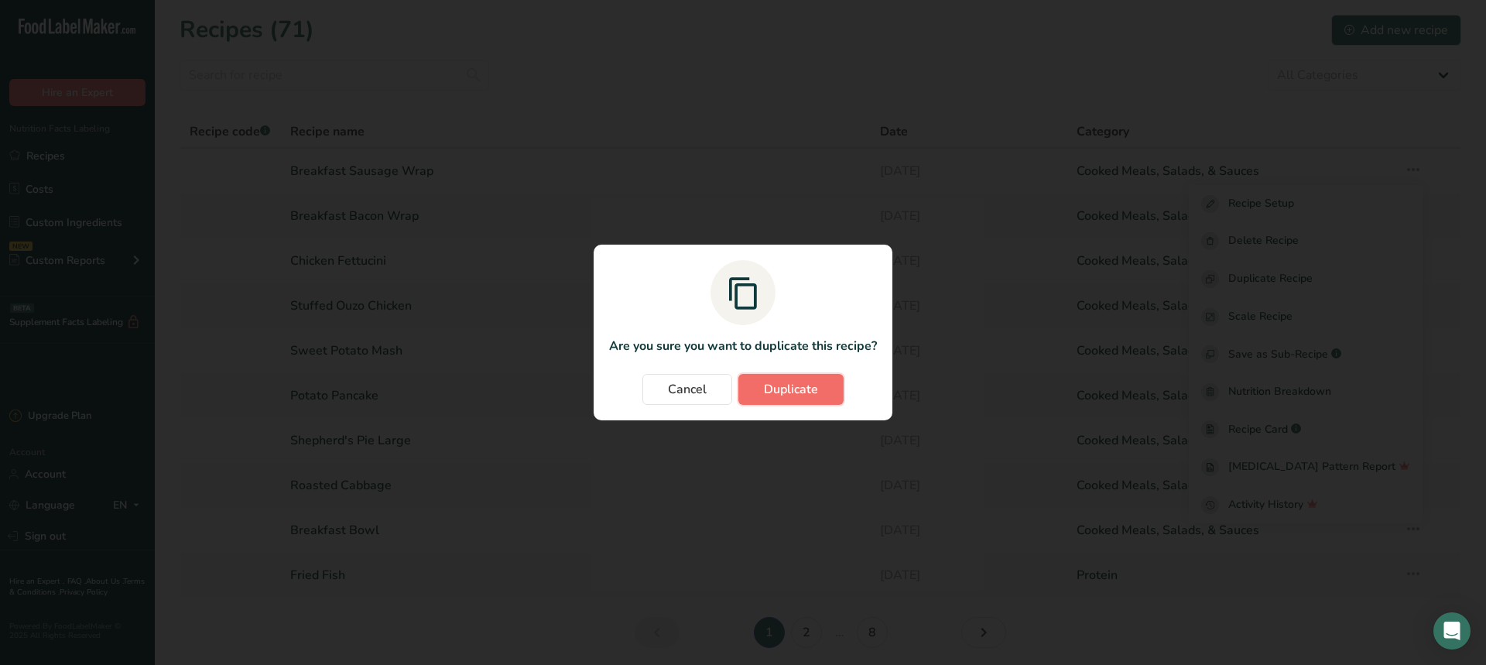
click at [774, 388] on span "Duplicate" at bounding box center [791, 389] width 54 height 19
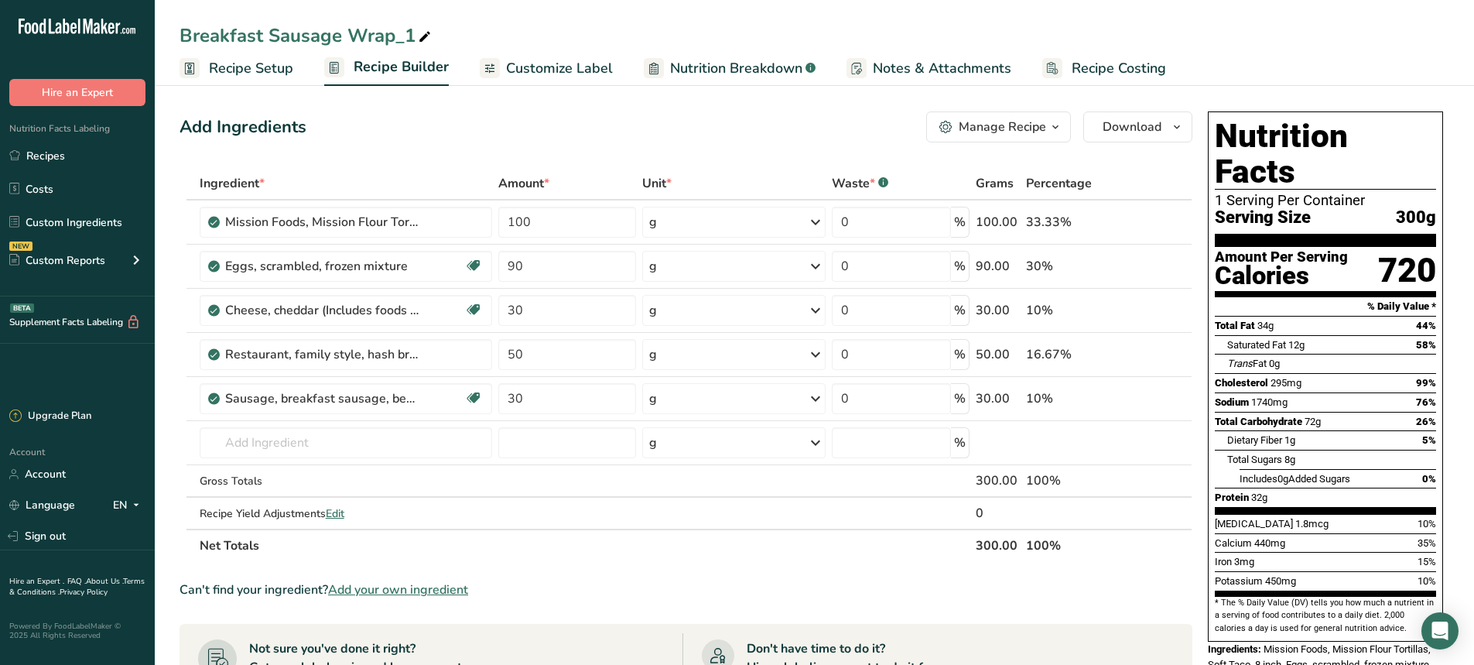
click at [403, 40] on div "Breakfast Sausage Wrap_1" at bounding box center [307, 36] width 255 height 28
type input "Breakfast Sausage Wrap"
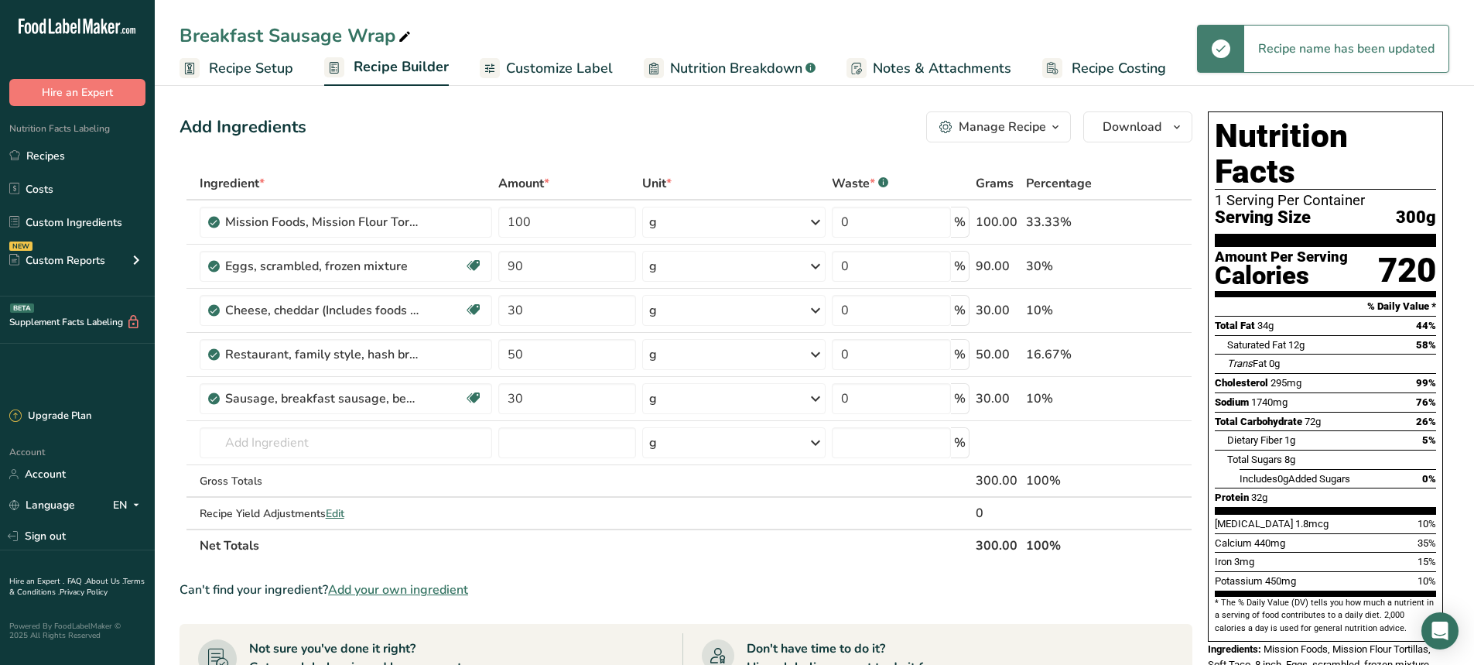
click at [395, 36] on span at bounding box center [404, 37] width 19 height 19
click at [337, 36] on input "Breakfast Sausage Wrap" at bounding box center [815, 36] width 1270 height 28
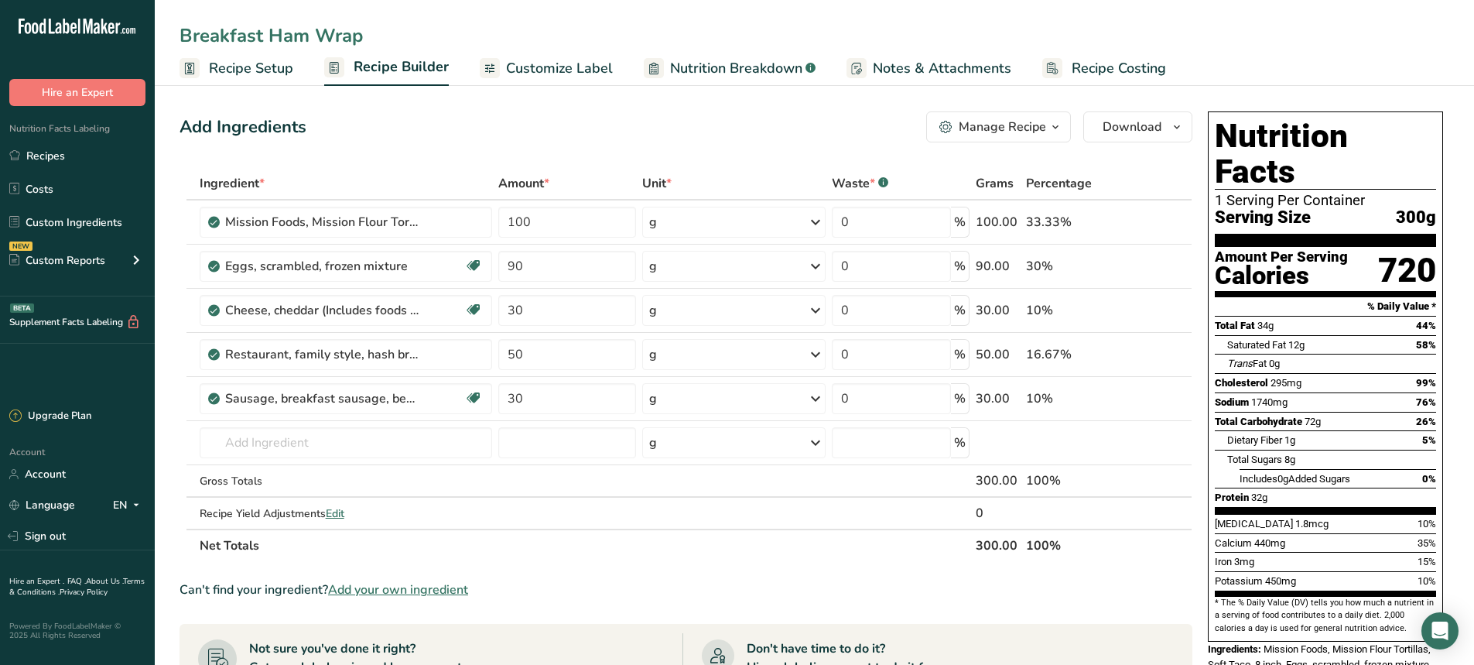
click at [669, 28] on input "Breakfast Ham Wrap" at bounding box center [815, 36] width 1270 height 28
type input "Breakfast Ham Wrap"
click at [1161, 398] on icon at bounding box center [1160, 399] width 11 height 16
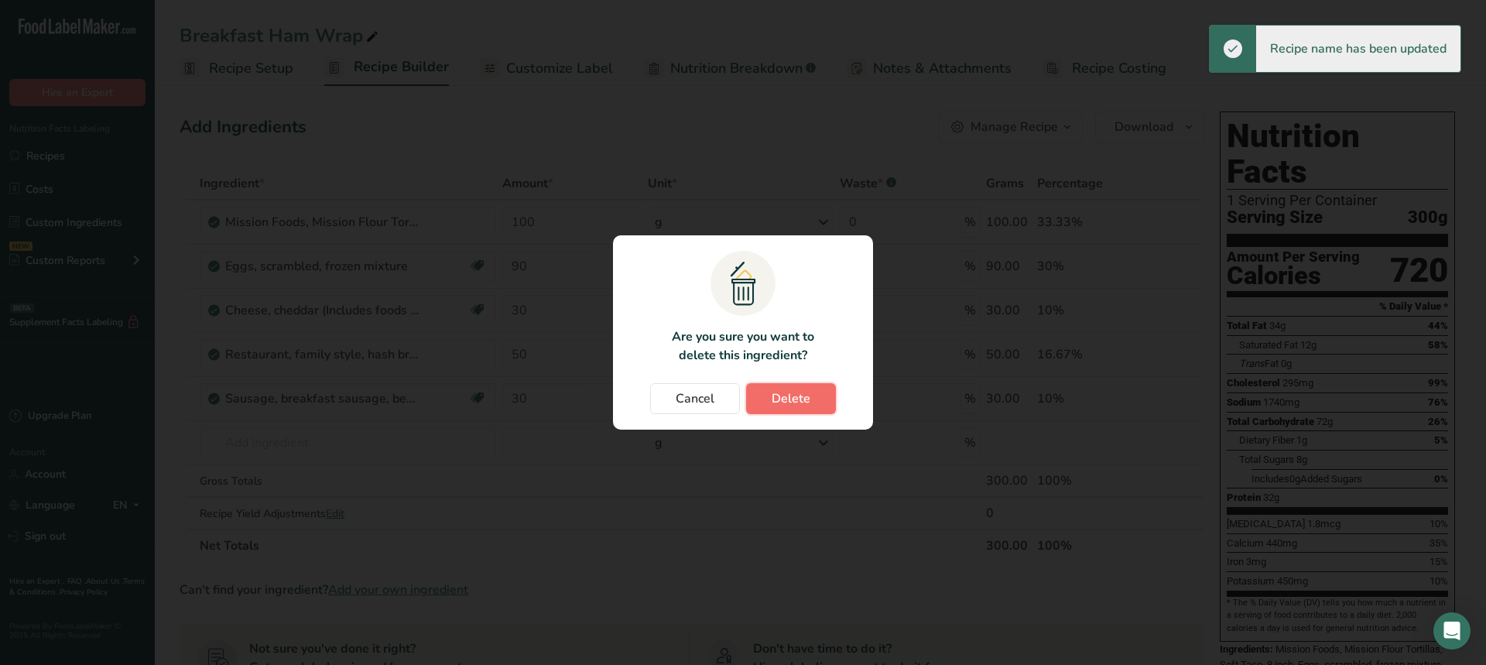
click at [797, 399] on span "Delete" at bounding box center [790, 398] width 39 height 19
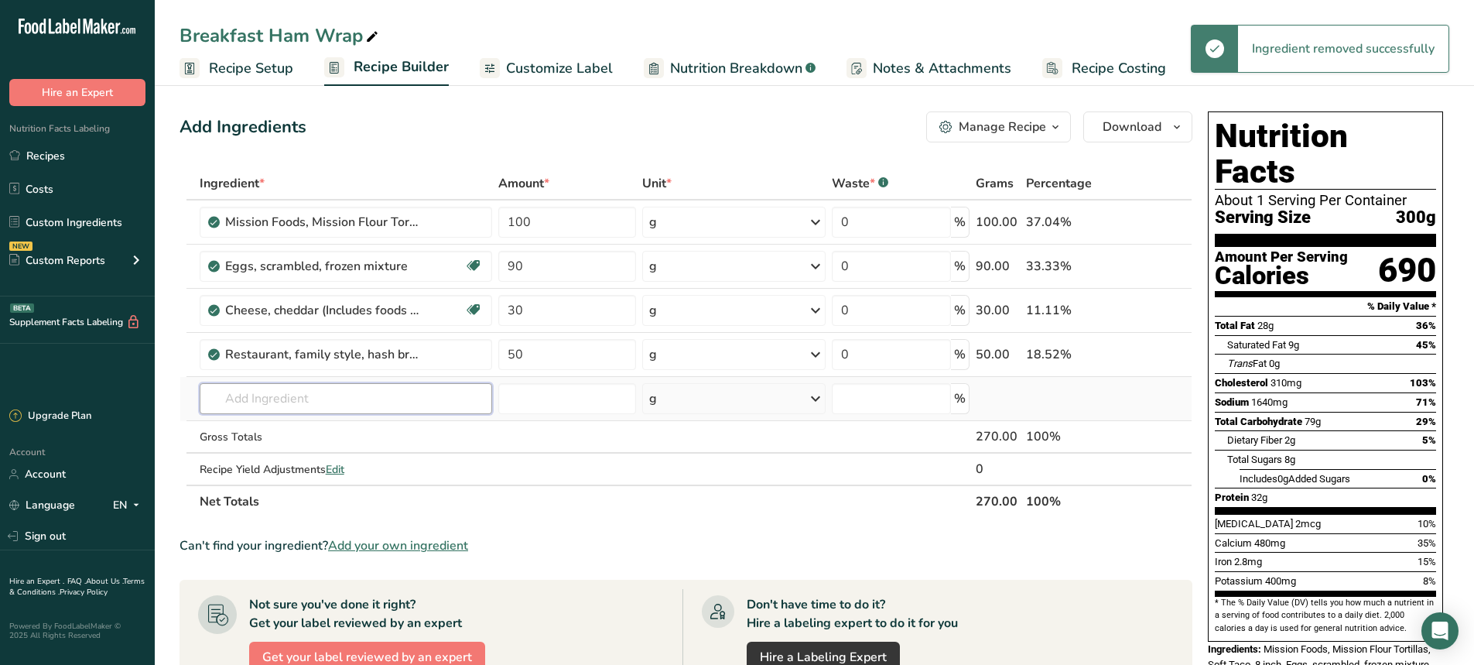
click at [281, 413] on input "text" at bounding box center [346, 398] width 293 height 31
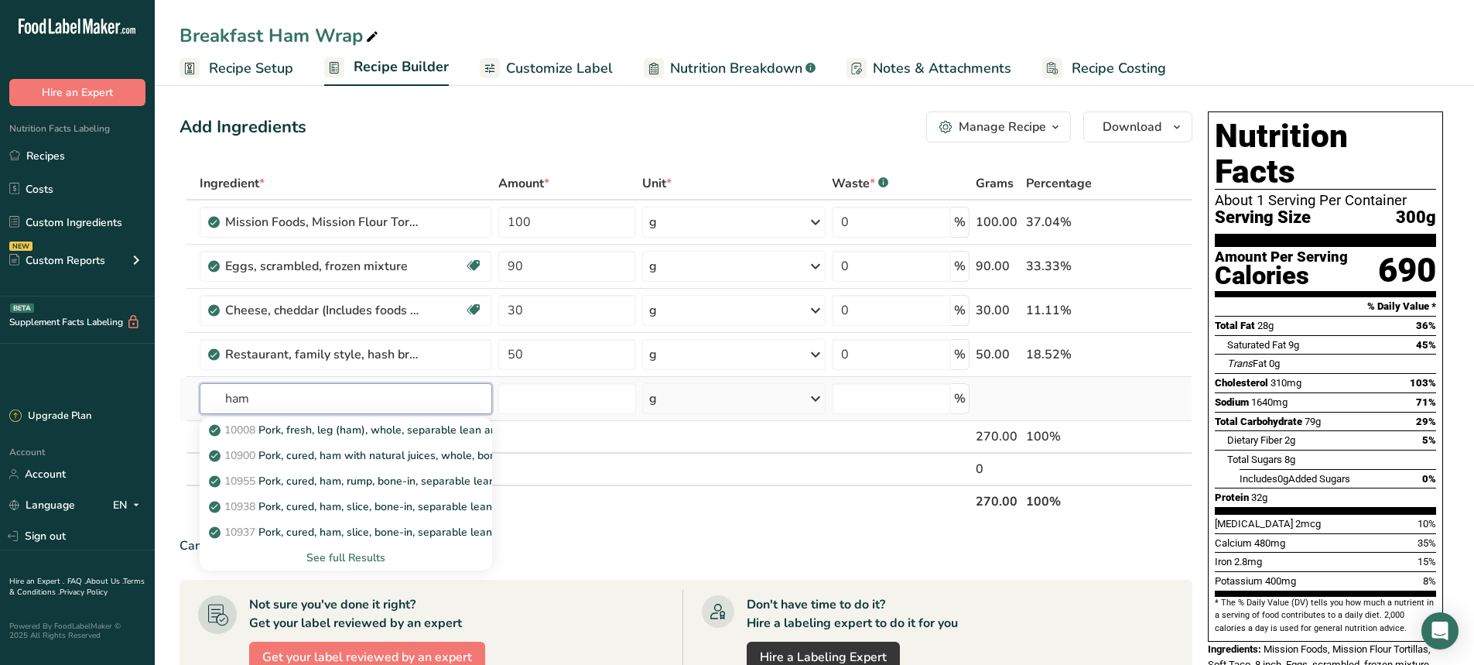
type input "ham"
click at [329, 564] on div "See full Results" at bounding box center [346, 557] width 269 height 16
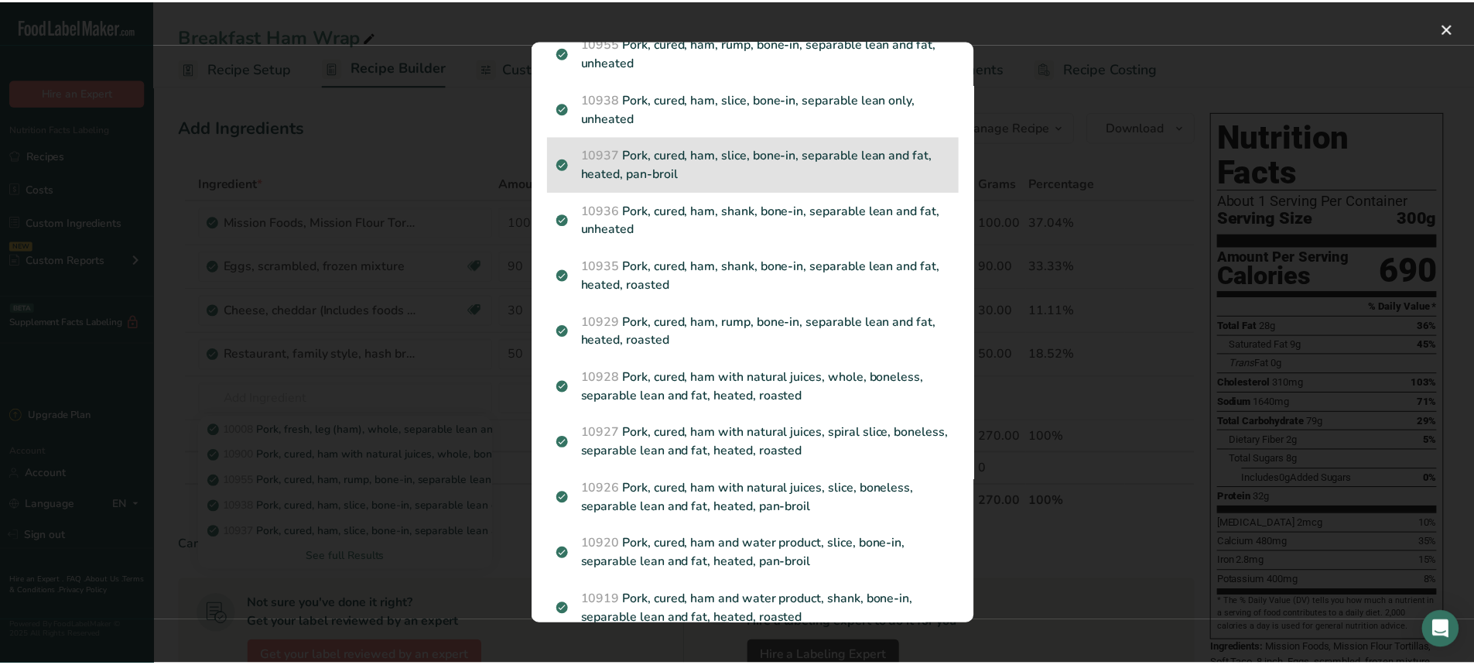
scroll to position [232, 0]
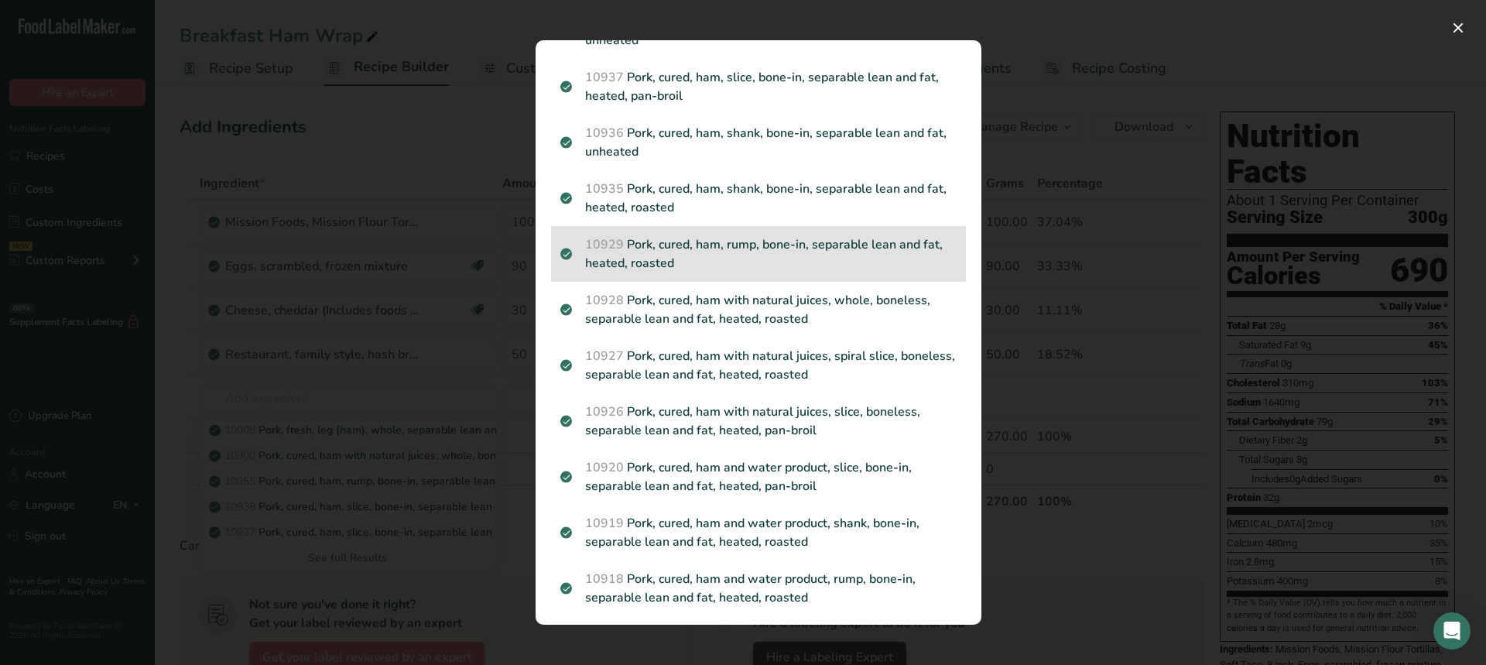
click at [722, 262] on p "10929 Pork, cured, ham, rump, bone-in, separable lean and fat, heated, roasted" at bounding box center [758, 253] width 396 height 37
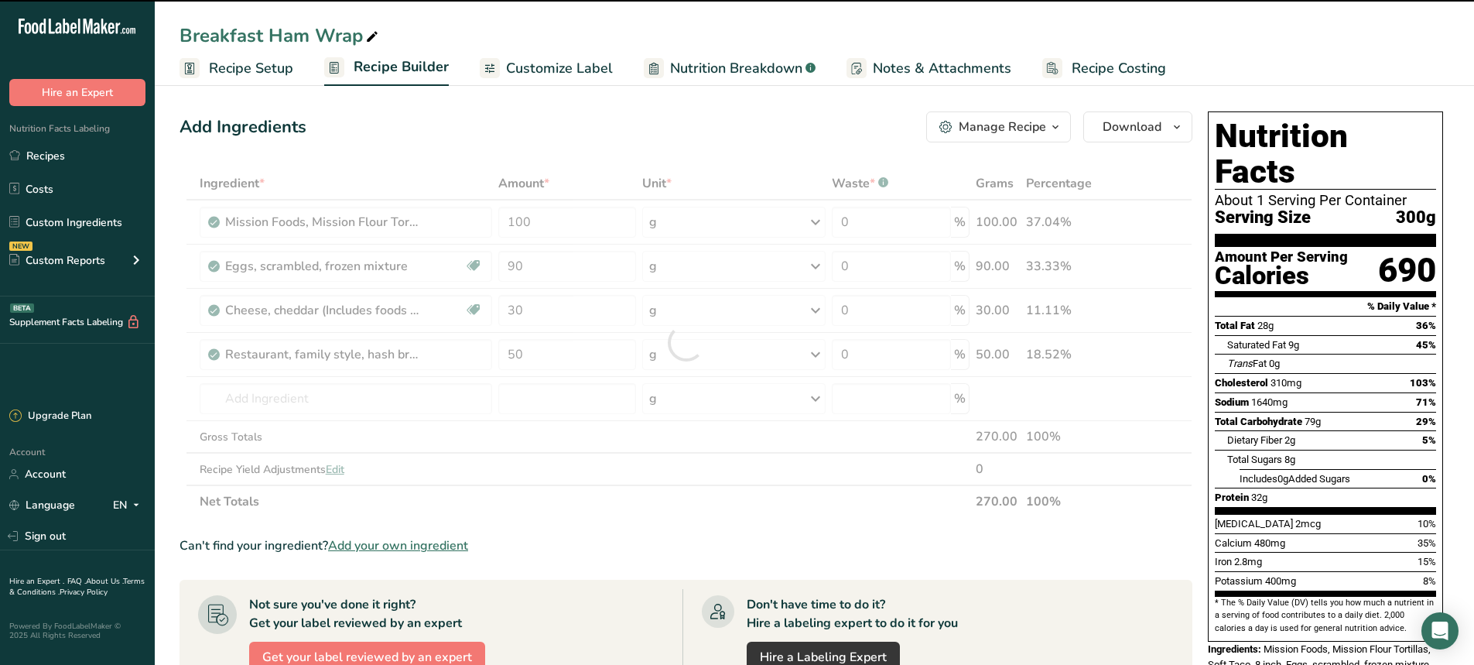
type input "0"
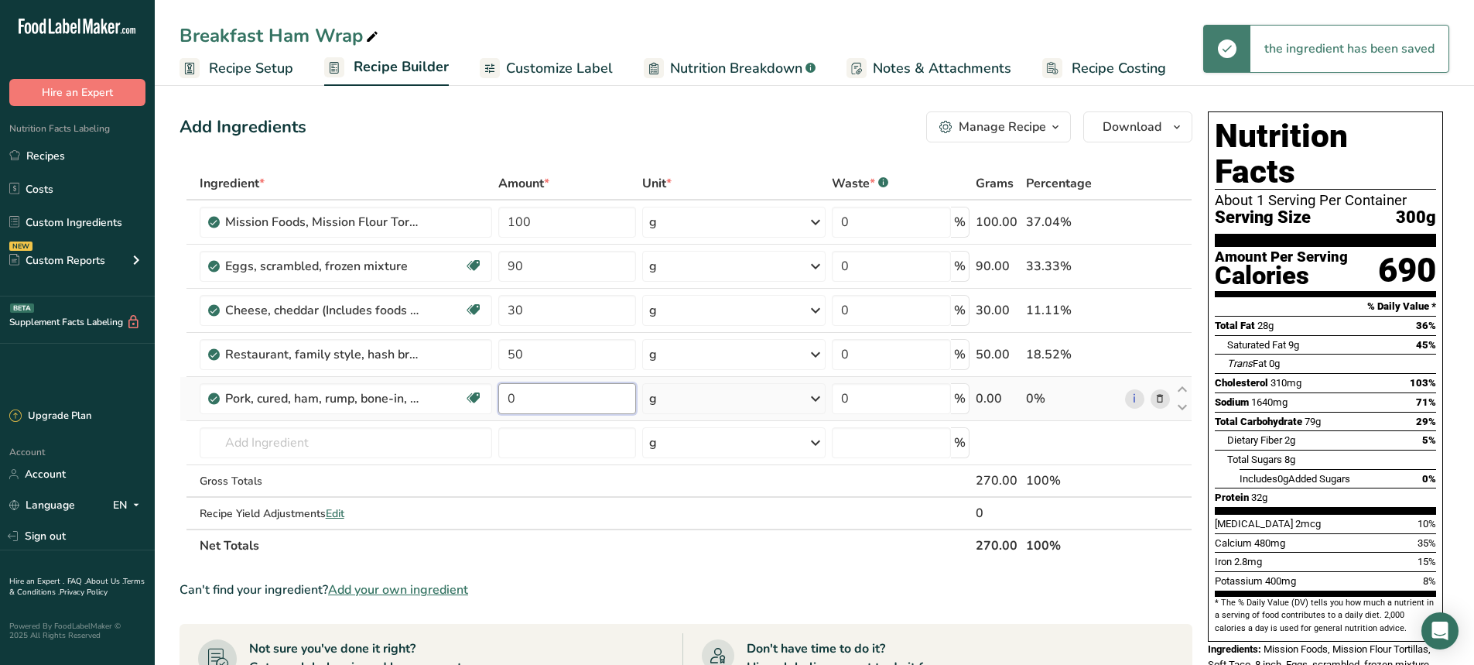
click at [529, 394] on input "0" at bounding box center [567, 398] width 138 height 31
drag, startPoint x: 529, startPoint y: 394, endPoint x: 509, endPoint y: 398, distance: 19.7
click at [509, 398] on input "0" at bounding box center [567, 398] width 138 height 31
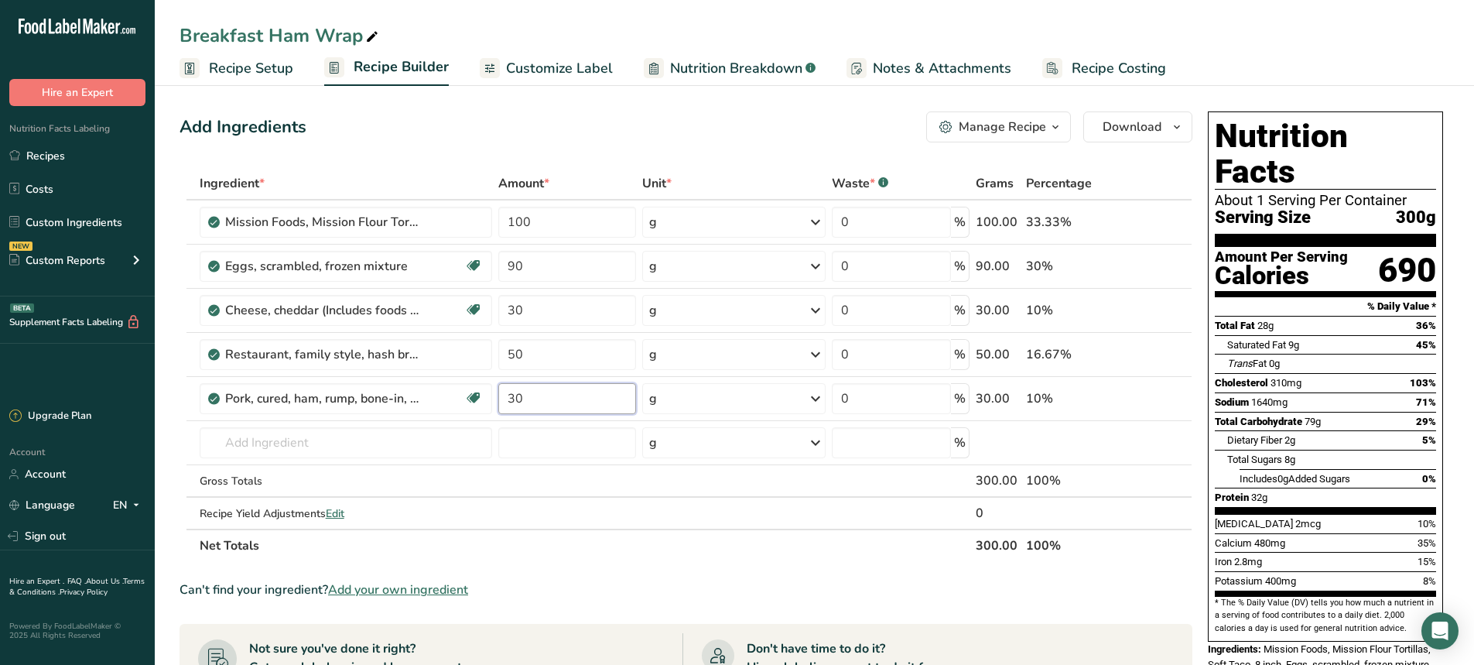
type input "30"
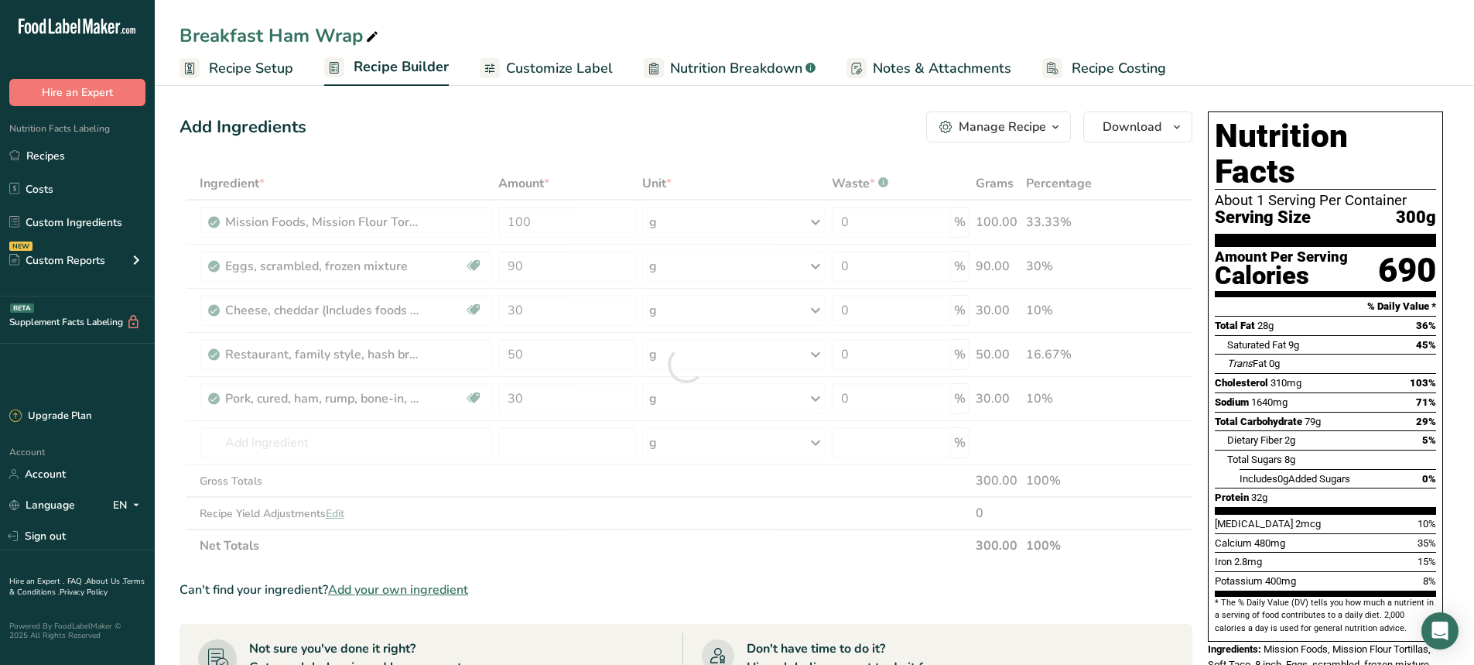
click at [606, 104] on section "Add Ingredients Manage Recipe Delete Recipe Duplicate Recipe Scale Recipe Save …" at bounding box center [814, 586] width 1319 height 1012
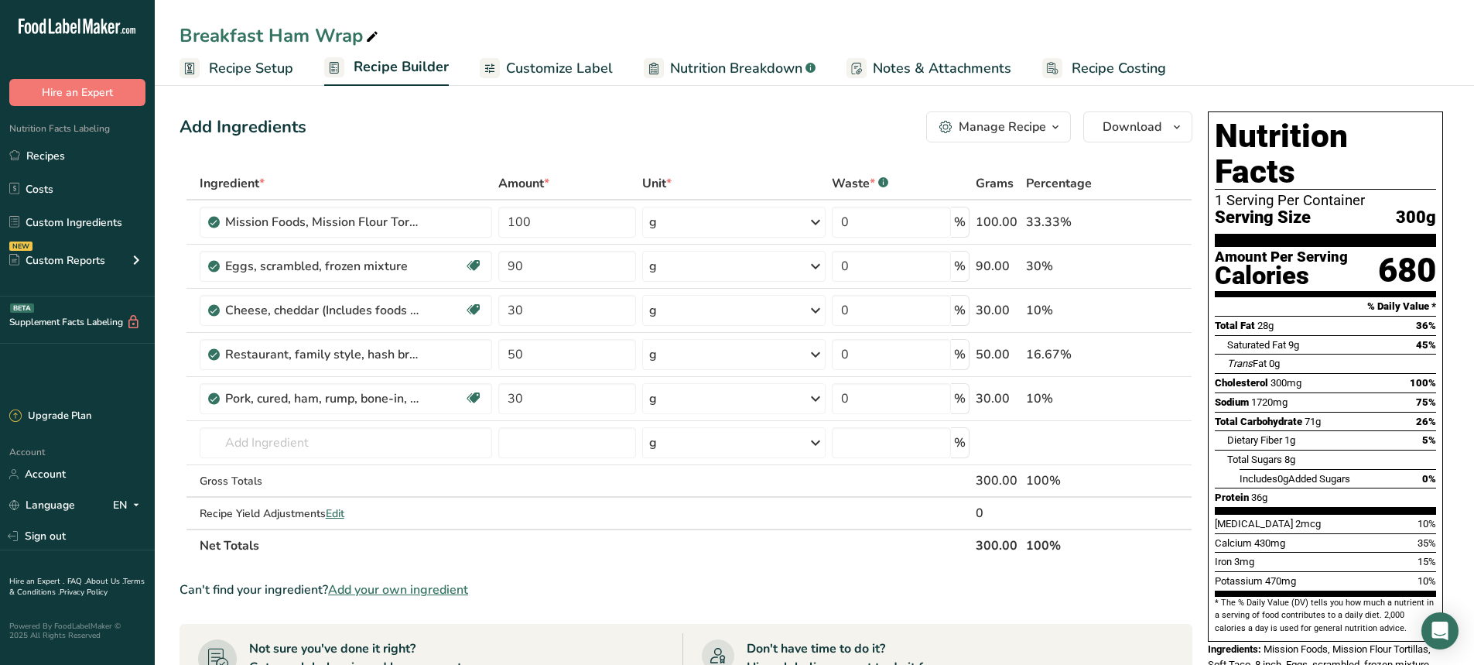
click at [561, 69] on span "Customize Label" at bounding box center [559, 68] width 107 height 21
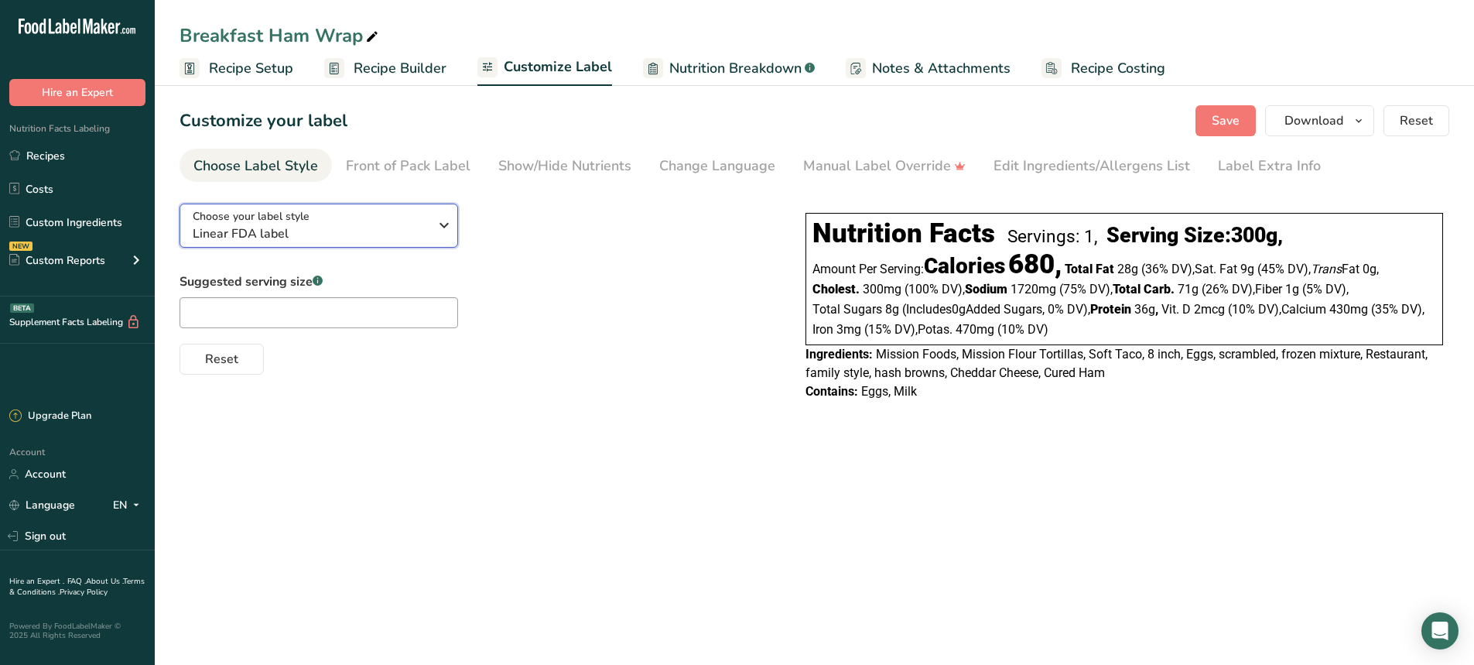
click at [361, 239] on span "Linear FDA label" at bounding box center [311, 233] width 236 height 19
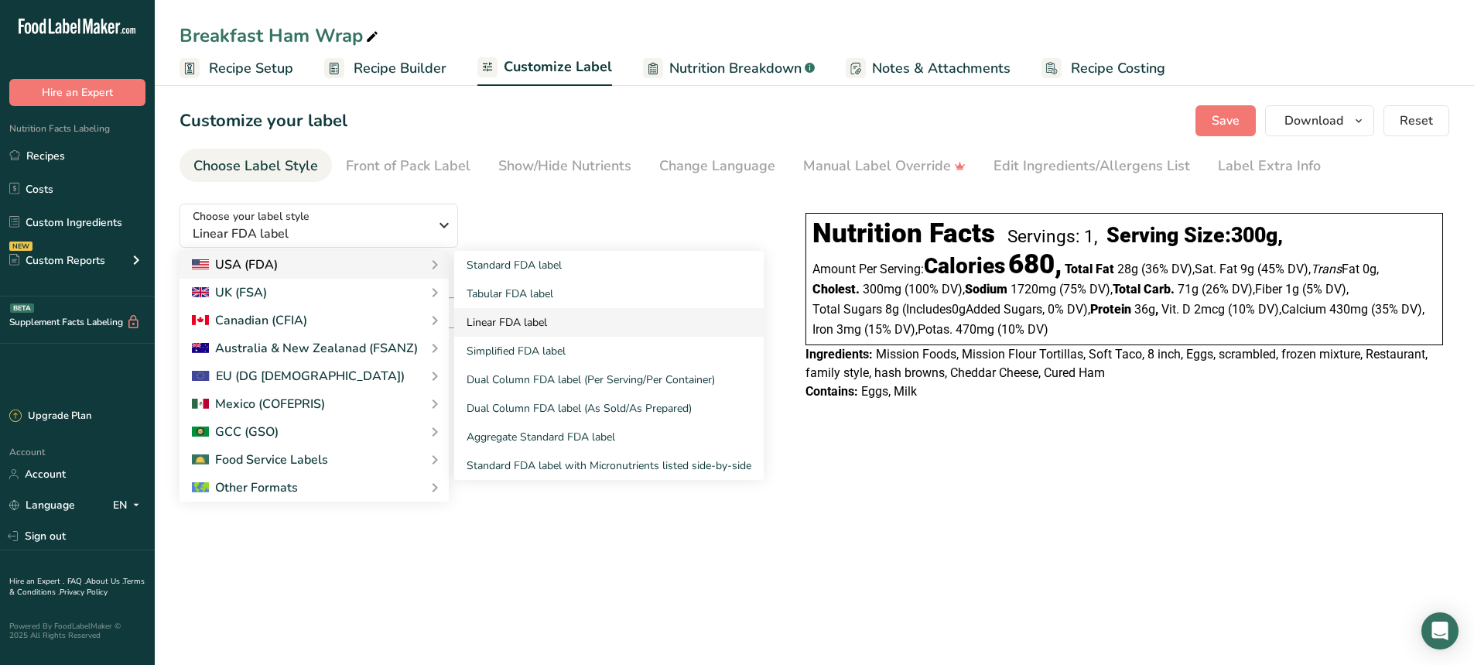
click at [529, 314] on link "Linear FDA label" at bounding box center [609, 322] width 310 height 29
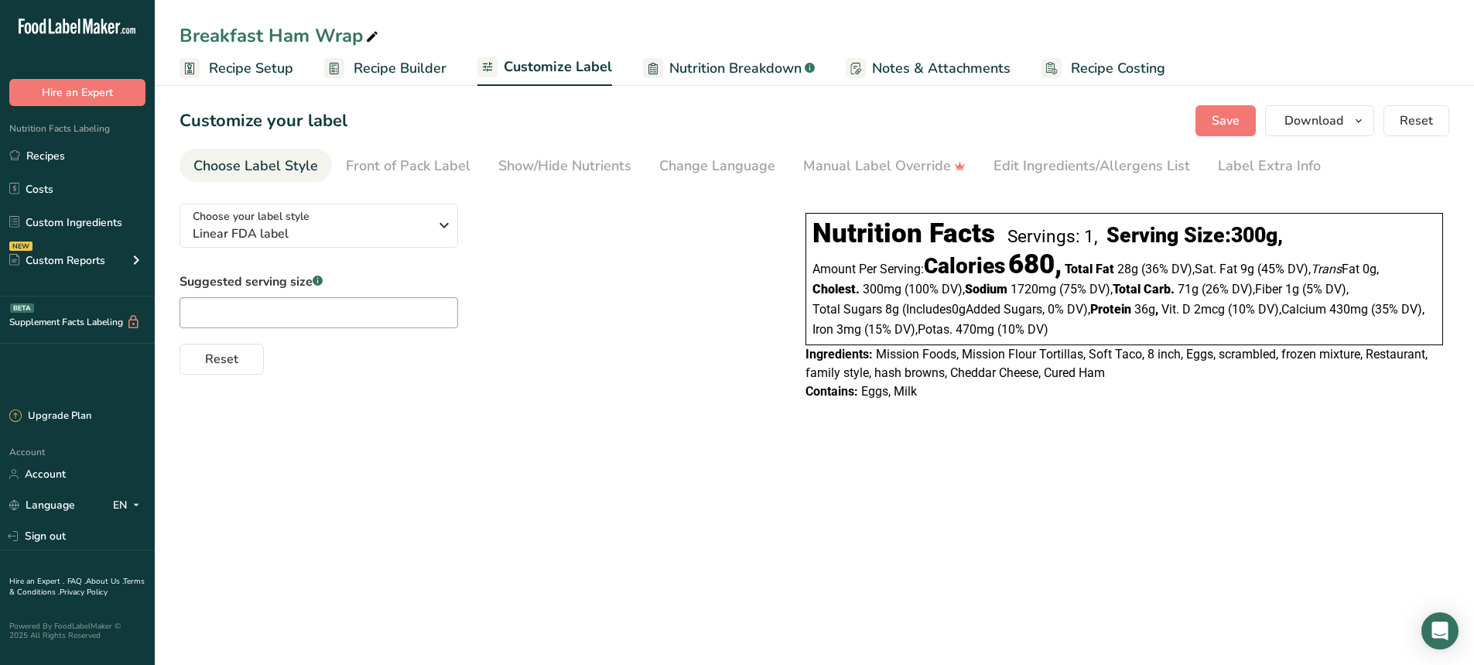
click at [877, 526] on main "Breakfast Ham Wrap Recipe Setup Recipe Builder Customize Label Nutrition Breakd…" at bounding box center [737, 332] width 1474 height 665
click at [1233, 120] on span "Save" at bounding box center [1226, 120] width 28 height 19
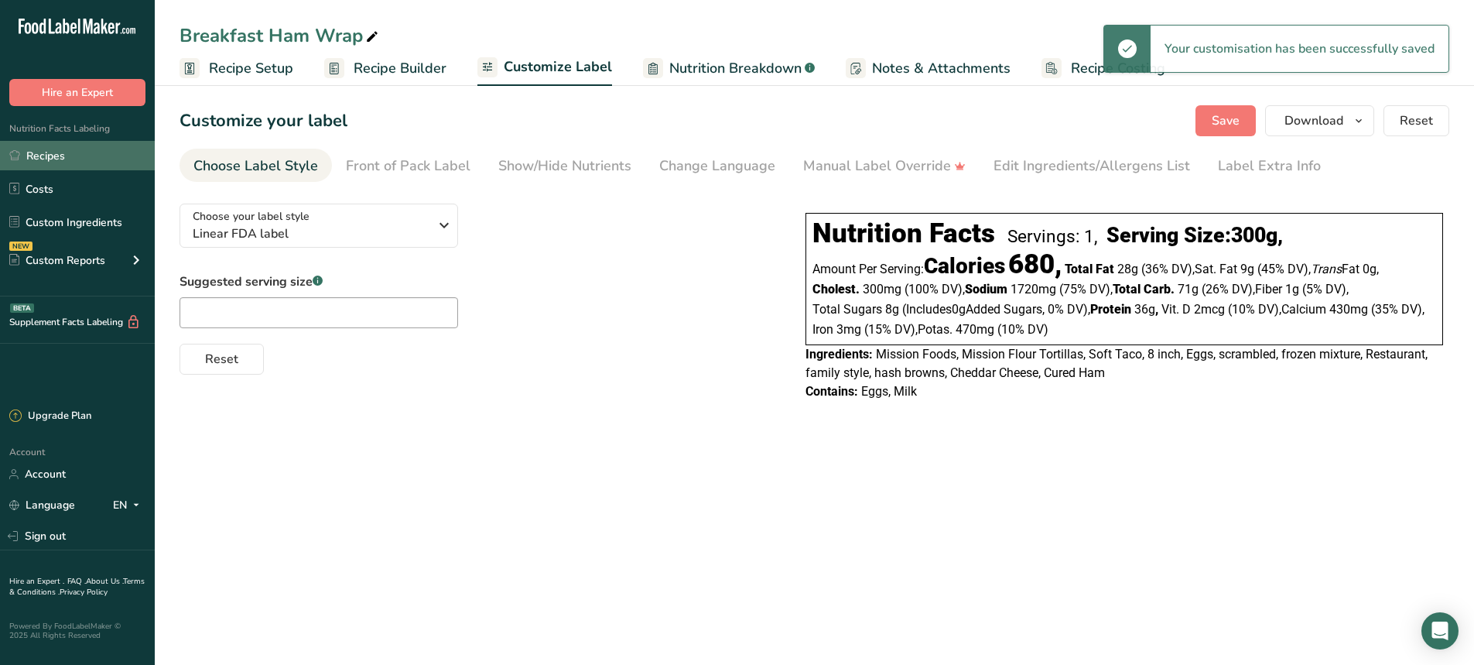
click at [46, 161] on link "Recipes" at bounding box center [77, 155] width 155 height 29
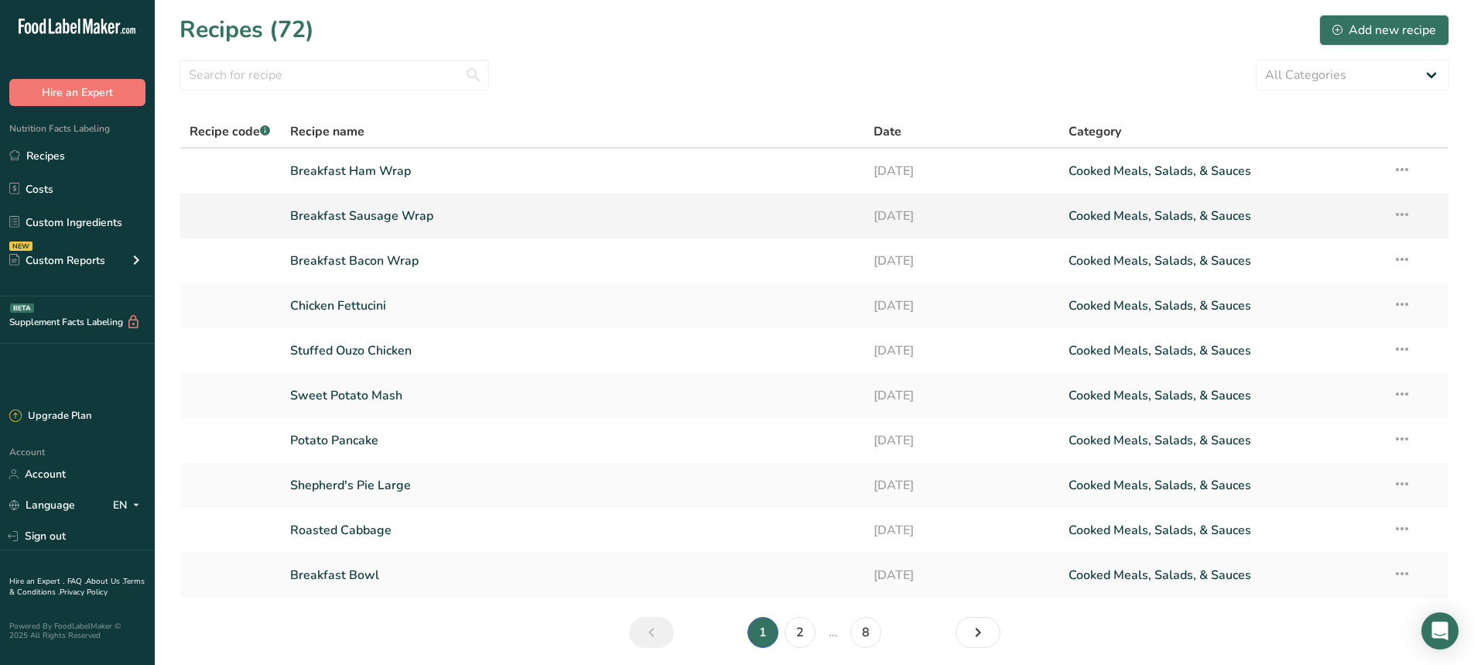
click at [407, 213] on link "Breakfast Sausage Wrap" at bounding box center [573, 216] width 566 height 32
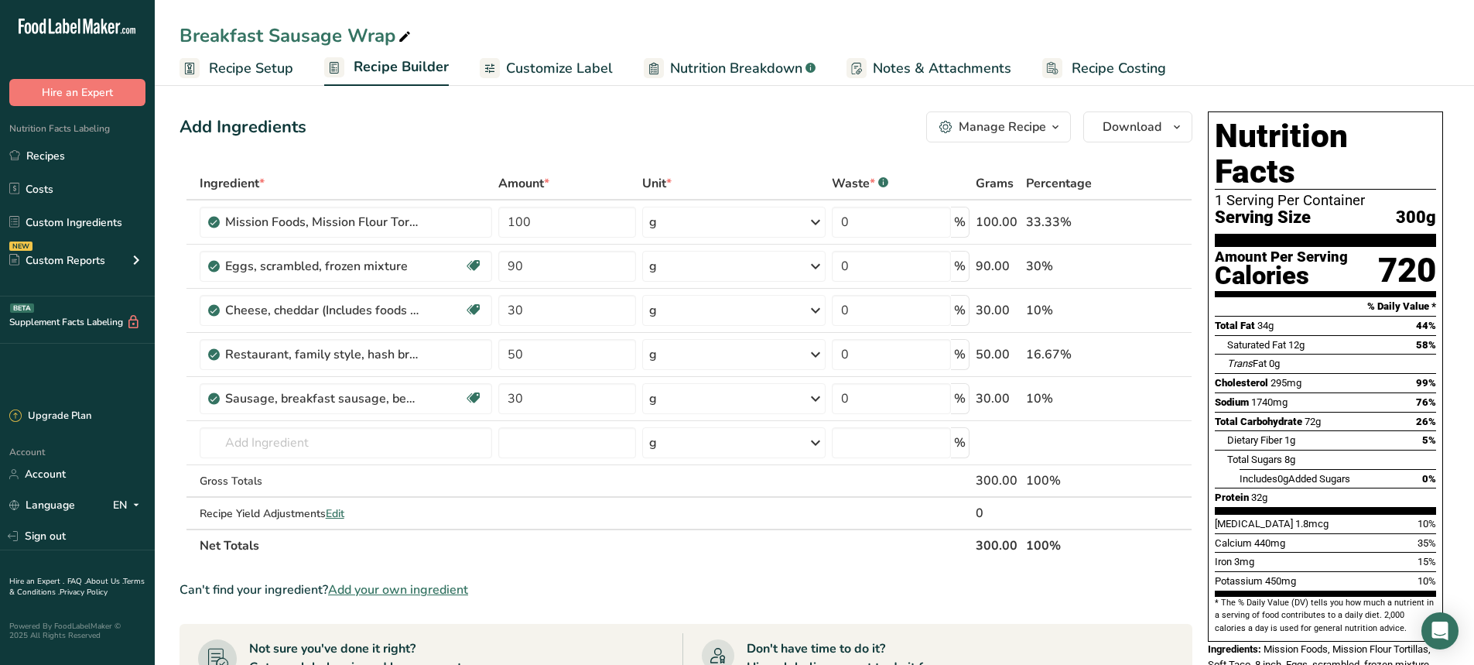
click at [557, 67] on span "Customize Label" at bounding box center [559, 68] width 107 height 21
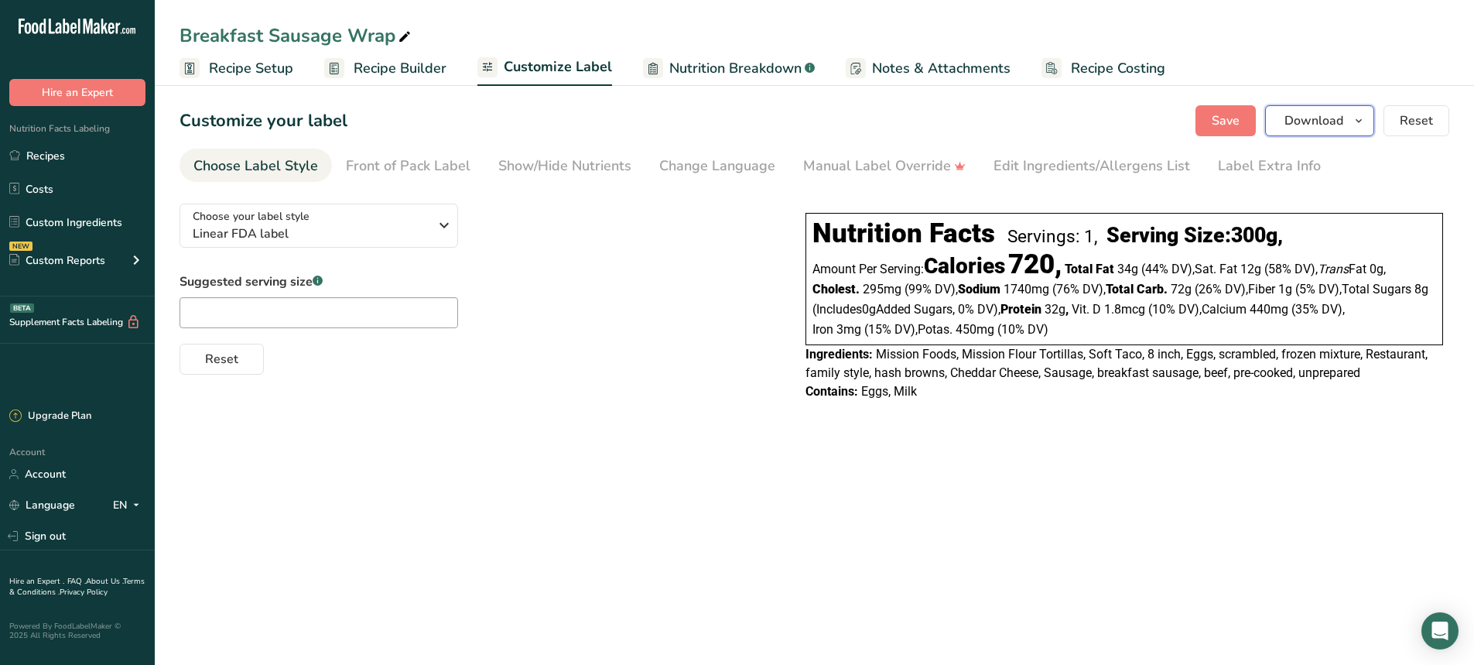
click at [1332, 131] on button "Download" at bounding box center [1319, 120] width 109 height 31
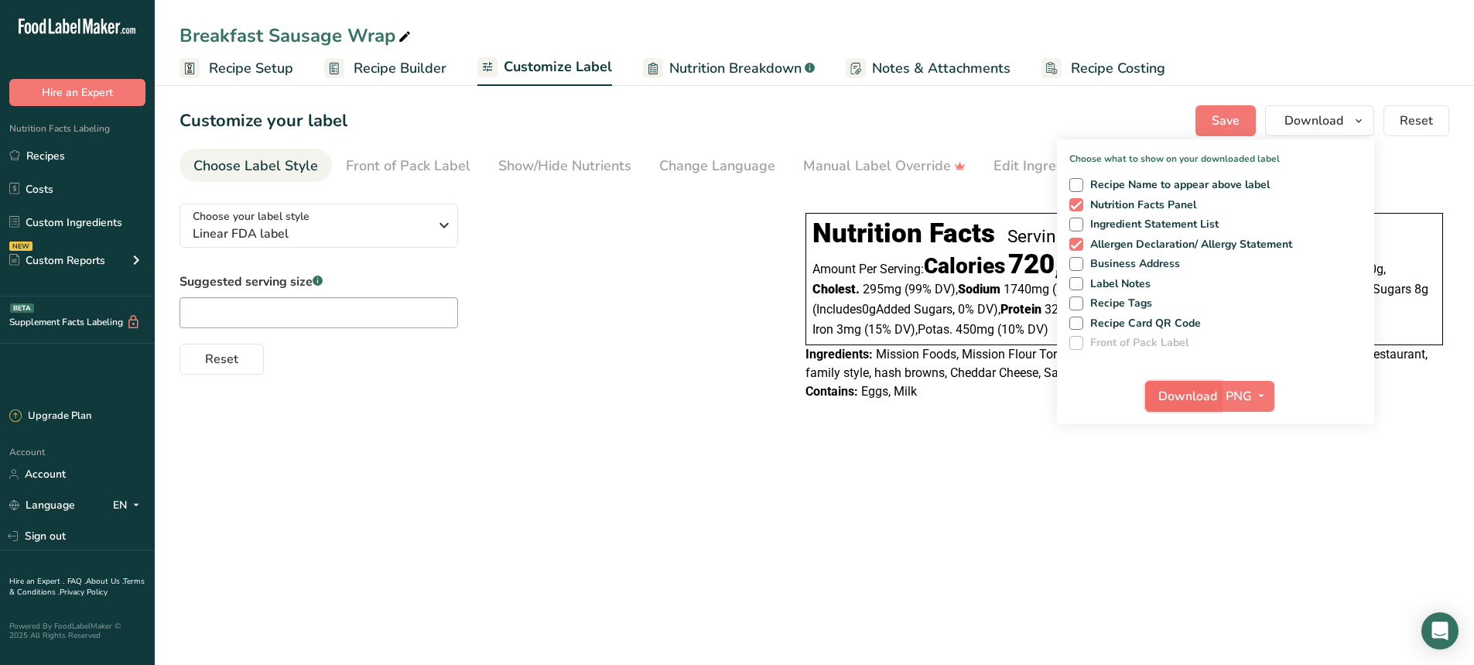
click at [1185, 398] on span "Download" at bounding box center [1187, 396] width 59 height 19
click at [696, 381] on div "Choose your label style Linear FDA label USA (FDA) Standard FDA label Tabular F…" at bounding box center [815, 303] width 1270 height 225
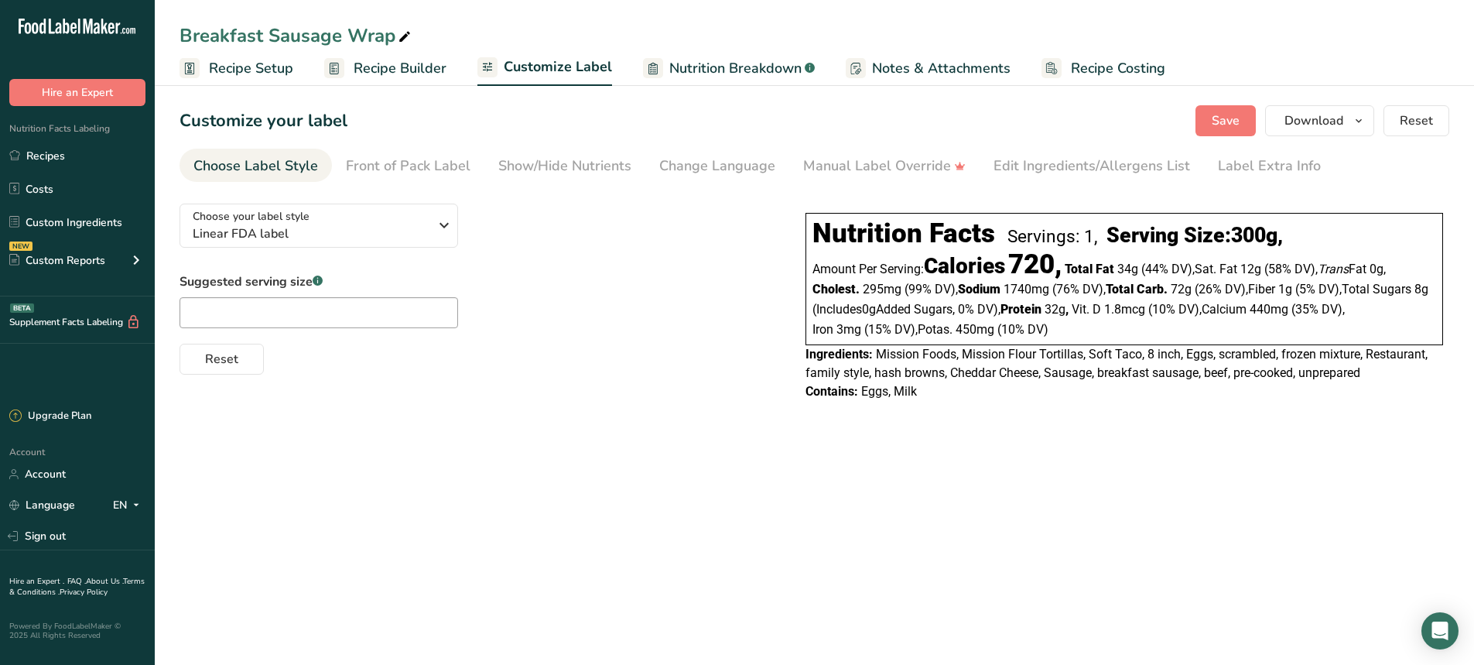
click at [405, 68] on span "Recipe Builder" at bounding box center [400, 68] width 93 height 21
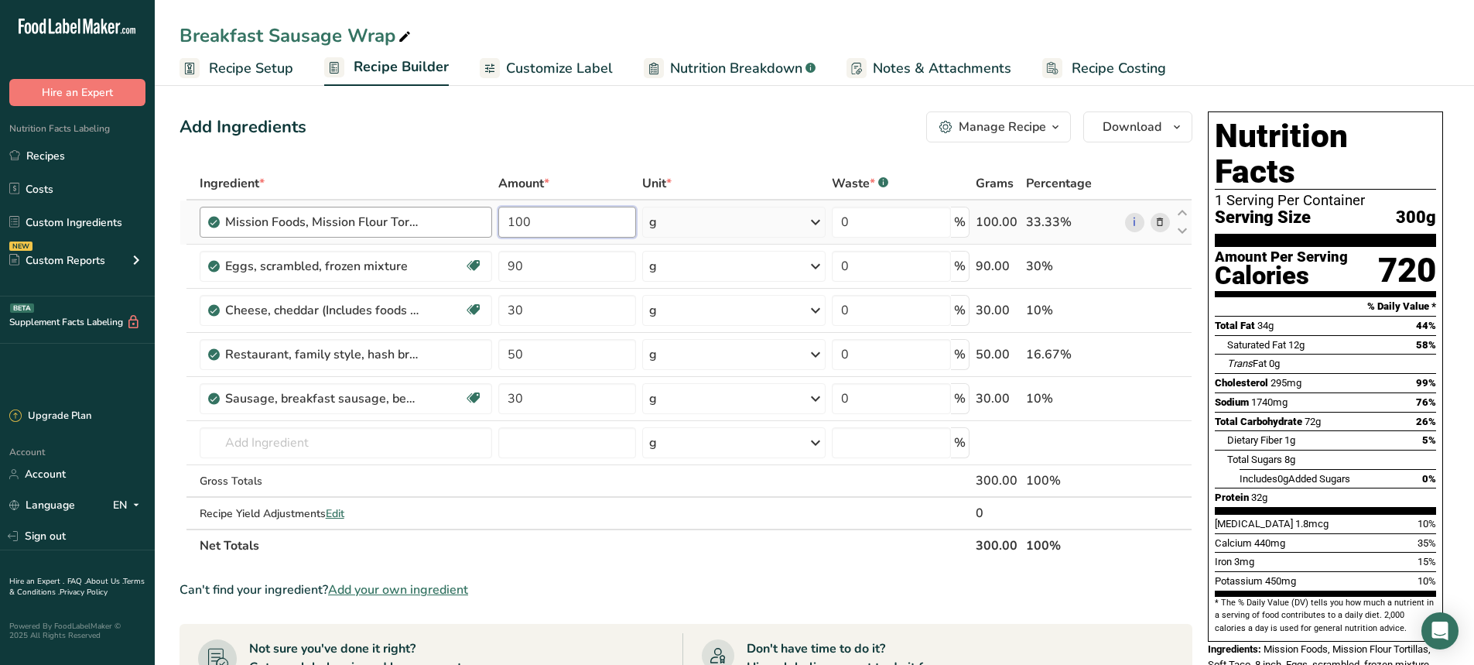
drag, startPoint x: 539, startPoint y: 218, endPoint x: 472, endPoint y: 224, distance: 66.8
click at [472, 224] on tr "Mission Foods, Mission Flour Tortillas, Soft Taco, 8 inch 100 g Portions 1 serv…" at bounding box center [685, 222] width 1011 height 44
type input "200"
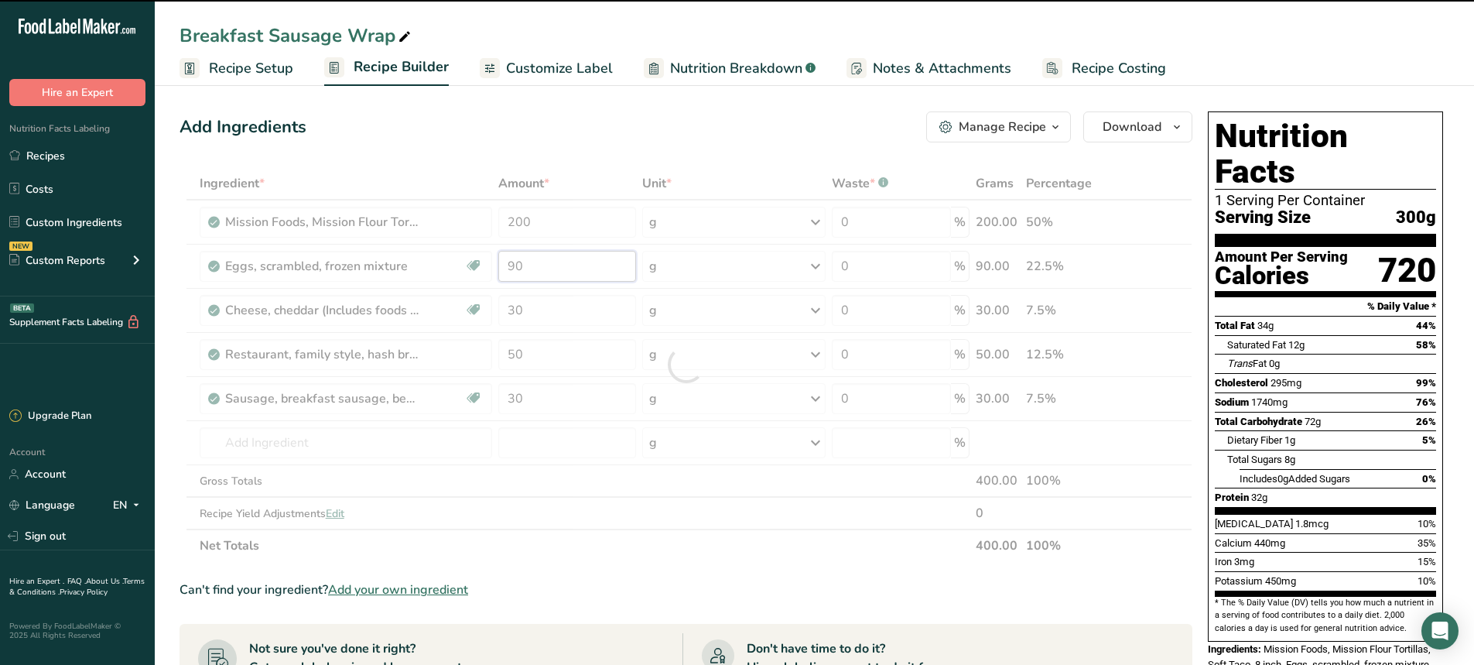
drag, startPoint x: 526, startPoint y: 269, endPoint x: 461, endPoint y: 275, distance: 65.3
click at [461, 275] on div "Ingredient * Amount * Unit * Waste * .a-a{fill:#347362;}.b-a{fill:#fff;} Grams …" at bounding box center [686, 364] width 1013 height 395
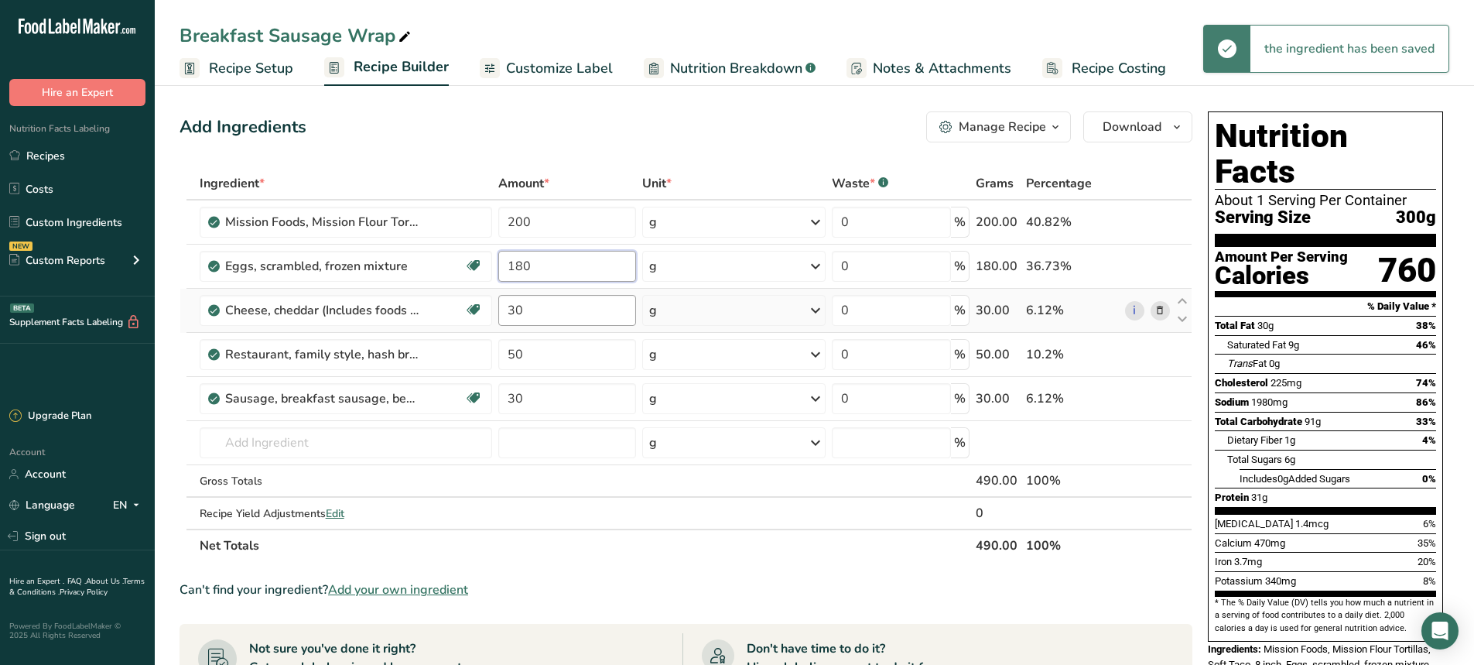
type input "180"
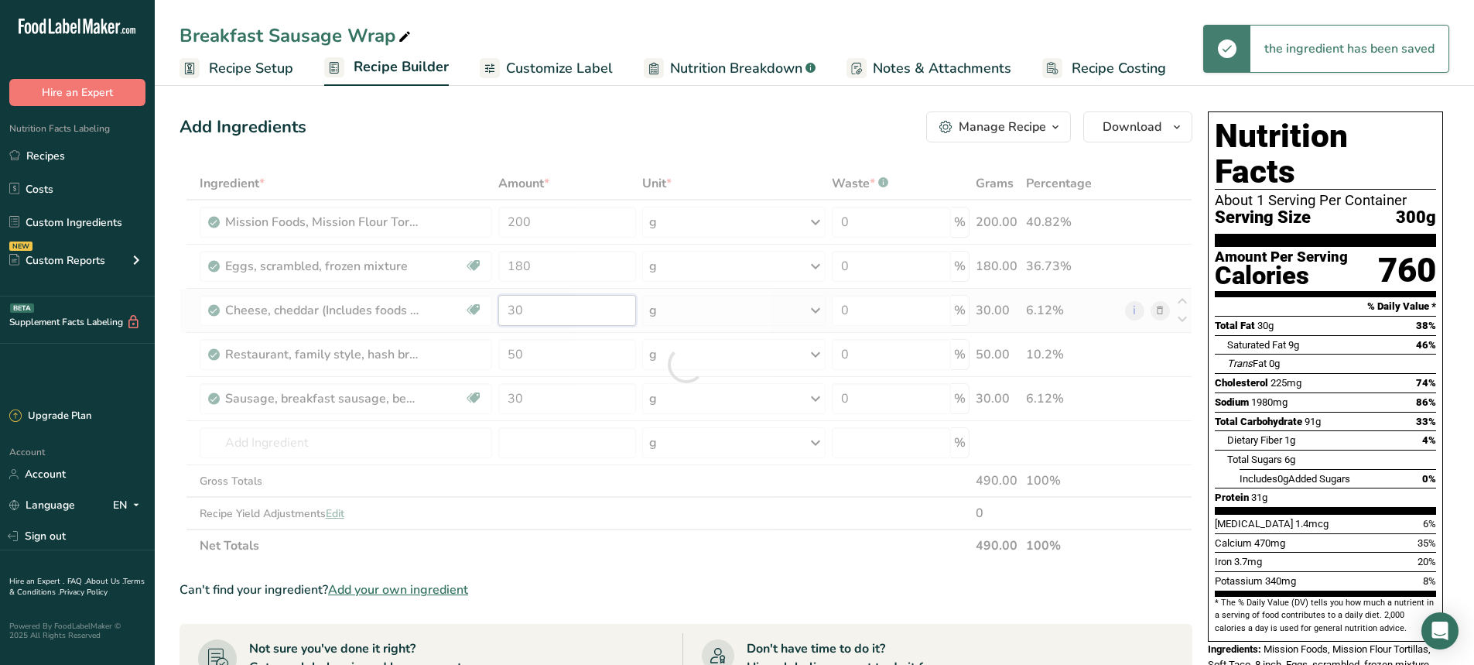
drag, startPoint x: 526, startPoint y: 310, endPoint x: 443, endPoint y: 312, distance: 82.8
click at [443, 312] on div "Ingredient * Amount * Unit * Waste * .a-a{fill:#347362;}.b-a{fill:#fff;} Grams …" at bounding box center [686, 364] width 1013 height 395
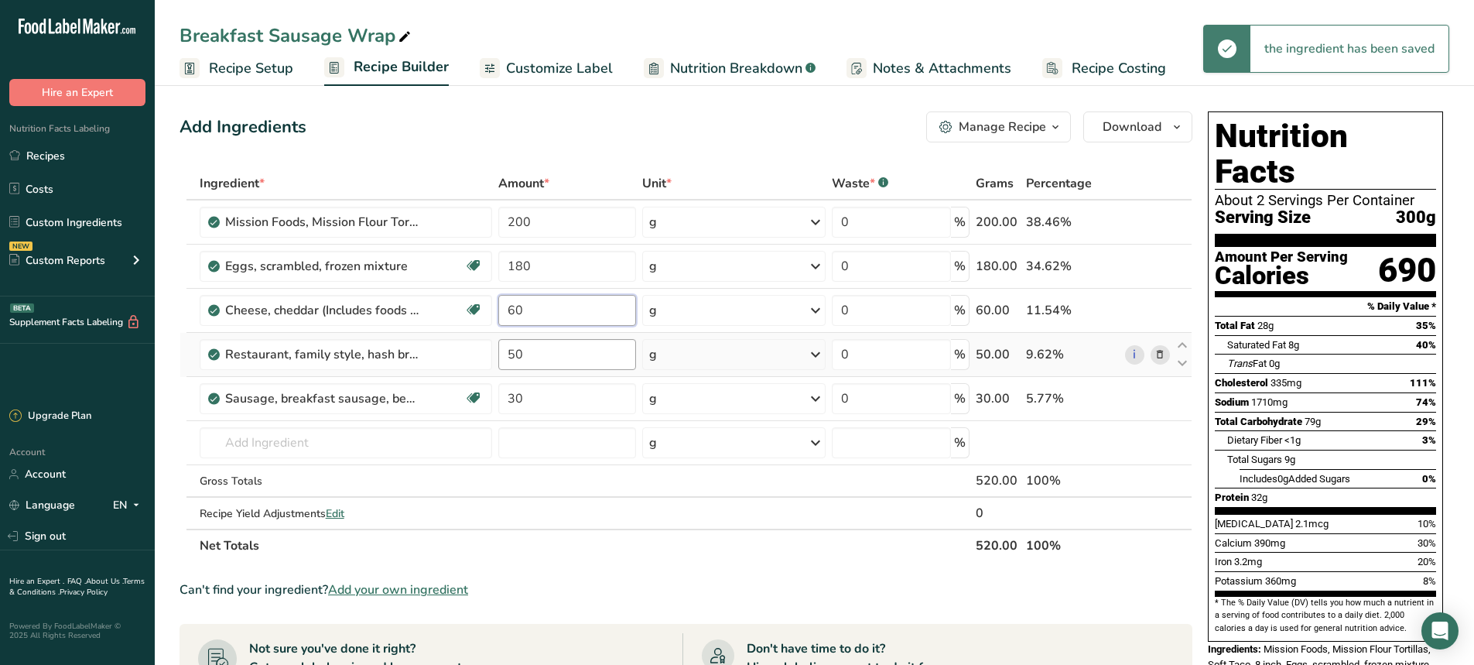
type input "60"
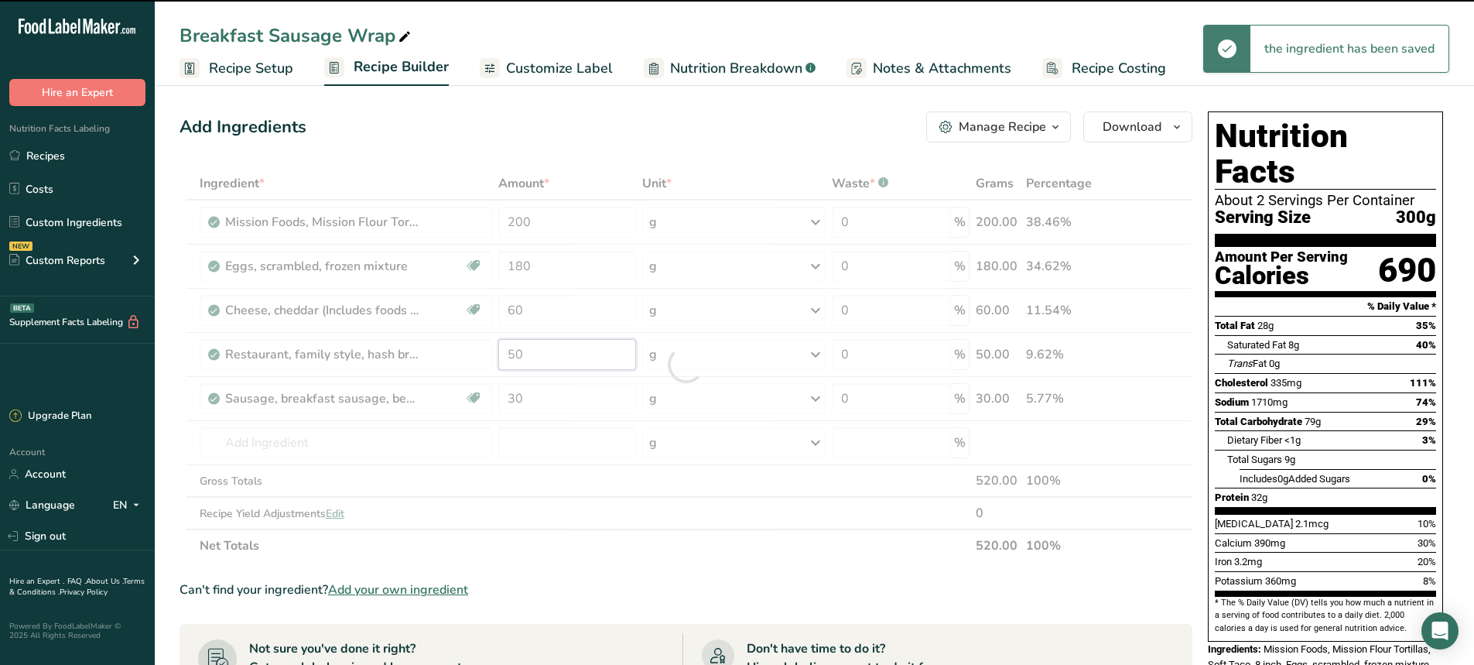
drag, startPoint x: 522, startPoint y: 358, endPoint x: 479, endPoint y: 357, distance: 43.3
click at [479, 357] on div "Ingredient * Amount * Unit * Waste * .a-a{fill:#347362;}.b-a{fill:#fff;} Grams …" at bounding box center [686, 364] width 1013 height 395
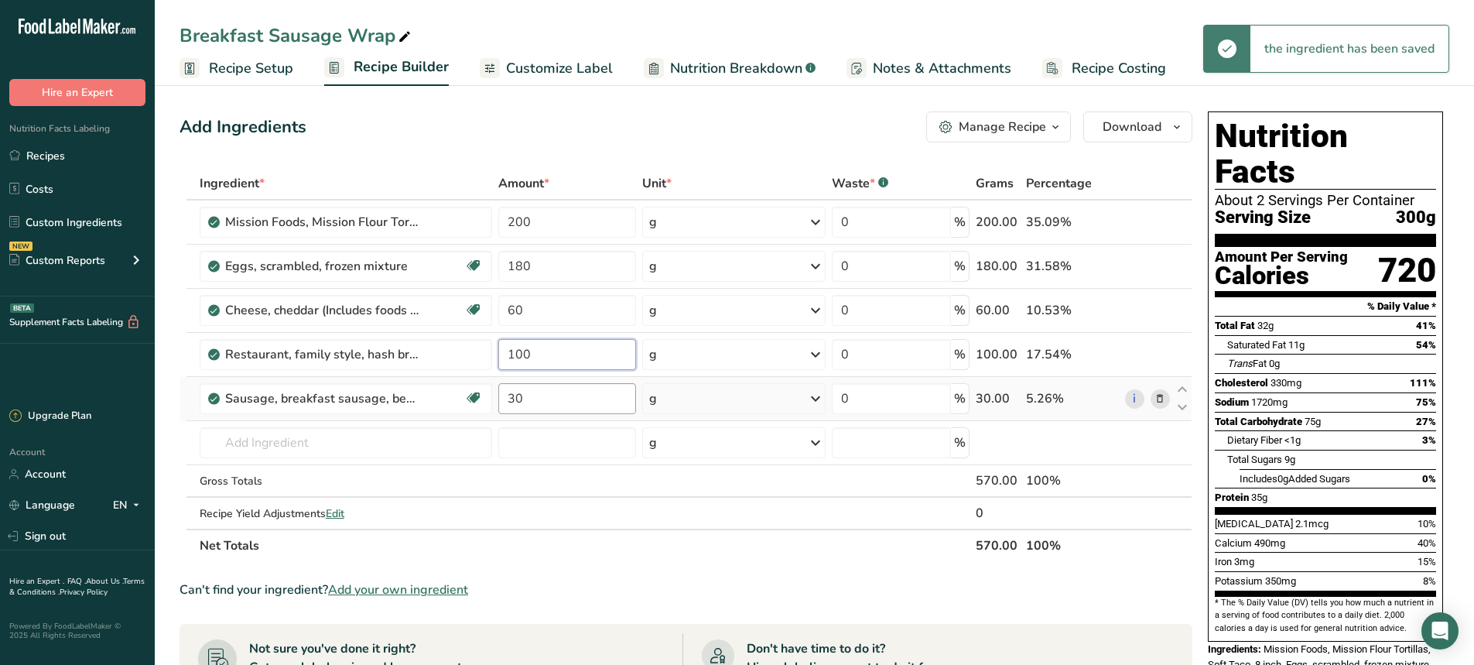
type input "100"
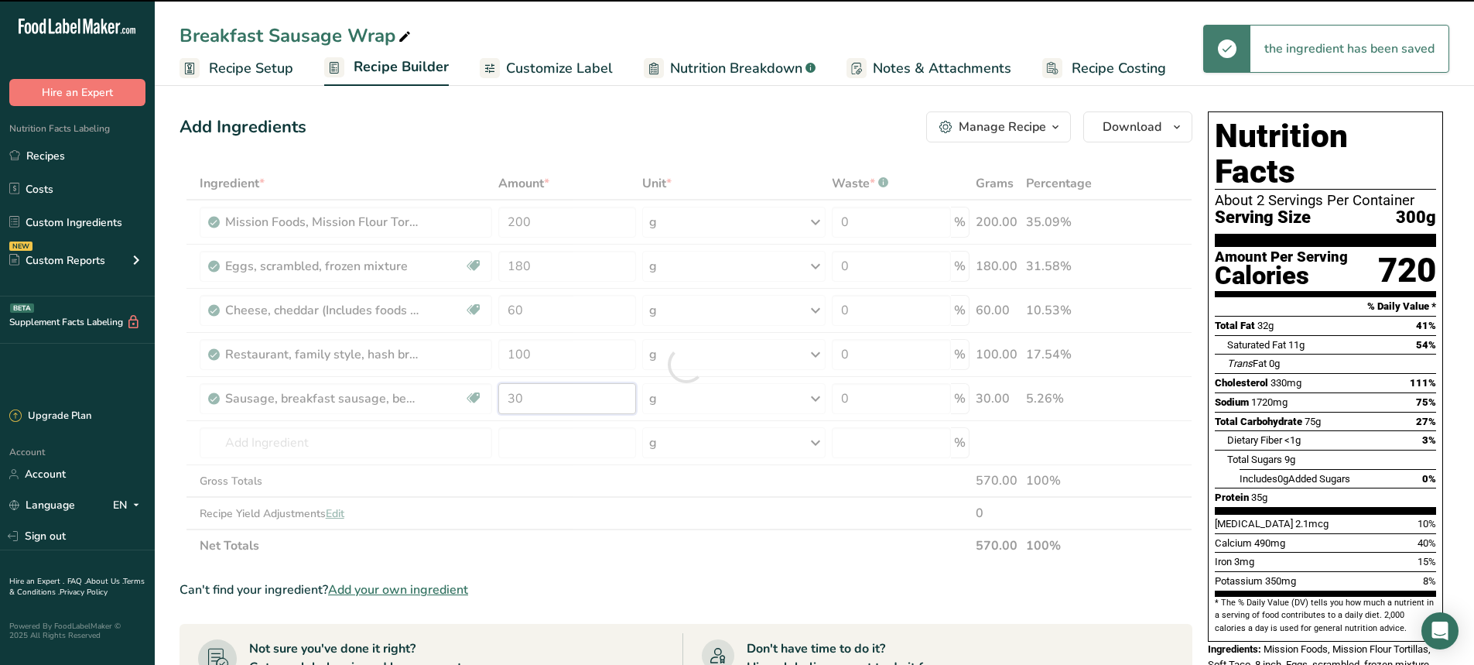
drag, startPoint x: 542, startPoint y: 394, endPoint x: 508, endPoint y: 401, distance: 35.5
click at [508, 401] on div "Ingredient * Amount * Unit * Waste * .a-a{fill:#347362;}.b-a{fill:#fff;} Grams …" at bounding box center [686, 364] width 1013 height 395
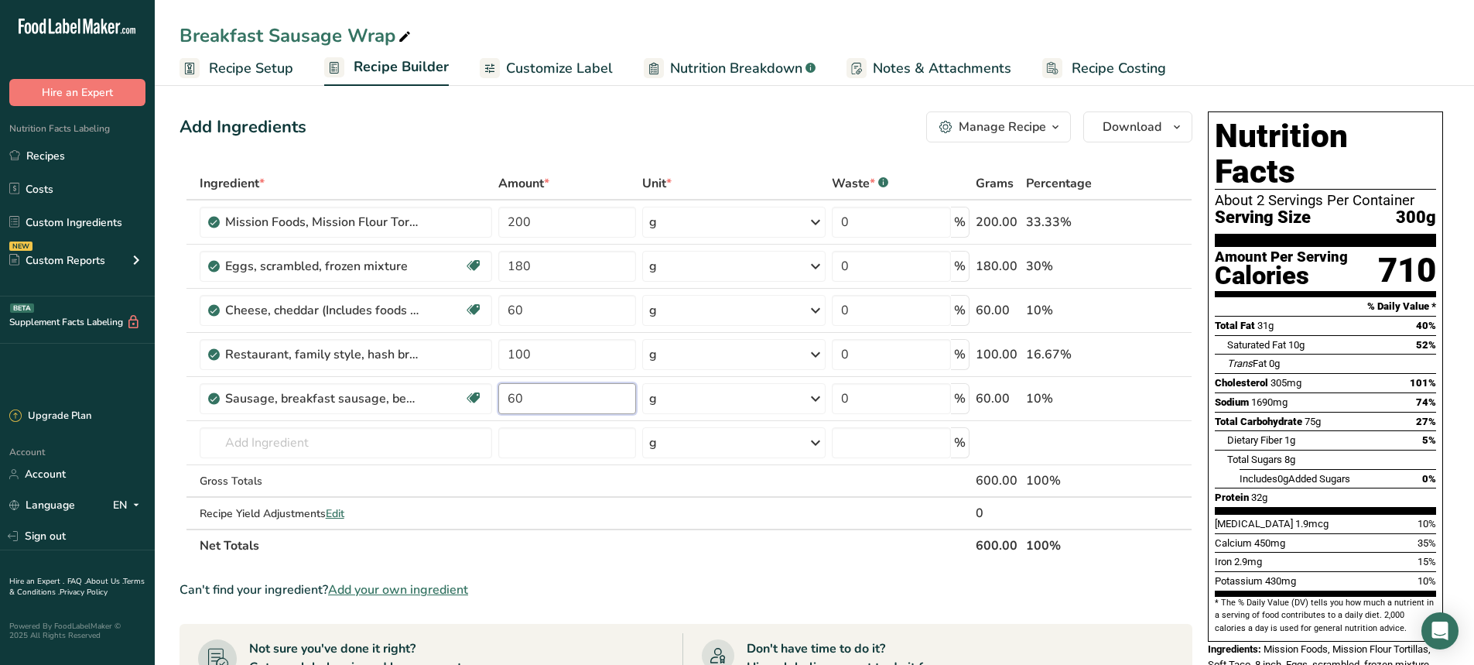
type input "60"
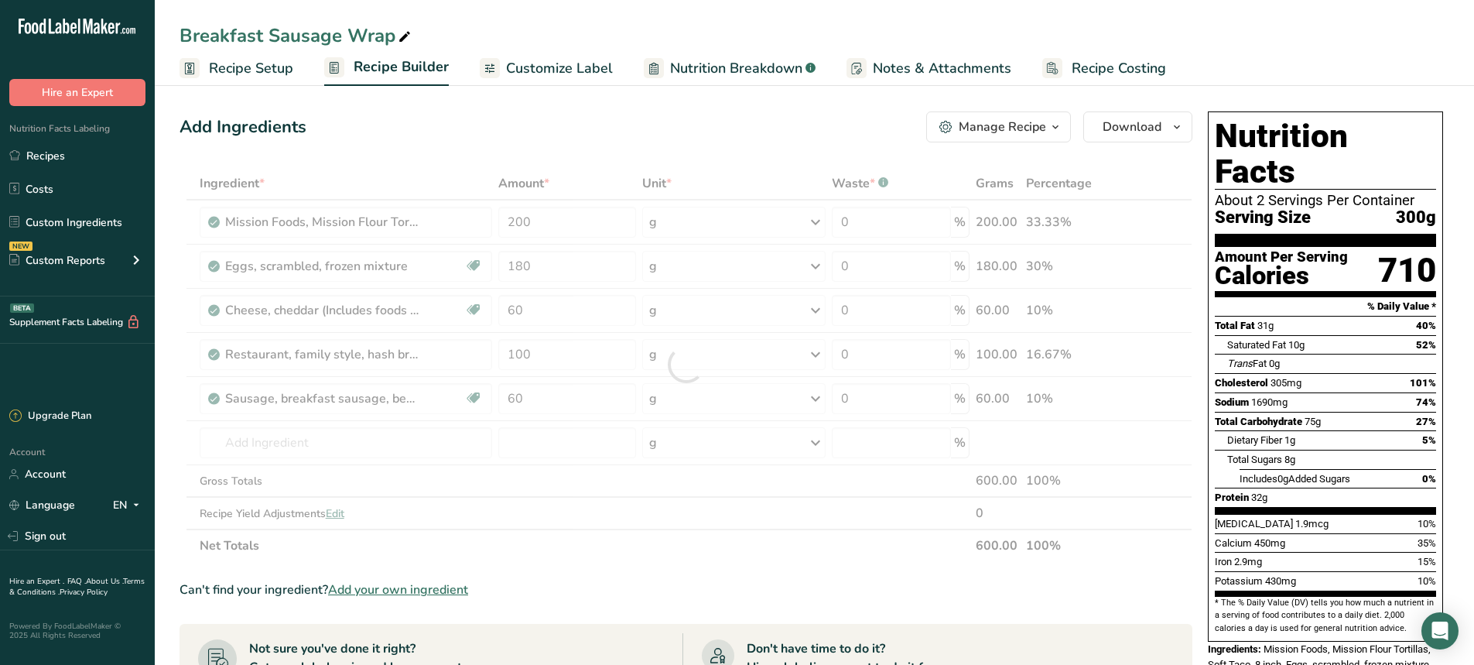
click at [559, 59] on span "Customize Label" at bounding box center [559, 68] width 107 height 21
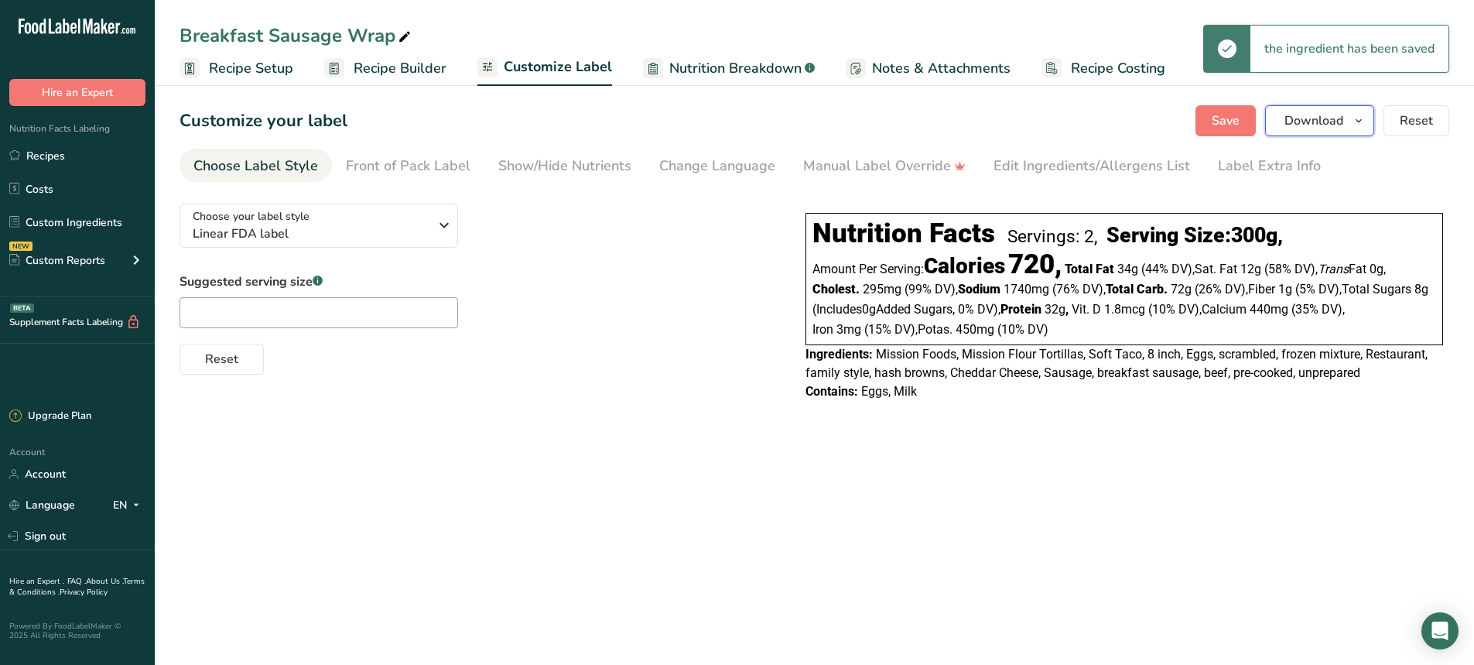
click at [1305, 118] on span "Download" at bounding box center [1314, 120] width 59 height 19
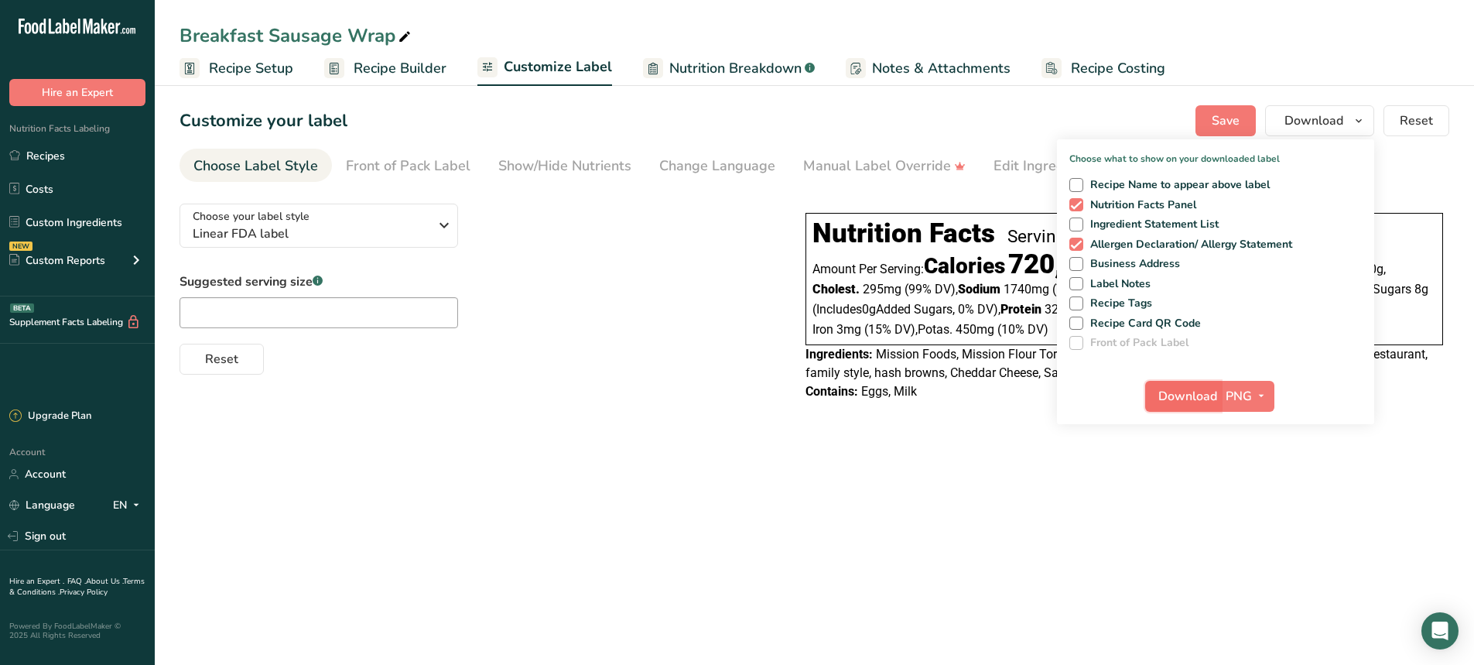
click at [1197, 403] on span "Download" at bounding box center [1187, 396] width 59 height 19
click at [36, 152] on link "Recipes" at bounding box center [77, 155] width 155 height 29
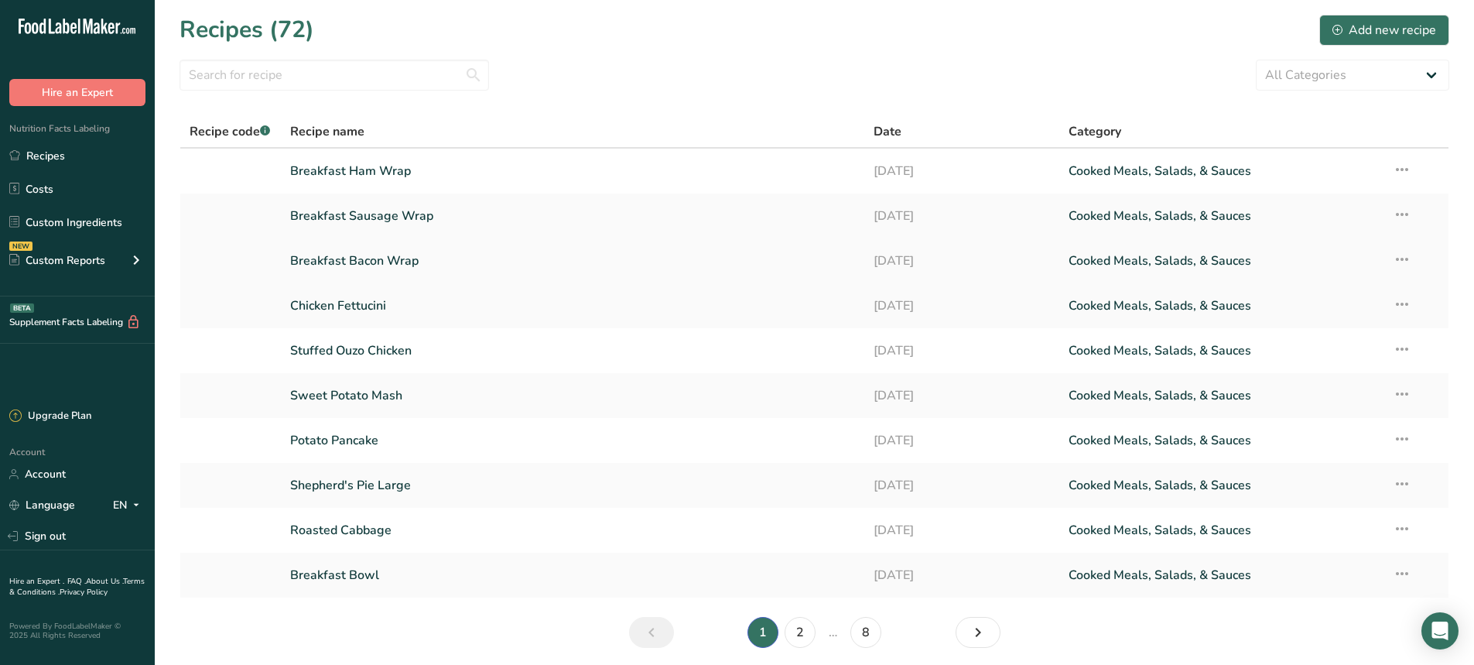
click at [360, 257] on link "Breakfast Bacon Wrap" at bounding box center [573, 261] width 566 height 32
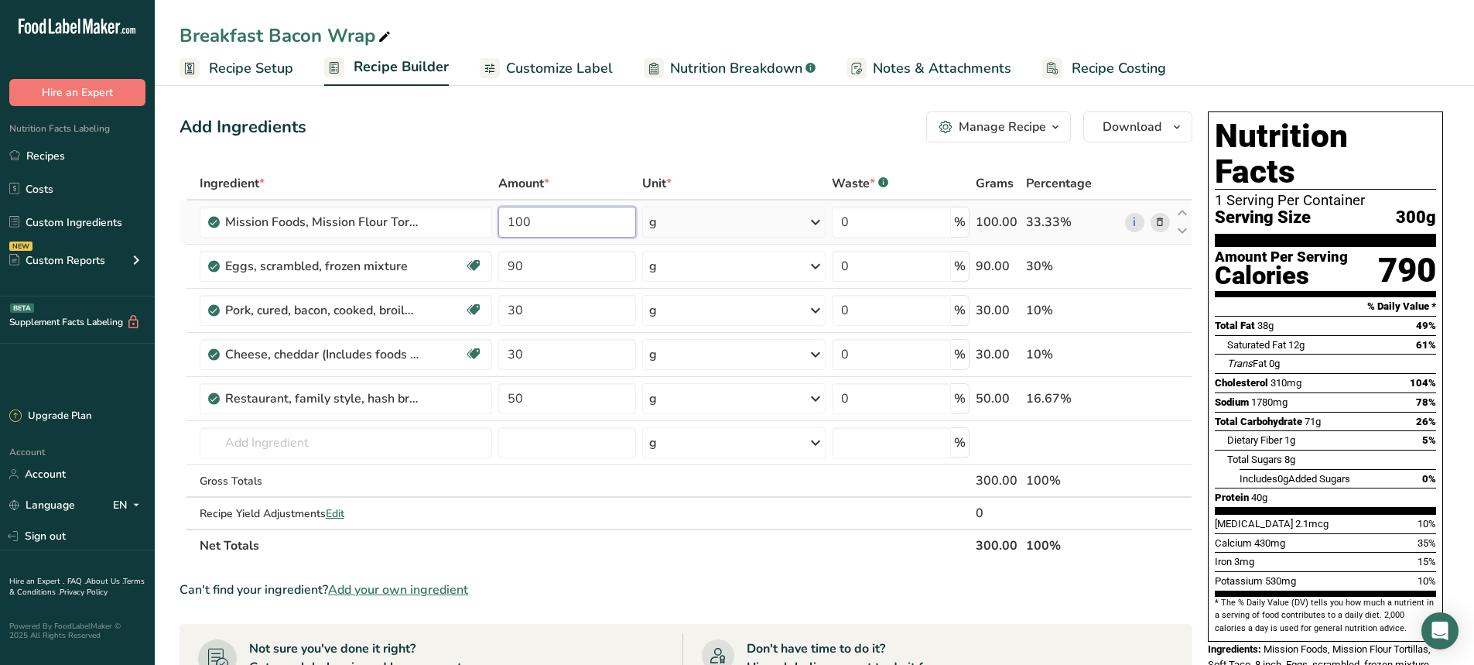
drag, startPoint x: 542, startPoint y: 228, endPoint x: 493, endPoint y: 228, distance: 49.5
click at [493, 228] on tr "Mission Foods, Mission Flour Tortillas, Soft Taco, 8 inch 100 g Portions 1 serv…" at bounding box center [685, 222] width 1011 height 44
type input "200"
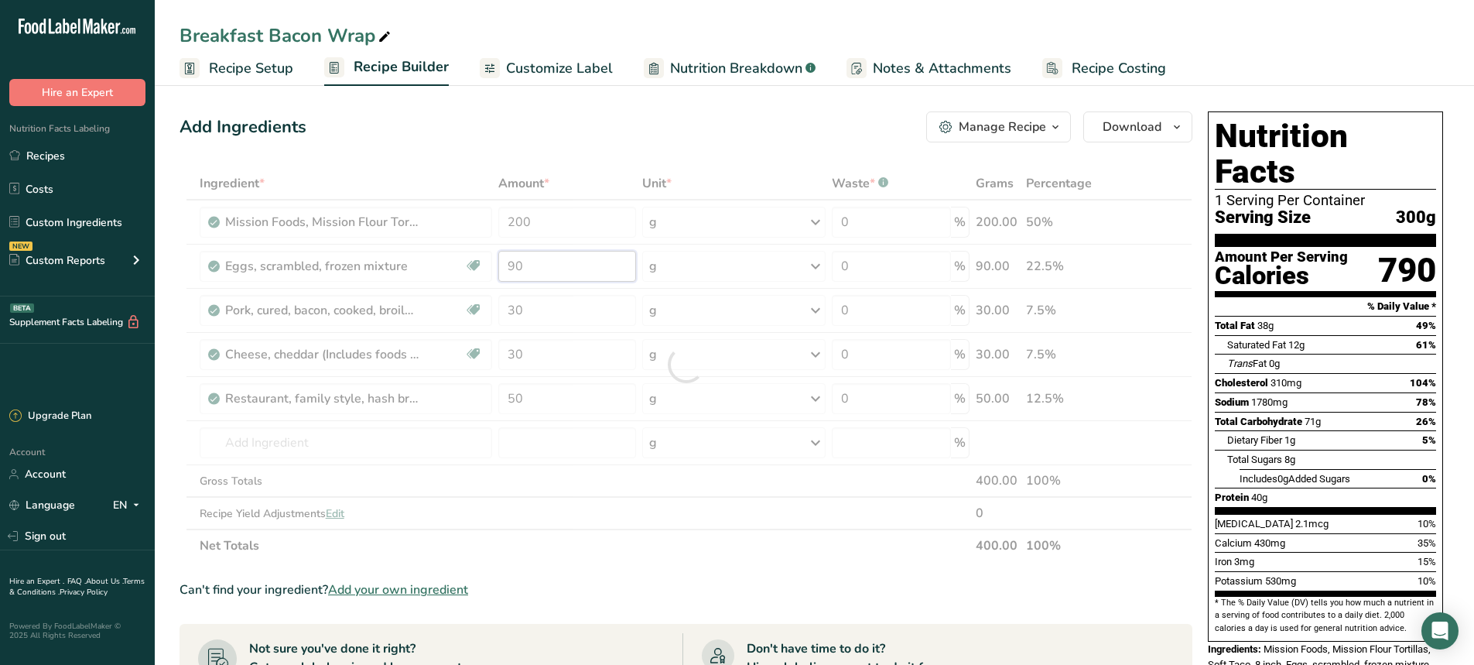
drag, startPoint x: 531, startPoint y: 267, endPoint x: 481, endPoint y: 269, distance: 49.6
click at [481, 269] on div "Ingredient * Amount * Unit * Waste * .a-a{fill:#347362;}.b-a{fill:#fff;} Grams …" at bounding box center [686, 364] width 1013 height 395
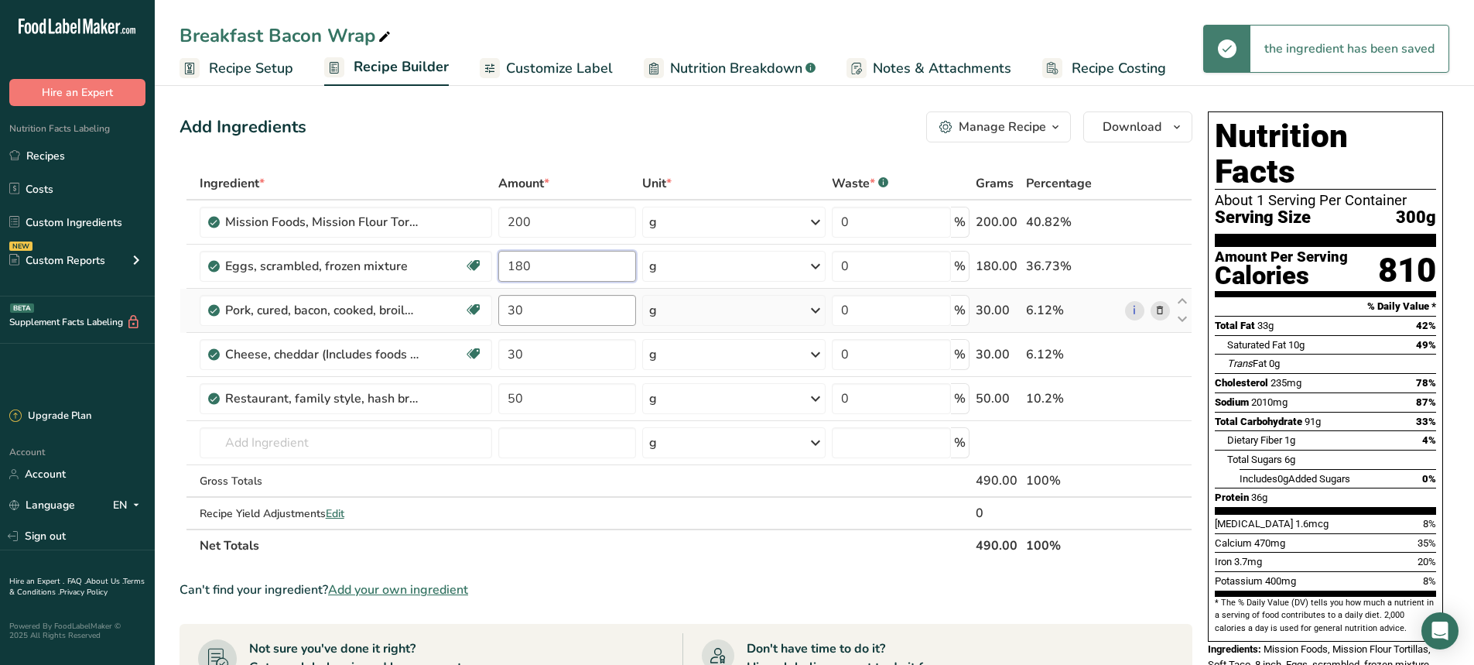
type input "180"
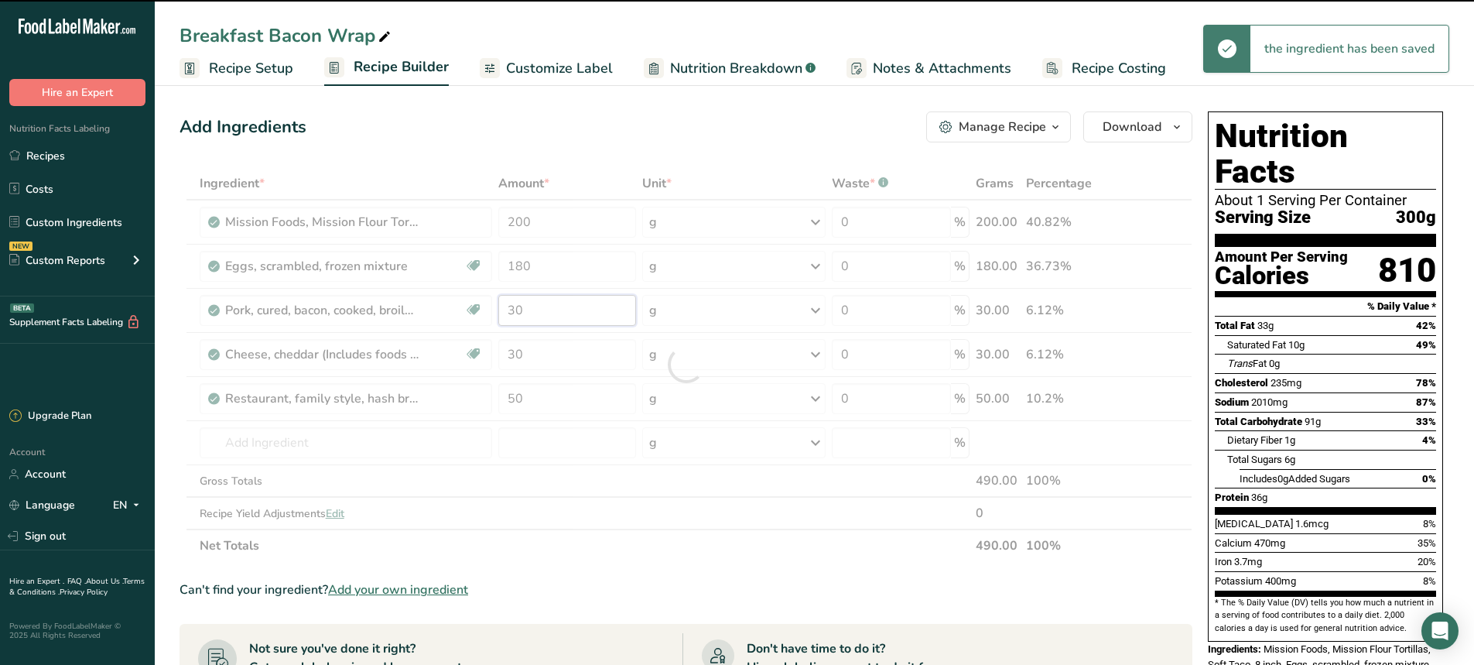
drag, startPoint x: 535, startPoint y: 316, endPoint x: 488, endPoint y: 324, distance: 47.8
click at [488, 324] on div "Ingredient * Amount * Unit * Waste * .a-a{fill:#347362;}.b-a{fill:#fff;} Grams …" at bounding box center [686, 364] width 1013 height 395
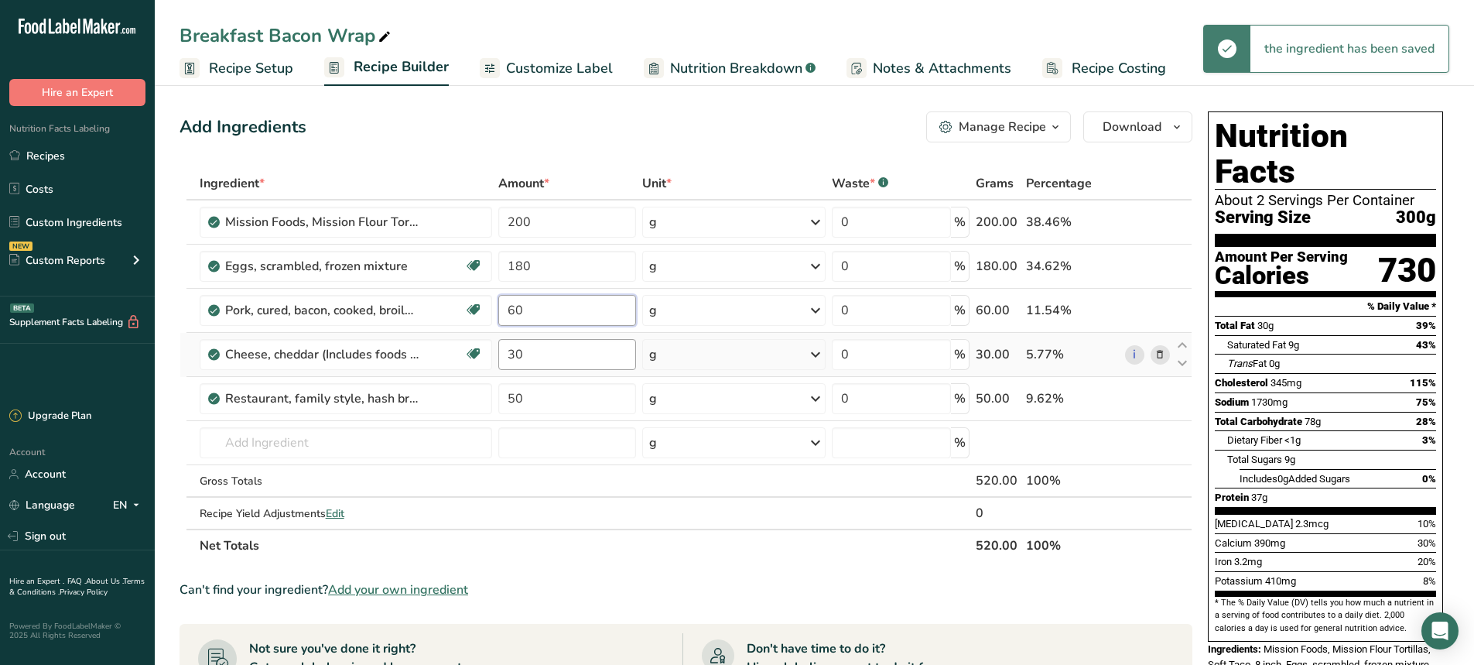
type input "60"
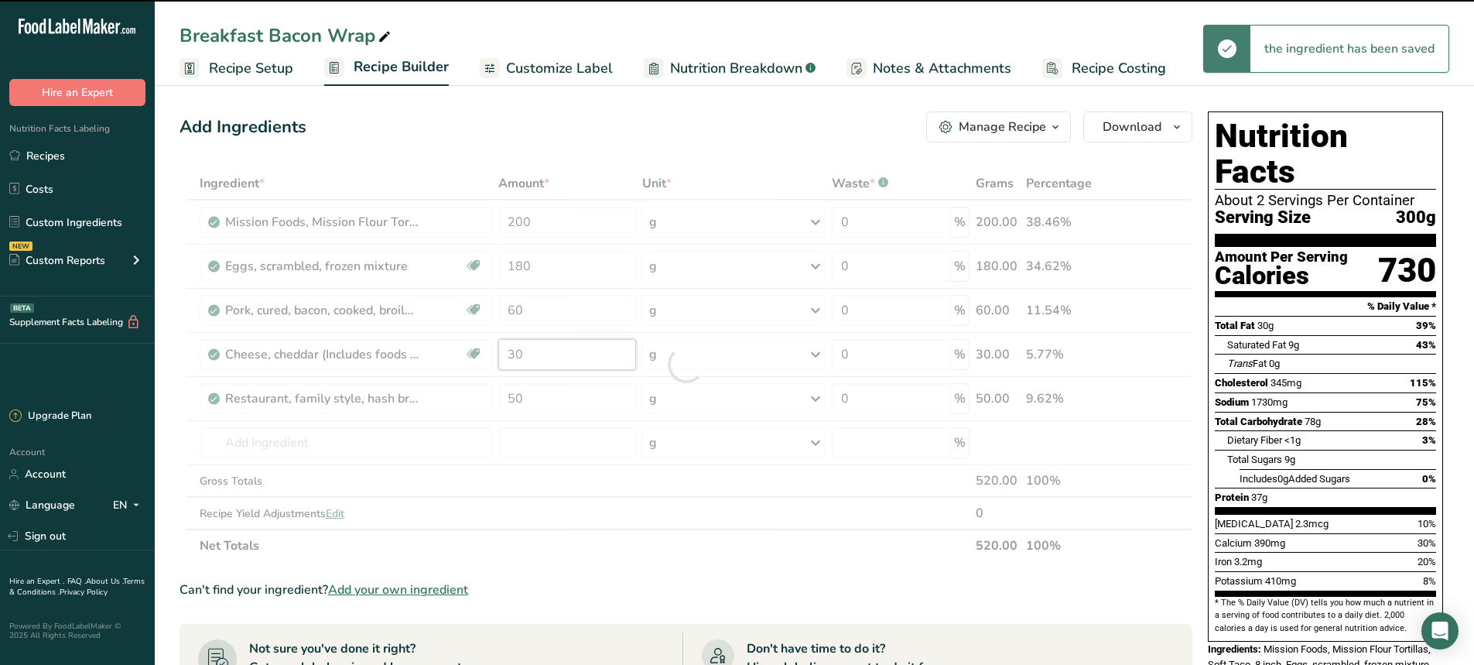
drag, startPoint x: 524, startPoint y: 357, endPoint x: 490, endPoint y: 366, distance: 35.3
click at [490, 366] on div "Ingredient * Amount * Unit * Waste * .a-a{fill:#347362;}.b-a{fill:#fff;} Grams …" at bounding box center [686, 364] width 1013 height 395
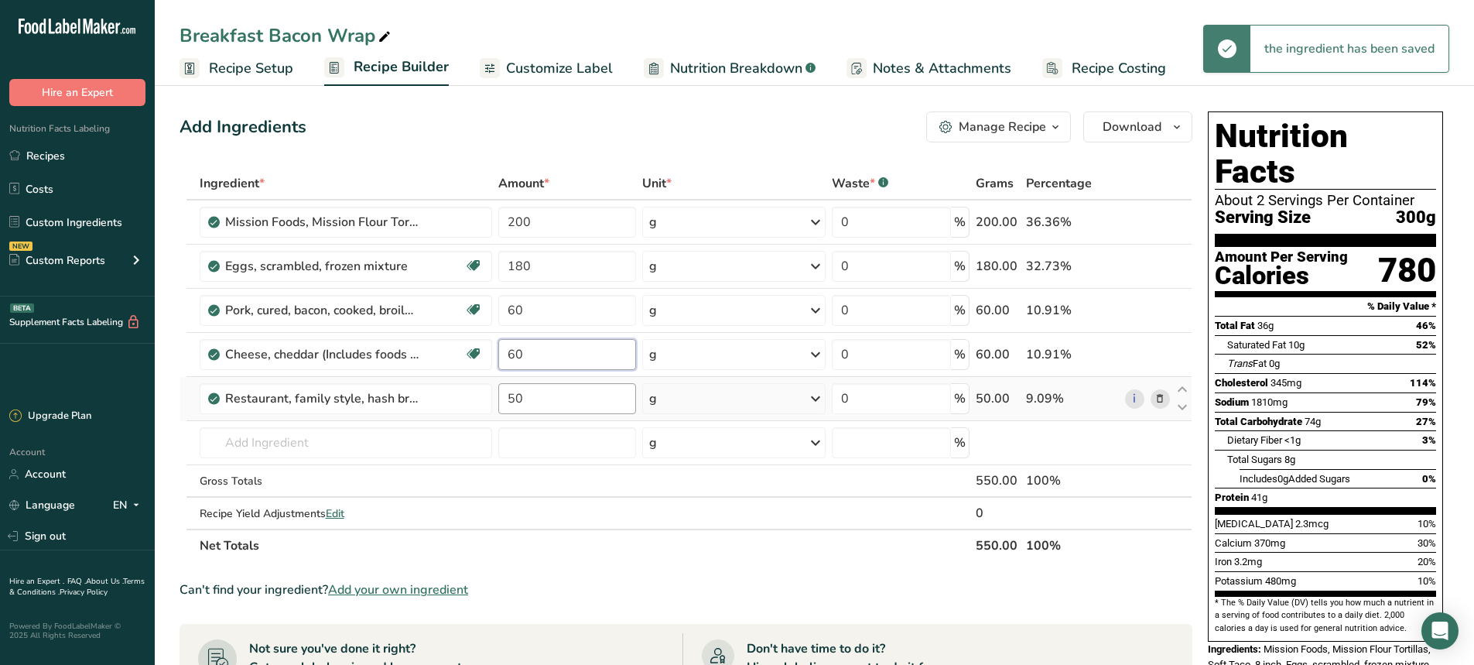
type input "60"
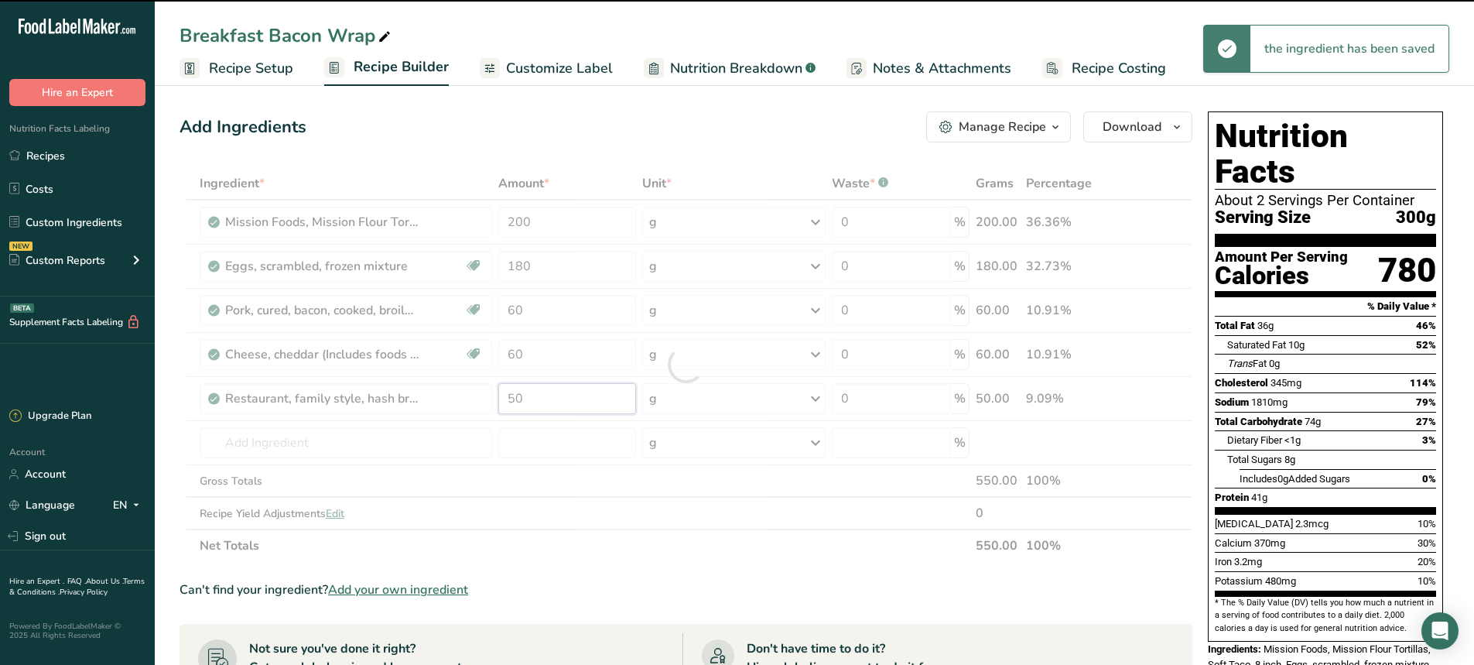
drag, startPoint x: 538, startPoint y: 393, endPoint x: 487, endPoint y: 397, distance: 51.2
click at [487, 397] on div "Ingredient * Amount * Unit * Waste * .a-a{fill:#347362;}.b-a{fill:#fff;} Grams …" at bounding box center [686, 364] width 1013 height 395
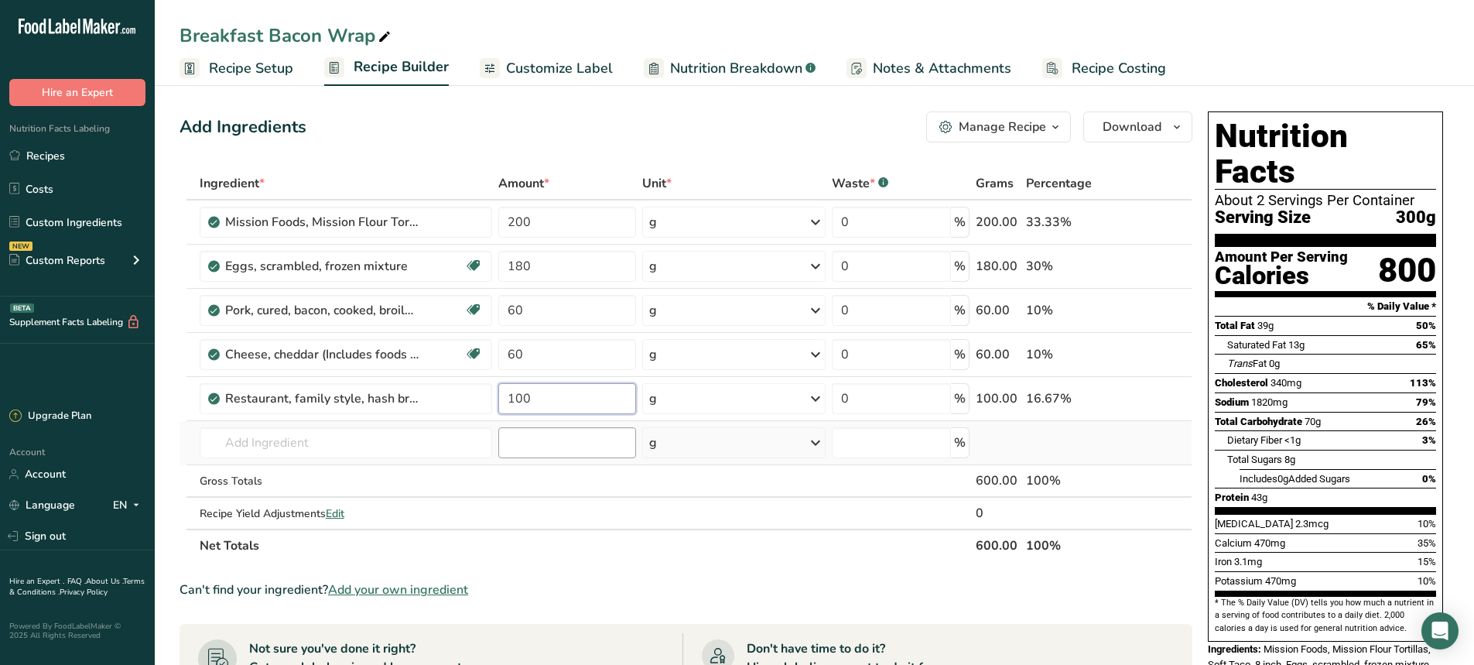
type input "100"
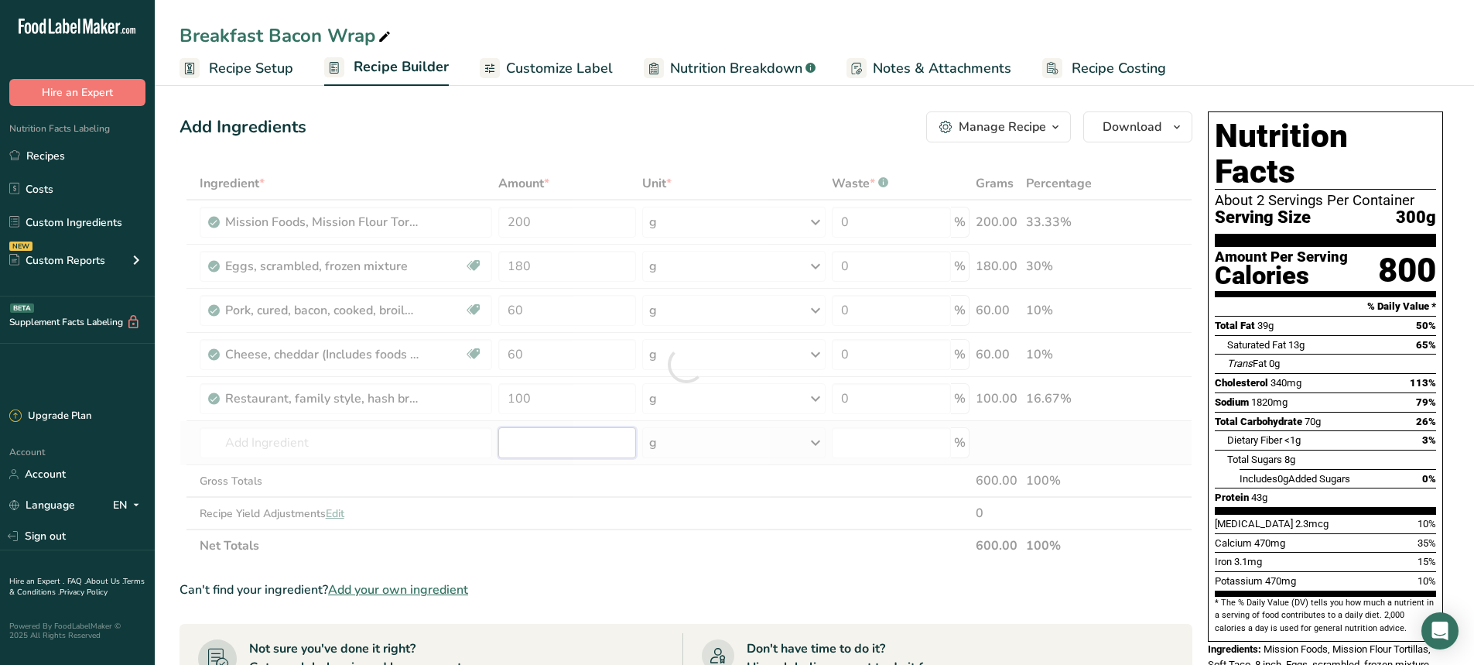
click at [564, 450] on div "Ingredient * Amount * Unit * Waste * .a-a{fill:#347362;}.b-a{fill:#fff;} Grams …" at bounding box center [686, 364] width 1013 height 395
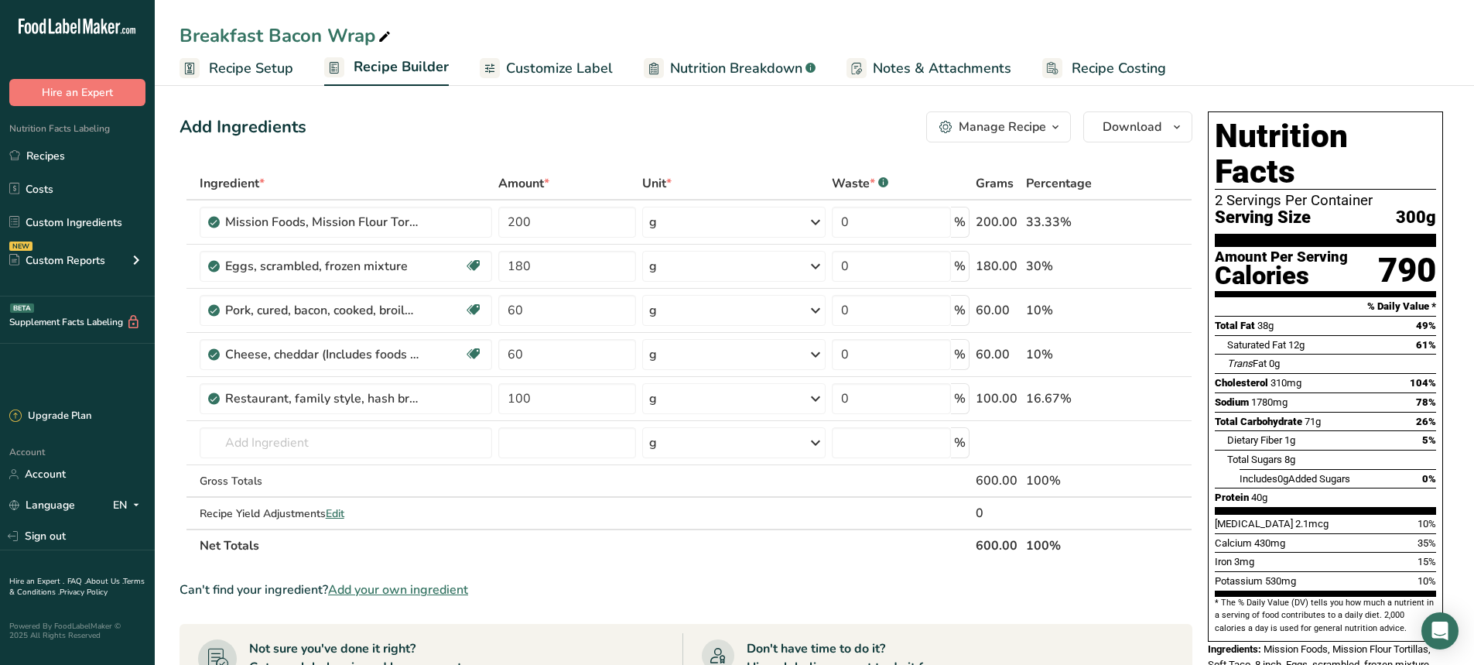
click at [521, 73] on span "Customize Label" at bounding box center [559, 68] width 107 height 21
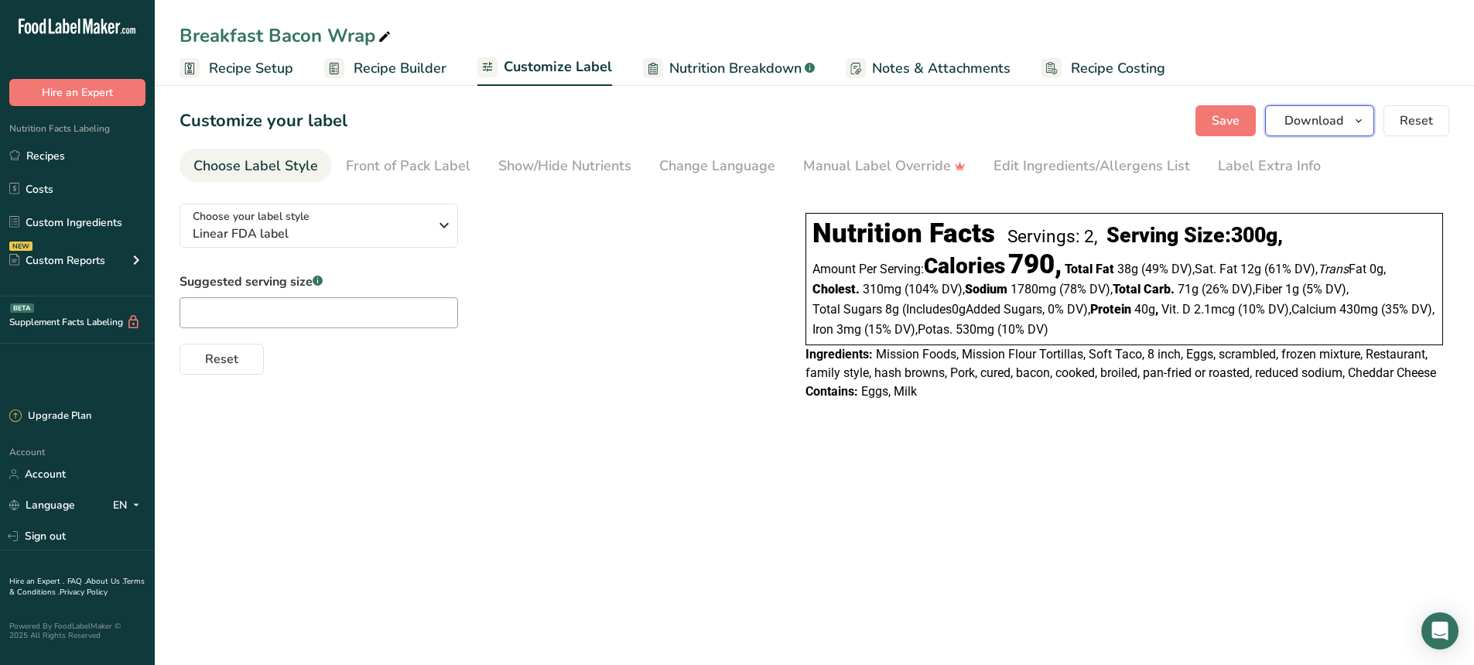
click at [1297, 120] on span "Download" at bounding box center [1314, 120] width 59 height 19
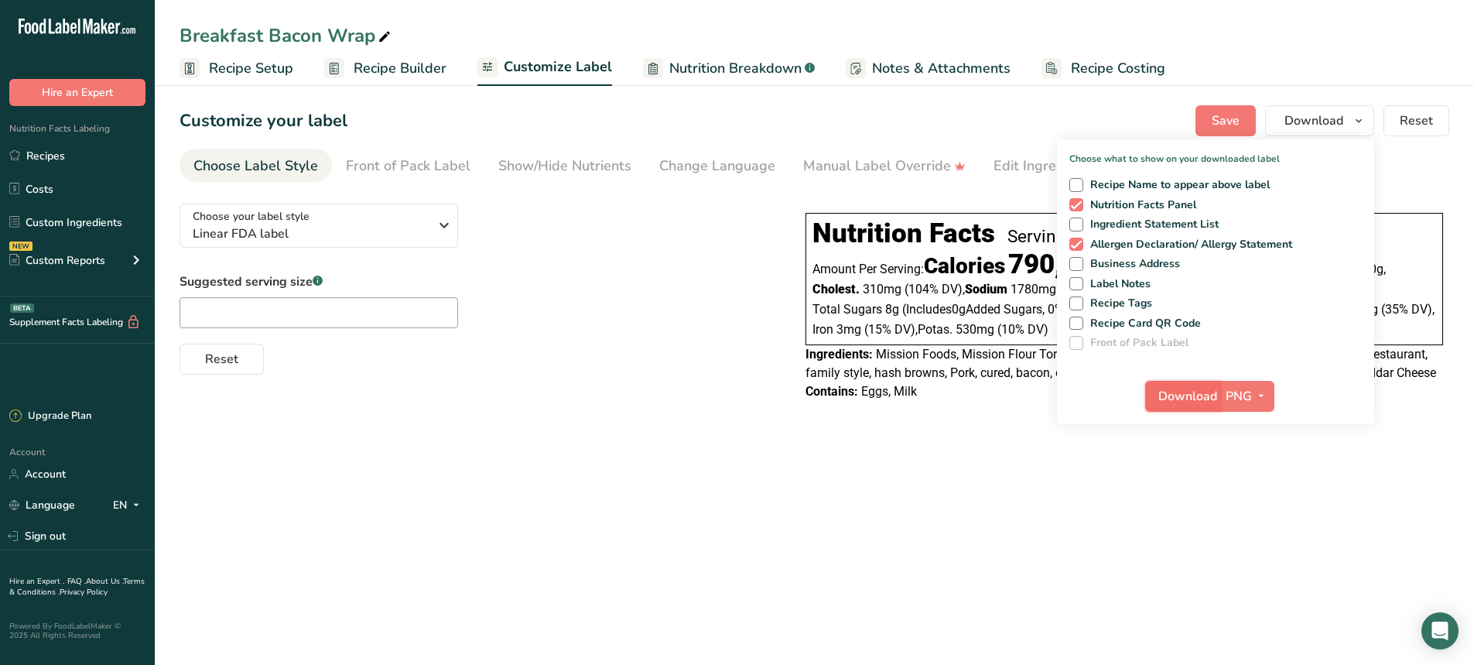
click at [1189, 399] on span "Download" at bounding box center [1187, 396] width 59 height 19
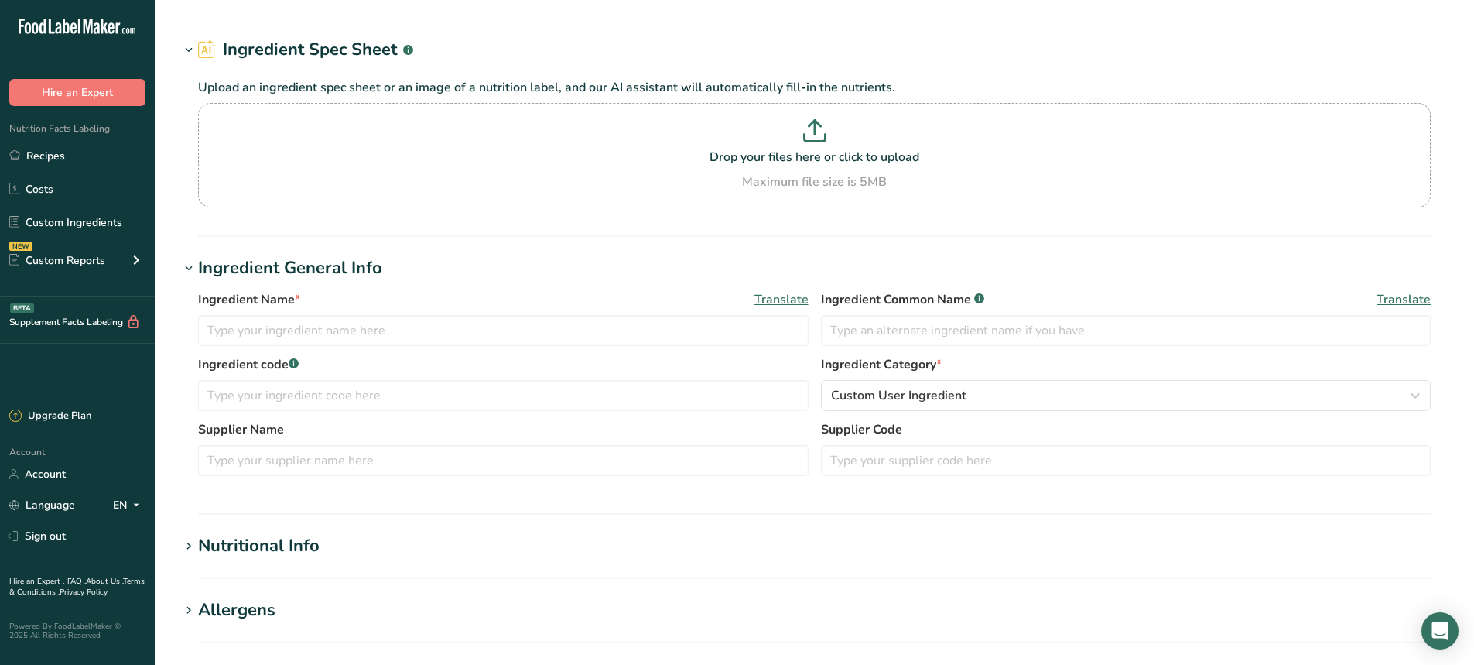
type input "Potatoes, hash brown, frozen, plain, prepared, pan fried in canola oil"
type input "Potato Hash Brown"
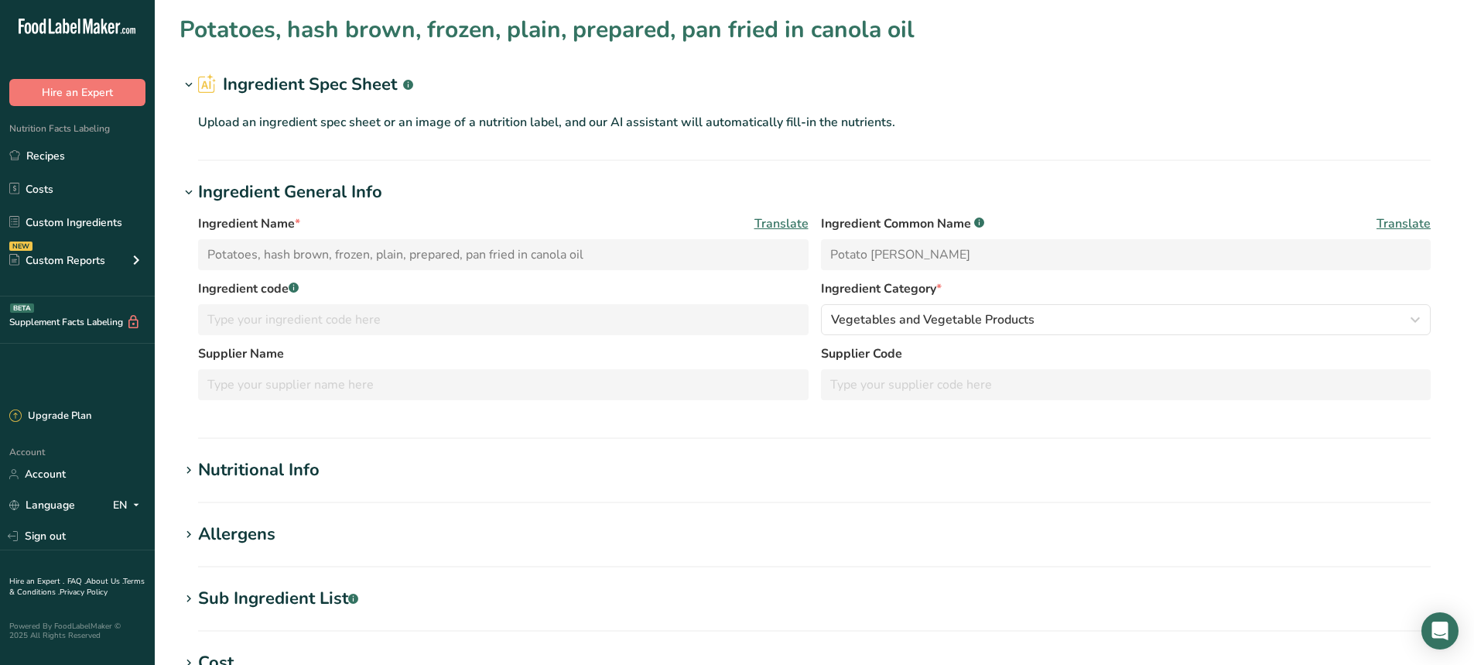
click at [344, 457] on section "Potatoes, hash brown, frozen, plain, prepared, pan fried in canola oil Ingredie…" at bounding box center [814, 513] width 1319 height 1026
click at [327, 477] on h1 "Nutritional Info" at bounding box center [815, 470] width 1270 height 26
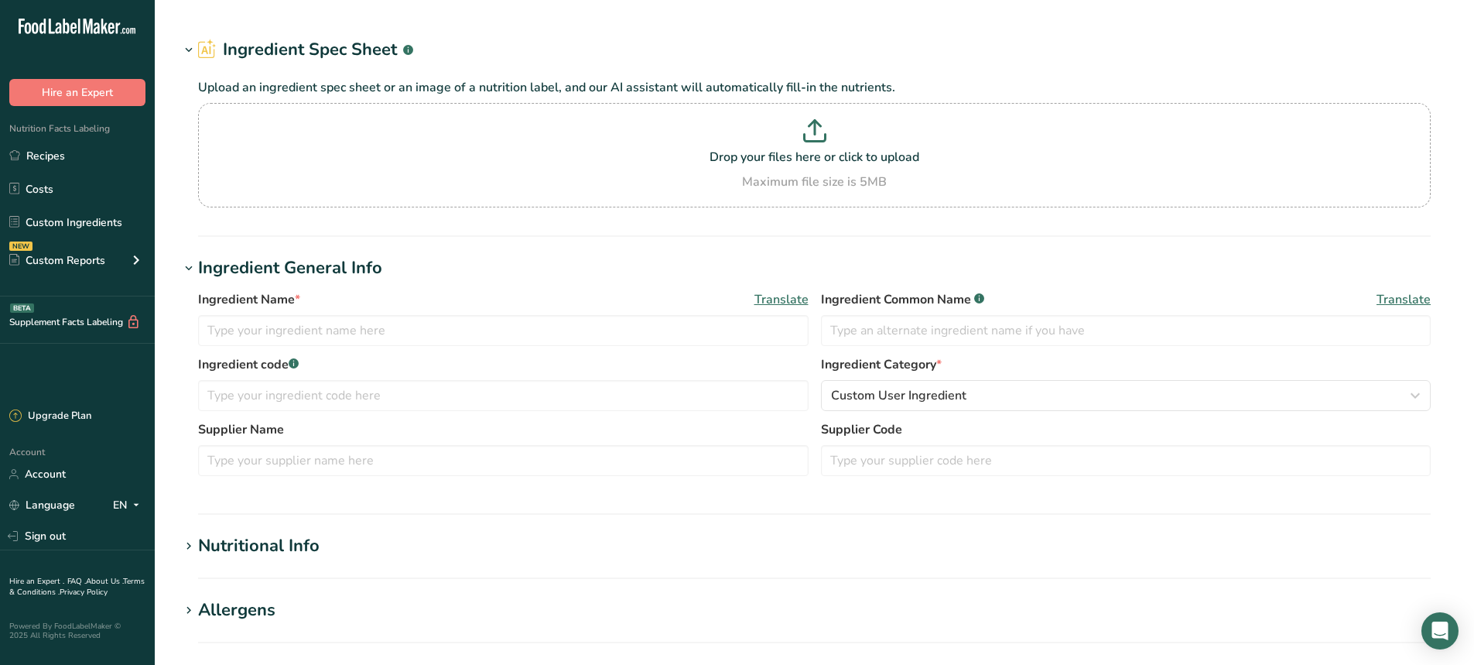
type input "Mission Foods, Mission Flour Tortillas, Soft Taco, 8 inch"
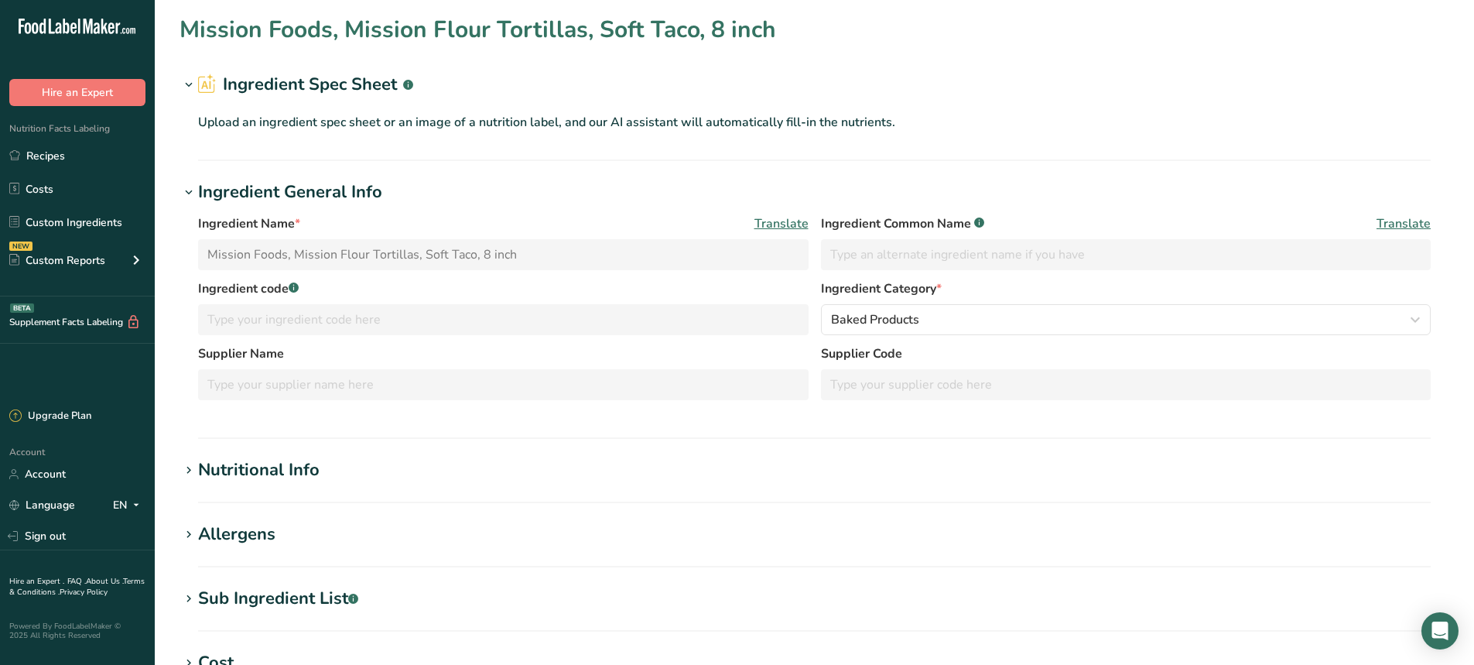
click at [347, 480] on h1 "Nutritional Info" at bounding box center [815, 470] width 1270 height 26
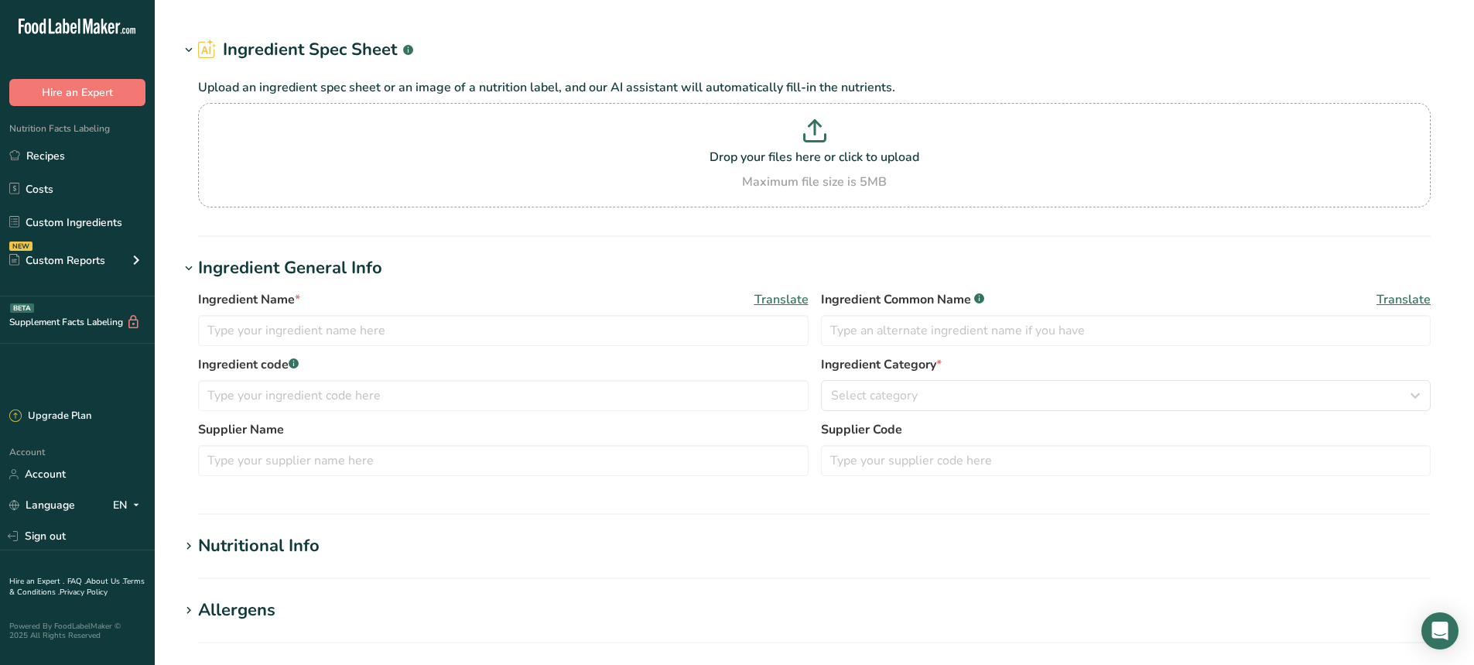
type input "Pork, cured, bacon, cooked, broiled, pan-fried or roasted, reduced sodium"
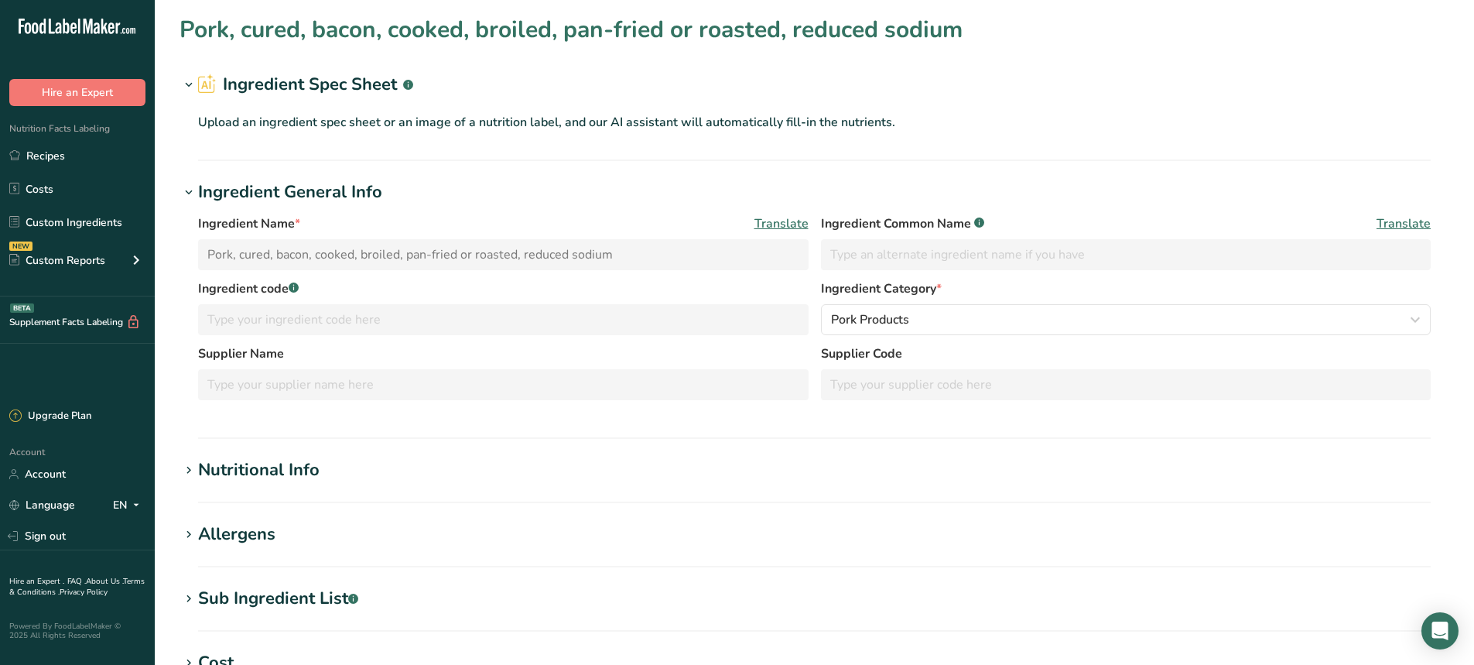
click at [263, 467] on div "Nutritional Info" at bounding box center [258, 470] width 121 height 26
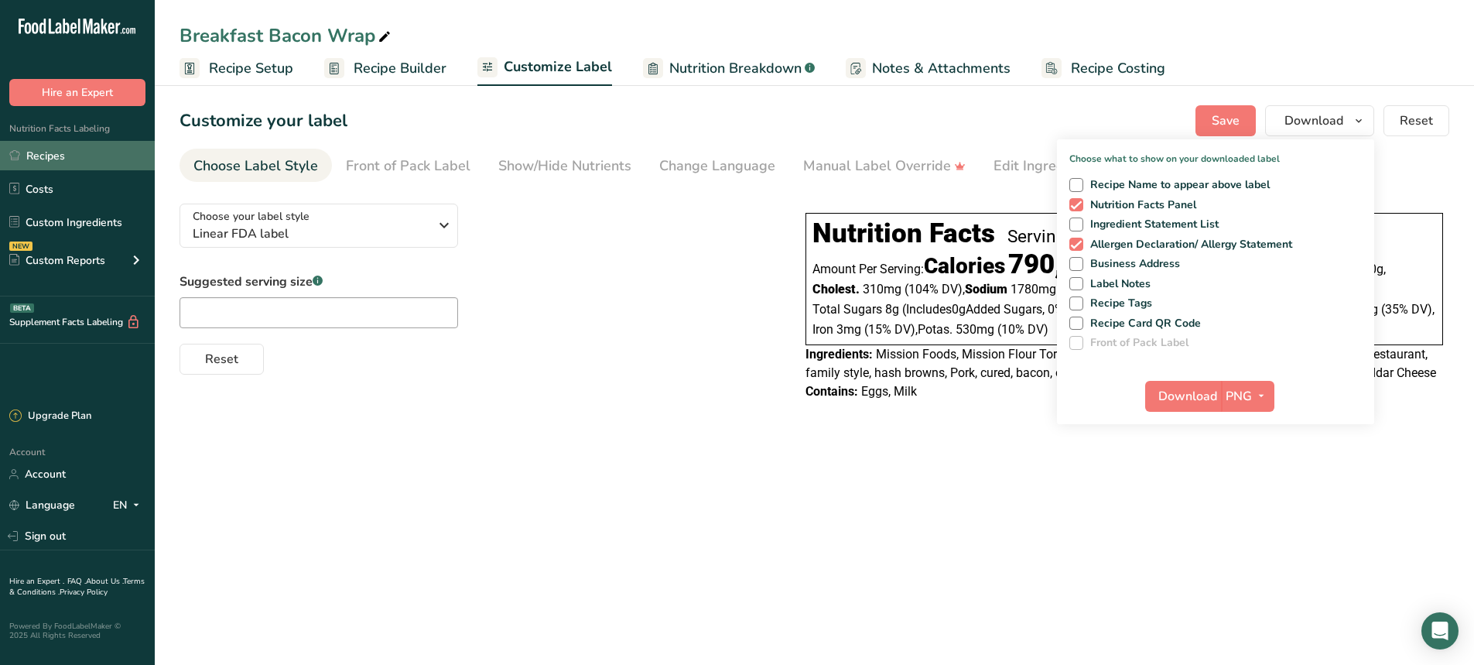
click at [51, 156] on link "Recipes" at bounding box center [77, 155] width 155 height 29
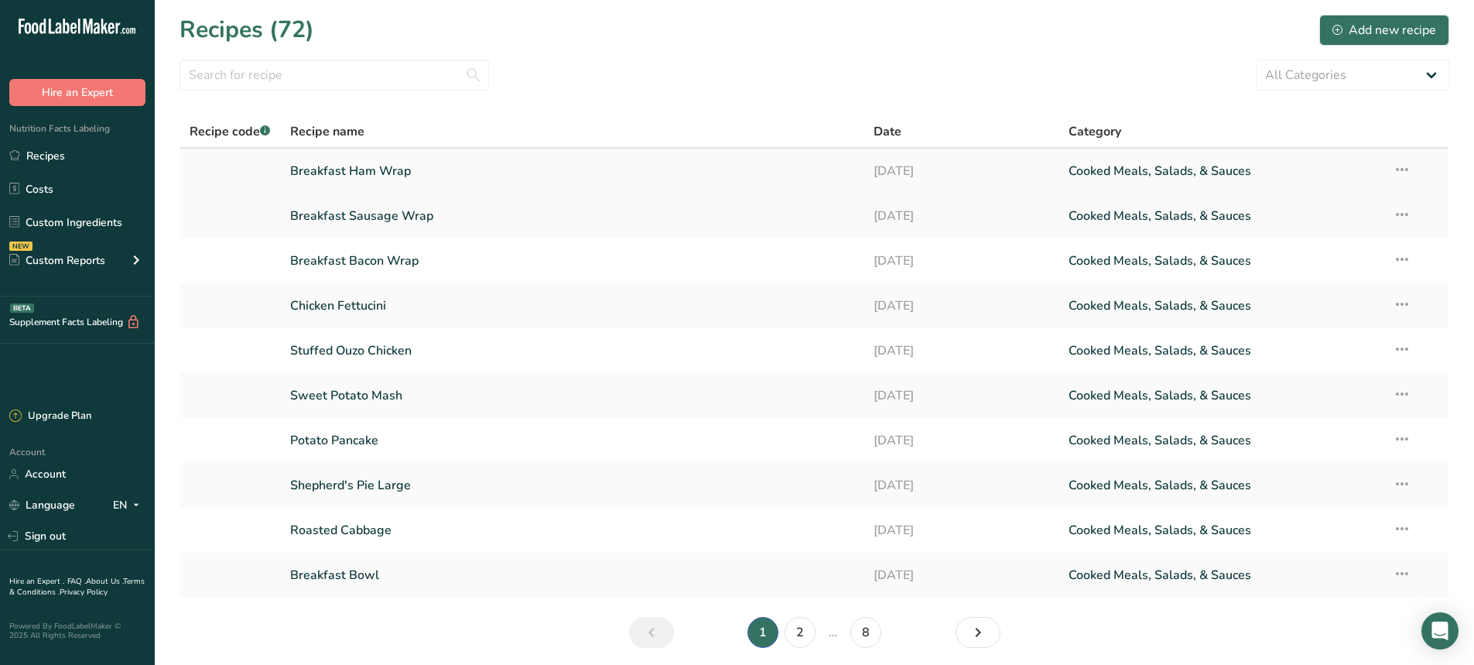
click at [334, 171] on link "Breakfast Ham Wrap" at bounding box center [573, 171] width 566 height 32
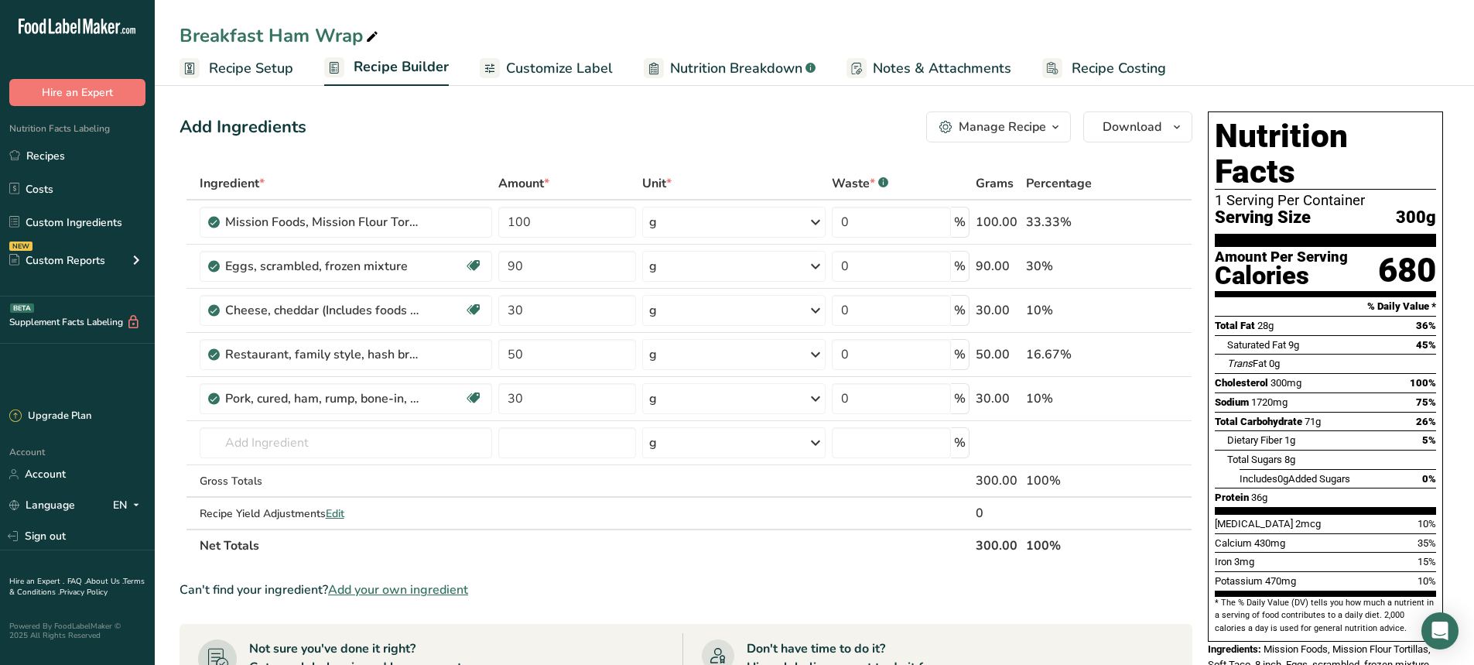
click at [574, 74] on span "Customize Label" at bounding box center [559, 68] width 107 height 21
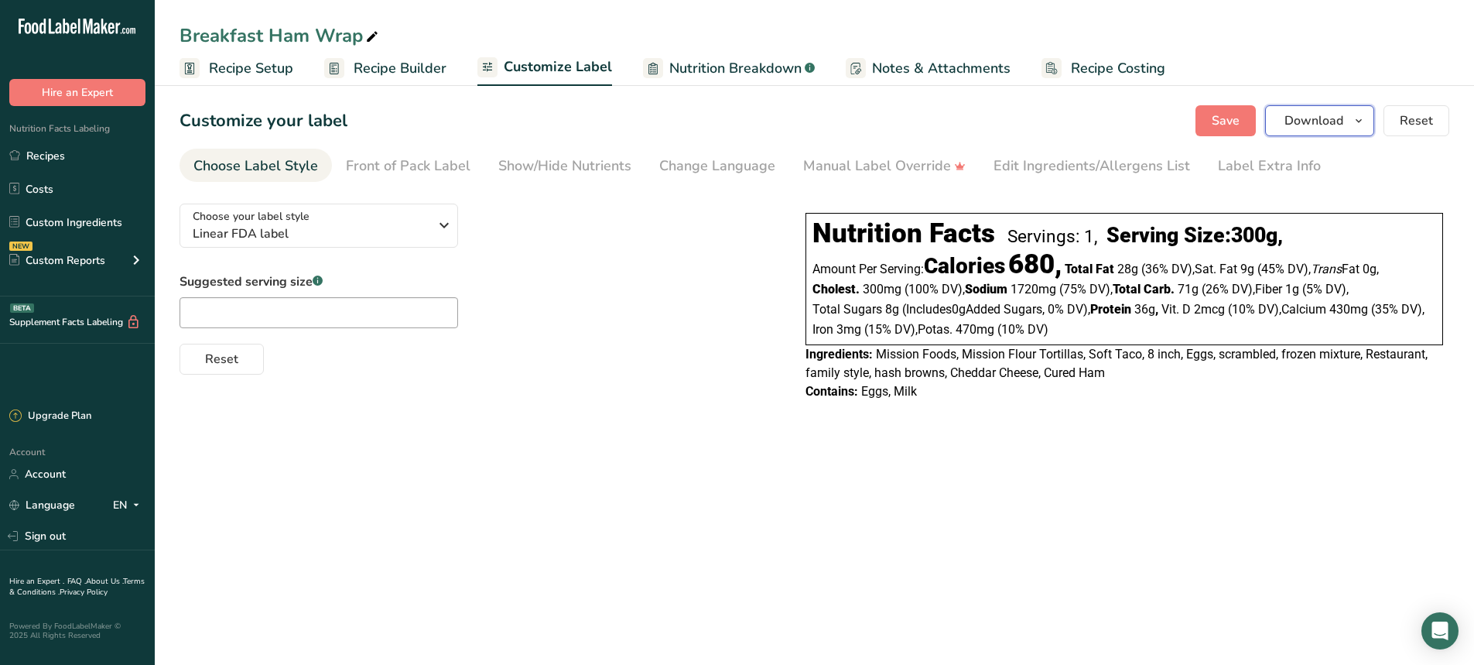
click at [1298, 123] on span "Download" at bounding box center [1314, 120] width 59 height 19
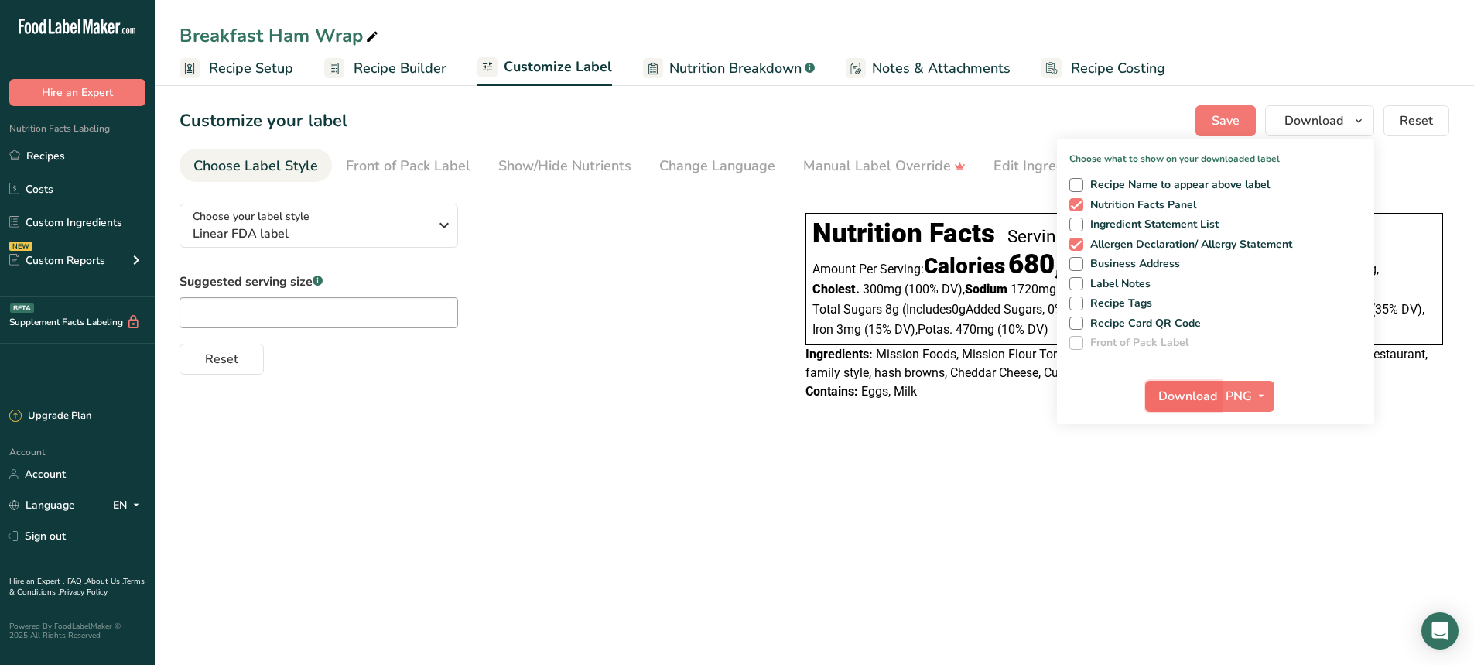
click at [1206, 401] on span "Download" at bounding box center [1187, 396] width 59 height 19
